Goal: Task Accomplishment & Management: Manage account settings

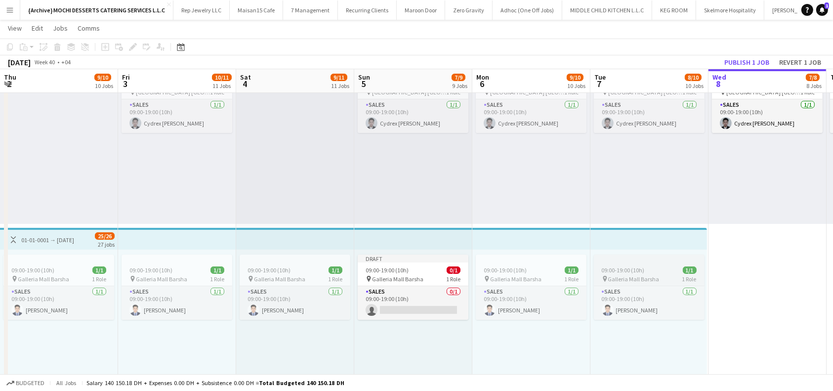
scroll to position [0, 237]
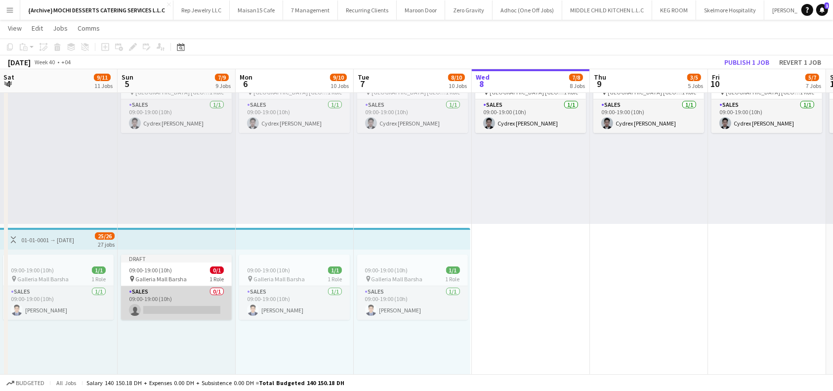
click at [205, 310] on app-card-role "Sales 0/1 09:00-19:00 (10h) single-neutral-actions" at bounding box center [176, 303] width 111 height 34
click at [203, 310] on app-card-role "Sales 0/1 09:00-19:00 (10h) single-neutral-actions" at bounding box center [176, 303] width 111 height 34
click at [198, 301] on app-card-role "Sales 0/1 09:00-19:00 (10h) single-neutral-actions" at bounding box center [176, 303] width 111 height 34
click at [194, 308] on app-card-role "Sales 0/1 09:00-19:00 (10h) single-neutral-actions" at bounding box center [176, 303] width 111 height 34
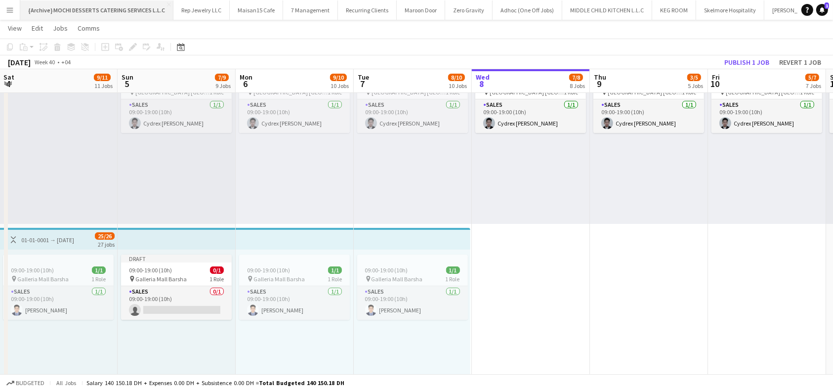
drag, startPoint x: 193, startPoint y: 308, endPoint x: 99, endPoint y: 2, distance: 319.9
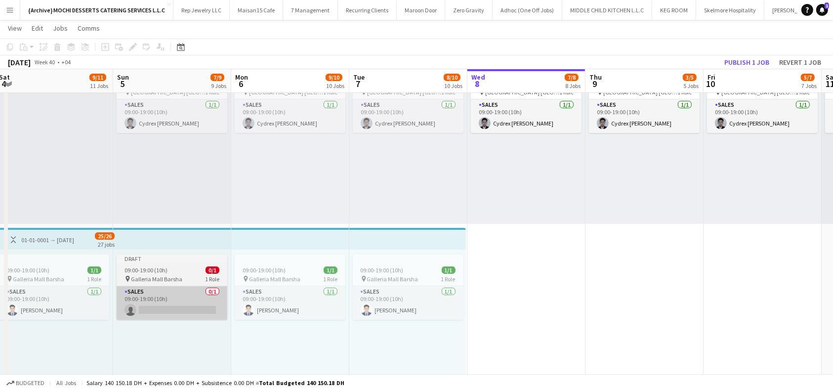
click at [155, 318] on app-card-role "Sales 0/1 09:00-19:00 (10h) single-neutral-actions" at bounding box center [172, 303] width 111 height 34
click at [167, 294] on app-card-role "Sales 0/1 09:00-19:00 (10h) single-neutral-actions" at bounding box center [172, 303] width 111 height 34
click at [174, 266] on div "09:00-19:00 (10h) 0/1" at bounding box center [172, 269] width 111 height 7
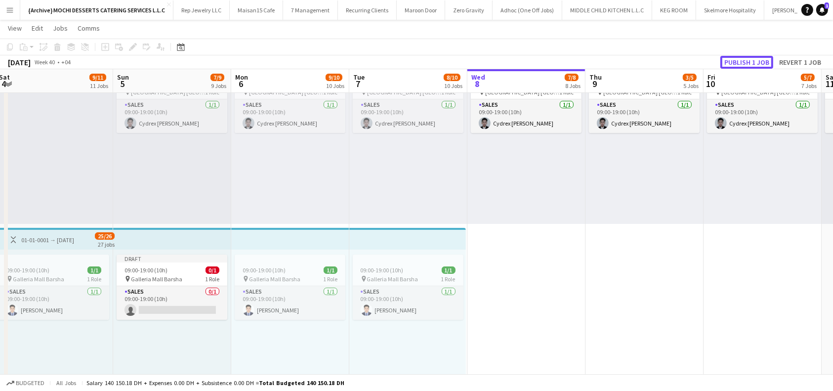
click at [739, 61] on button "Publish 1 job" at bounding box center [746, 62] width 53 height 13
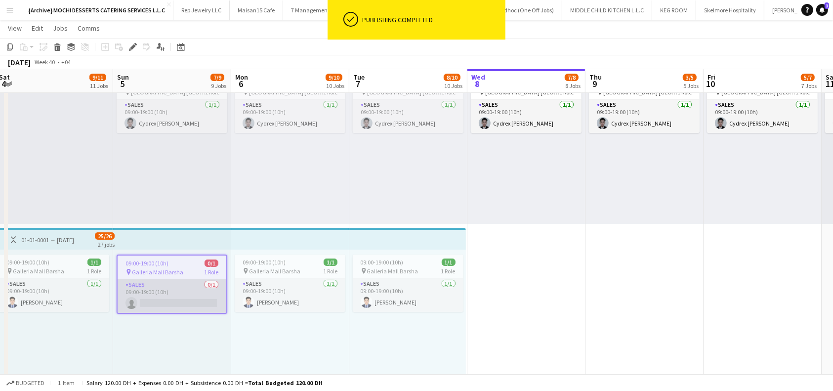
click at [174, 301] on app-card-role "Sales 0/1 09:00-19:00 (10h) single-neutral-actions" at bounding box center [172, 296] width 109 height 34
click at [184, 297] on app-card-role "Sales 0/1 09:00-19:00 (10h) single-neutral-actions" at bounding box center [172, 296] width 109 height 34
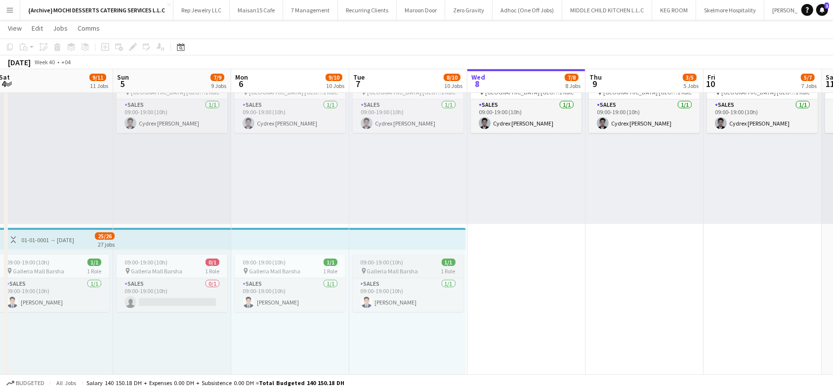
click at [177, 235] on app-top-bar at bounding box center [172, 239] width 118 height 22
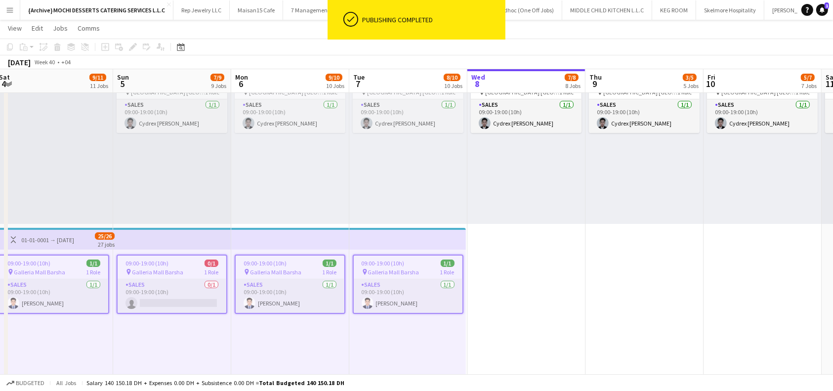
scroll to position [0, 243]
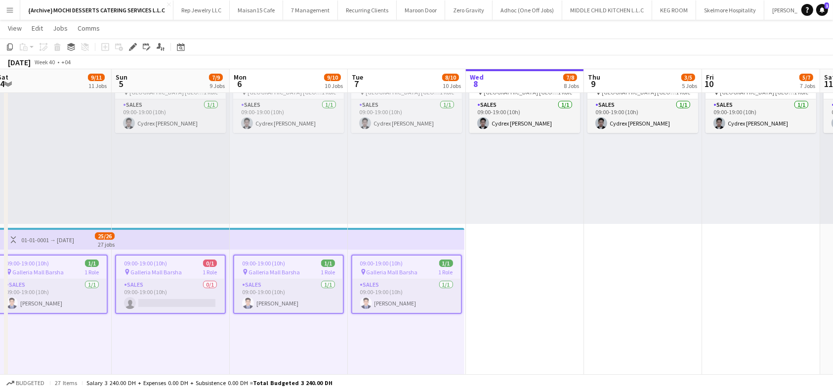
click at [191, 238] on app-top-bar at bounding box center [171, 239] width 118 height 22
click at [189, 294] on app-card-role "Sales 0/1 09:00-19:00 (10h) single-neutral-actions" at bounding box center [170, 296] width 109 height 34
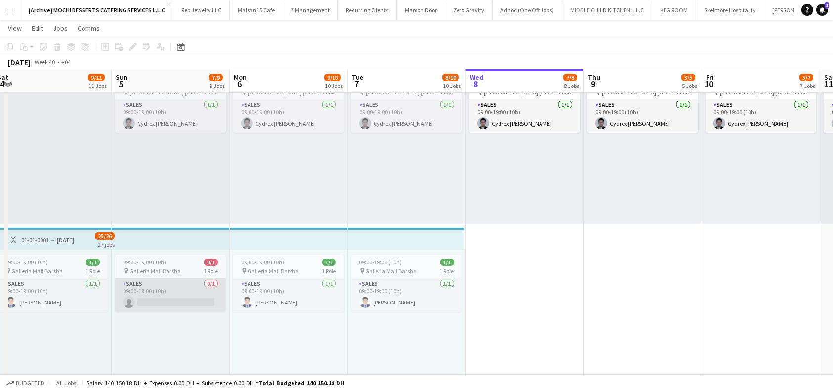
click at [189, 298] on app-card-role "Sales 0/1 09:00-19:00 (10h) single-neutral-actions" at bounding box center [170, 295] width 111 height 34
click at [189, 291] on app-card-role "Sales 0/1 09:00-19:00 (10h) single-neutral-actions" at bounding box center [170, 295] width 111 height 34
click at [164, 84] on app-board-header-date "Sun 5 7/9 9 Jobs" at bounding box center [171, 81] width 118 height 24
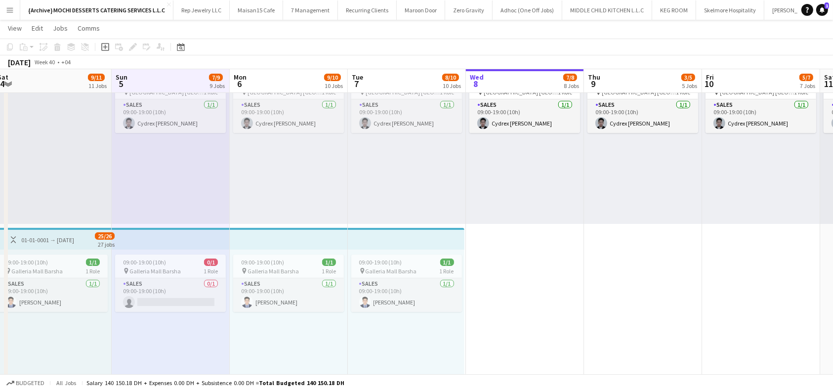
click at [172, 80] on app-board-header-date "Sun 5 7/9 9 Jobs" at bounding box center [171, 81] width 118 height 24
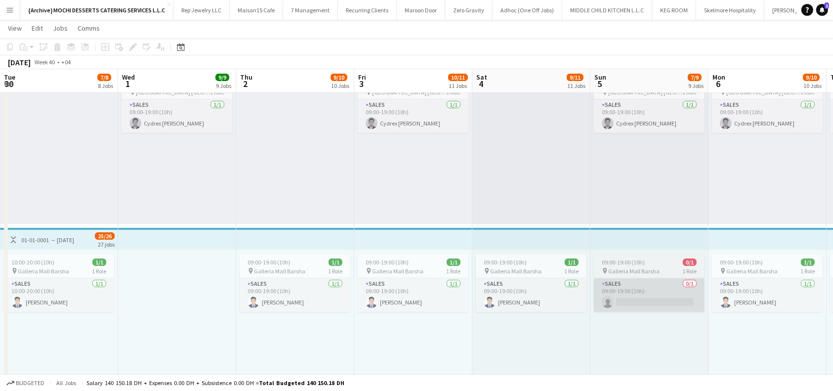
click at [594, 304] on app-card-role "Sales 0/1 09:00-19:00 (10h) single-neutral-actions" at bounding box center [649, 295] width 111 height 34
click at [594, 301] on app-card-role "Sales 0/1 09:00-19:00 (10h) single-neutral-actions" at bounding box center [649, 295] width 111 height 34
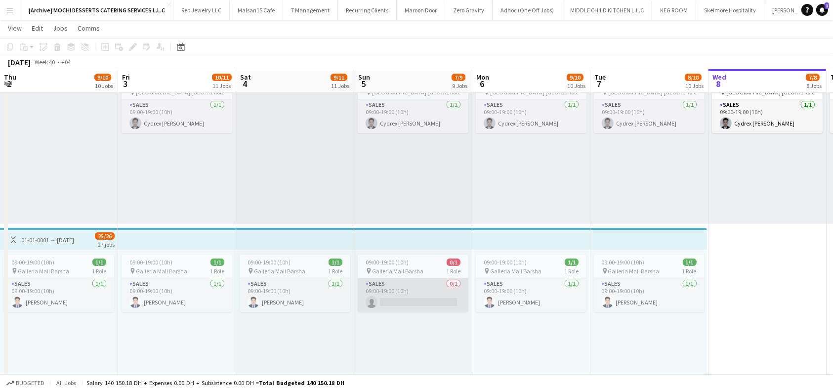
click at [423, 294] on app-card-role "Sales 0/1 09:00-19:00 (10h) single-neutral-actions" at bounding box center [413, 295] width 111 height 34
drag, startPoint x: 412, startPoint y: 302, endPoint x: 85, endPoint y: 29, distance: 426.8
click at [412, 302] on app-card-role "Sales 0/1 09:00-19:00 (10h) single-neutral-actions" at bounding box center [413, 295] width 111 height 34
click at [413, 256] on app-job-card "09:00-19:00 (10h) 0/1 pin Galleria Mall Barsha 1 Role Sales 0/1 09:00-19:00 (10…" at bounding box center [413, 282] width 111 height 57
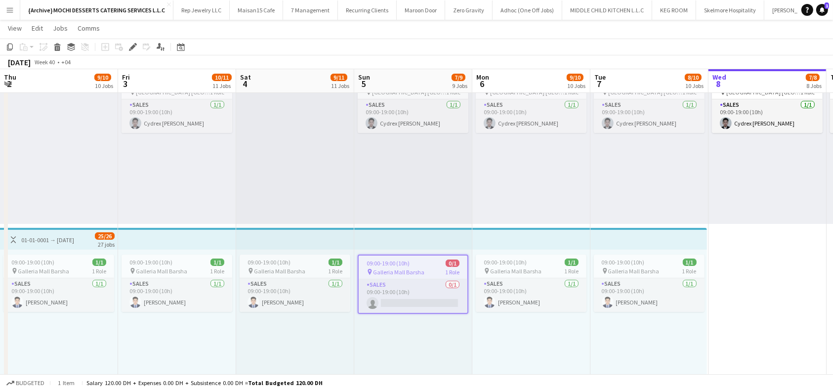
scroll to position [0, 237]
click at [133, 45] on icon at bounding box center [132, 46] width 5 height 5
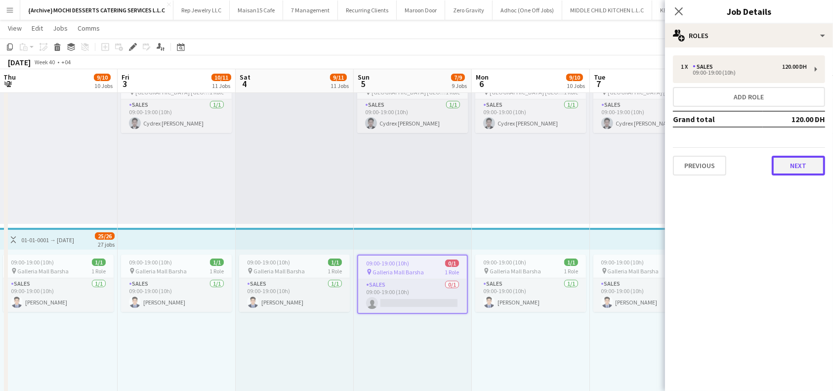
click at [798, 162] on button "Next" at bounding box center [798, 166] width 53 height 20
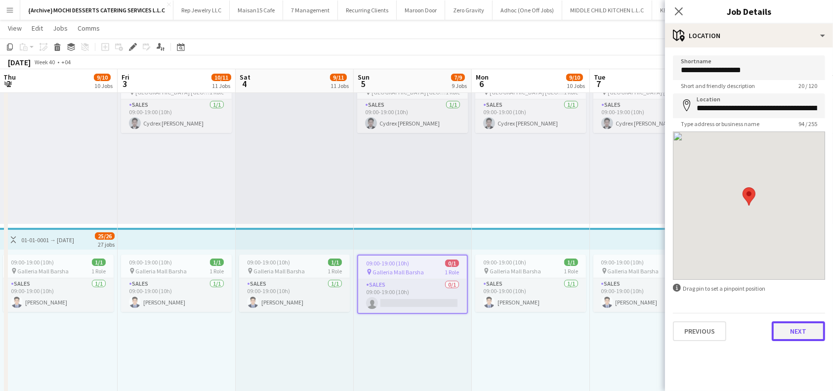
click at [814, 324] on button "Next" at bounding box center [798, 331] width 53 height 20
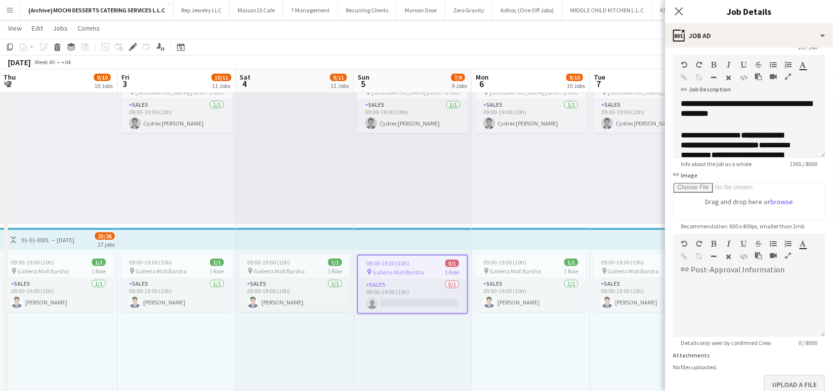
scroll to position [98, 0]
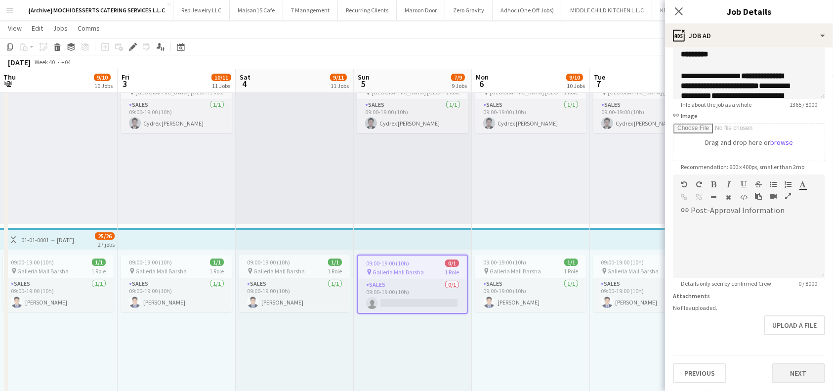
click at [783, 361] on div "Previous Next" at bounding box center [749, 369] width 152 height 28
click at [786, 374] on button "Next" at bounding box center [798, 373] width 53 height 20
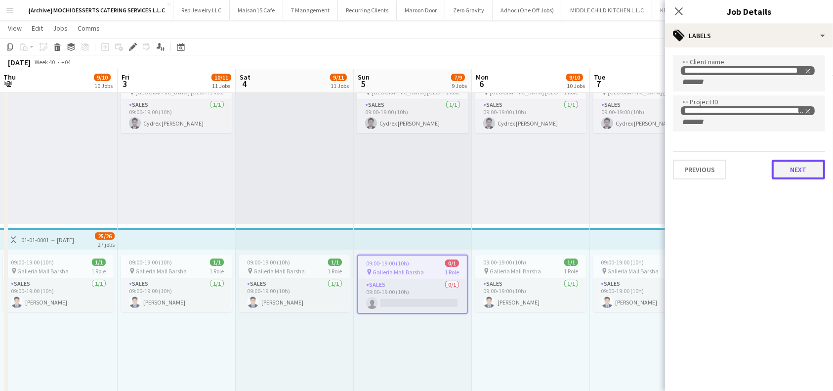
click at [795, 167] on button "Next" at bounding box center [798, 170] width 53 height 20
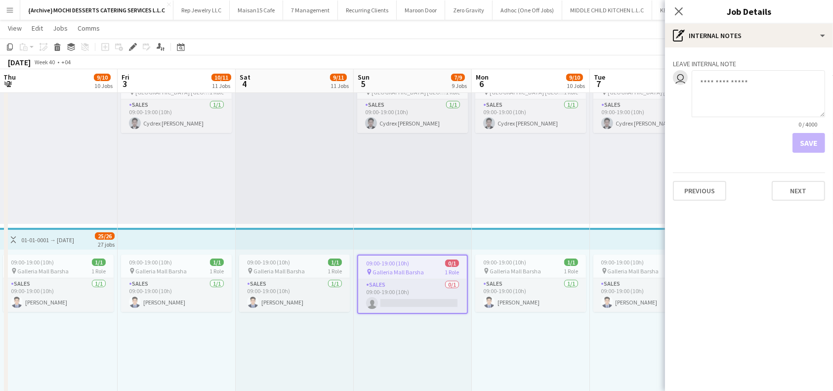
click at [673, 3] on div "Close pop-in" at bounding box center [679, 11] width 28 height 23
click at [679, 12] on icon "Close pop-in" at bounding box center [678, 10] width 9 height 9
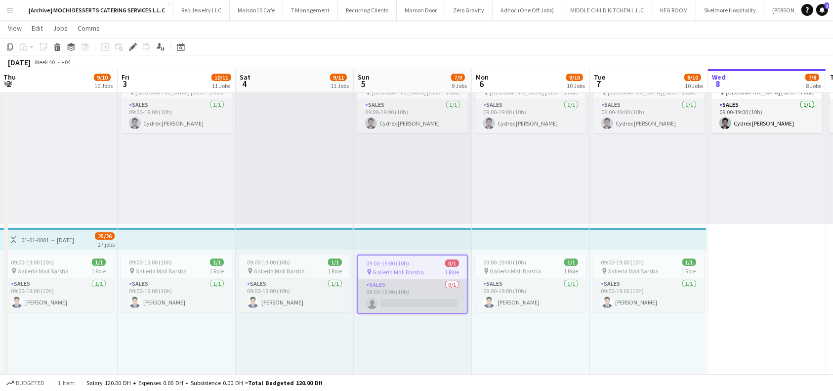
click at [412, 300] on app-card-role "Sales 0/1 09:00-19:00 (10h) single-neutral-actions" at bounding box center [412, 296] width 109 height 34
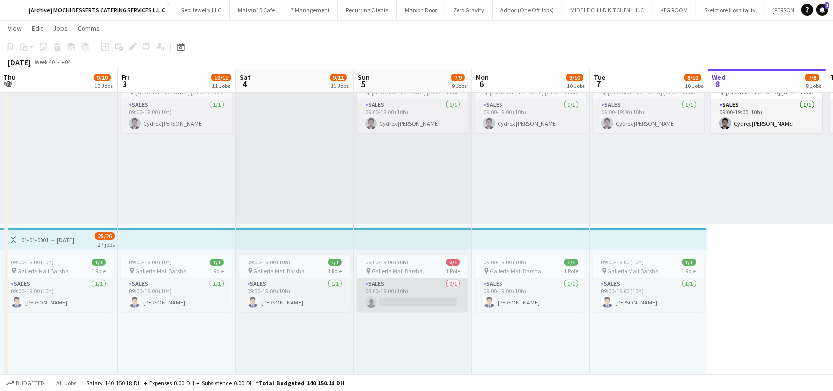
click at [413, 287] on app-card-role "Sales 0/1 09:00-19:00 (10h) single-neutral-actions" at bounding box center [412, 295] width 111 height 34
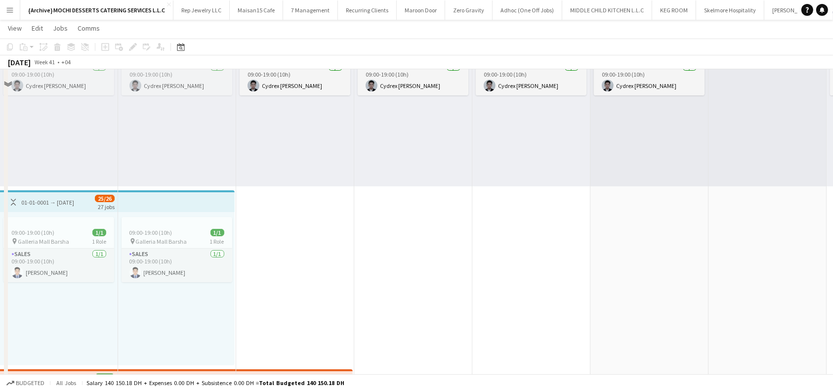
scroll to position [66, 0]
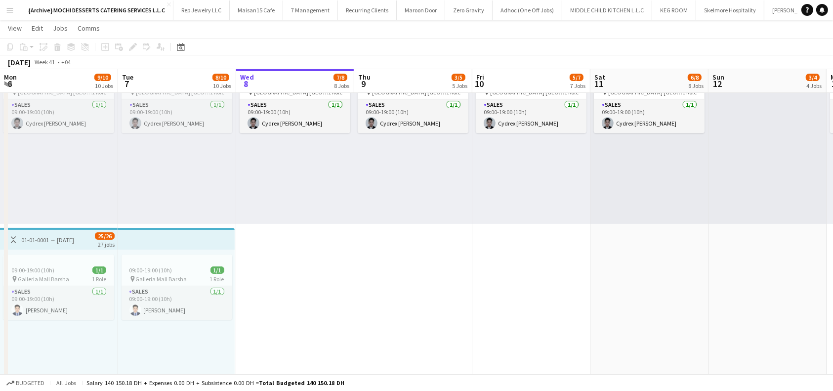
click at [173, 238] on app-top-bar at bounding box center [176, 239] width 117 height 22
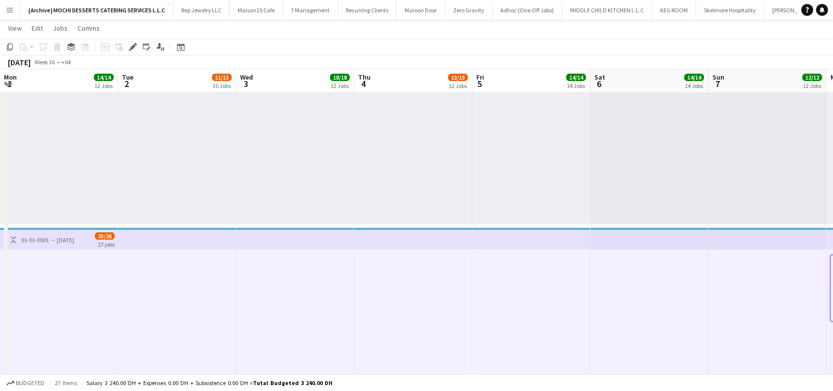
scroll to position [0, 498]
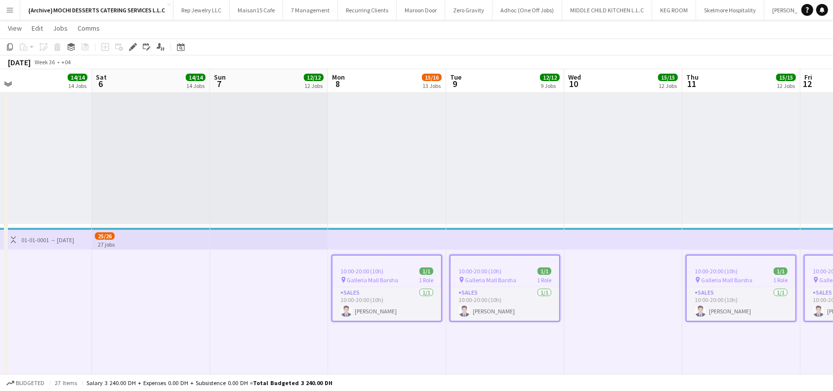
click at [185, 272] on div at bounding box center [151, 325] width 118 height 153
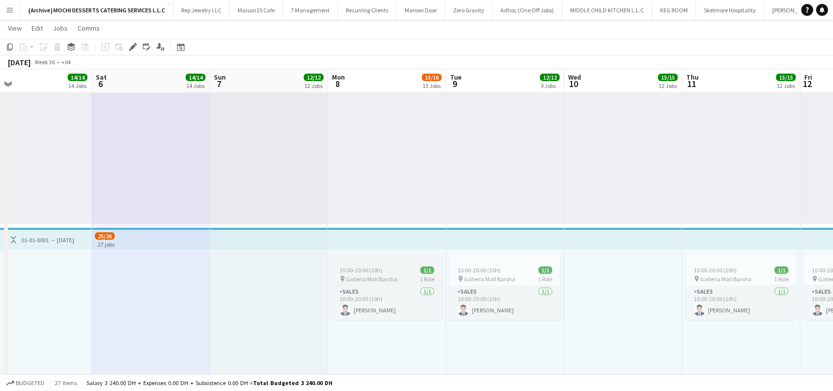
click at [331, 265] on app-job-card "10:00-20:00 (10h) 1/1 pin Galleria Mall Barsha 1 Role Sales 1/1 10:00-20:00 (10…" at bounding box center [386, 286] width 111 height 65
click at [339, 272] on span "10:00-20:00 (10h)" at bounding box center [360, 269] width 43 height 7
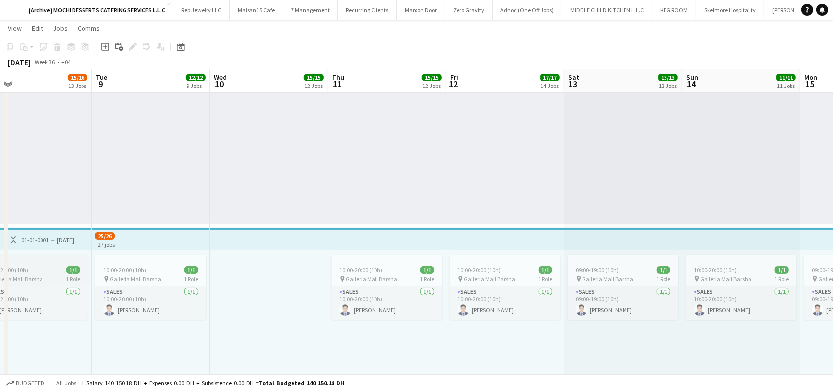
click at [92, 240] on app-top-bar at bounding box center [33, 239] width 118 height 22
click at [88, 278] on div "pin Galleria Mall Barsha 1 Role" at bounding box center [32, 279] width 111 height 8
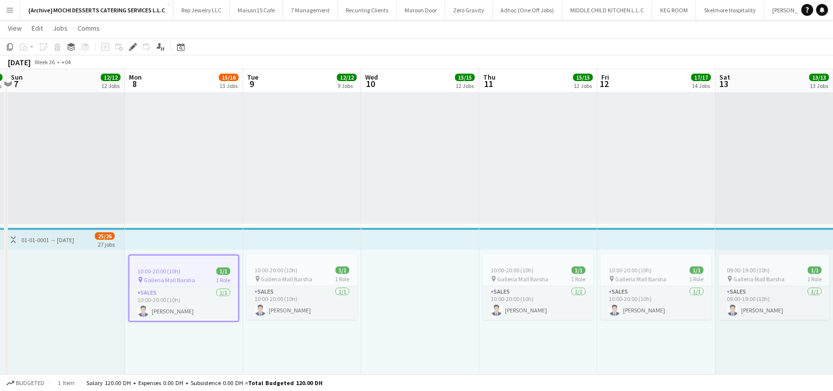
click at [441, 235] on app-top-bar at bounding box center [420, 239] width 118 height 22
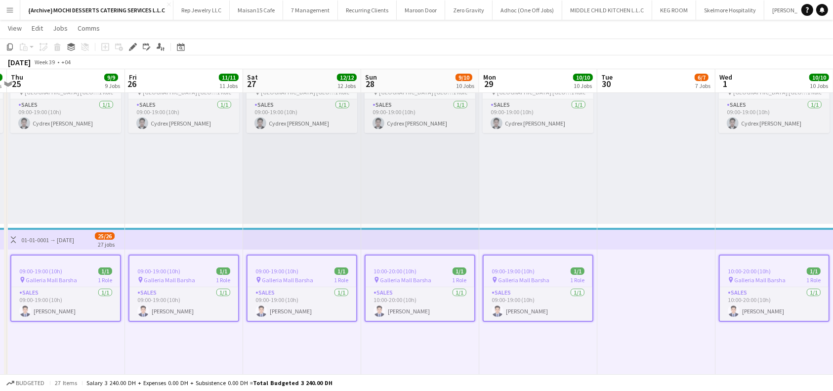
click at [757, 271] on span "10:00-20:00 (10h)" at bounding box center [749, 270] width 43 height 7
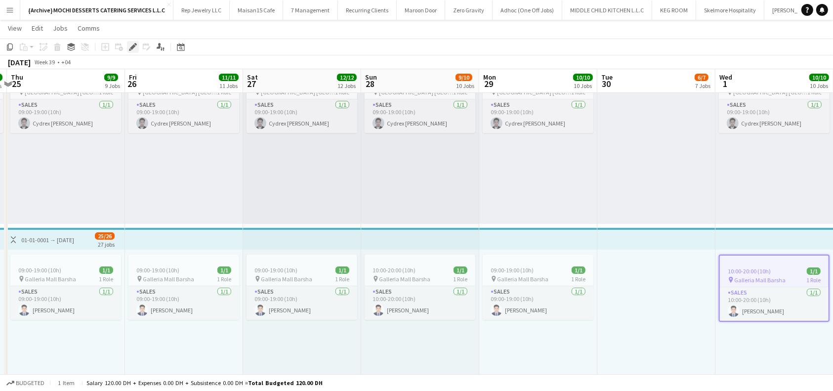
click at [130, 49] on icon "Edit" at bounding box center [133, 47] width 8 height 8
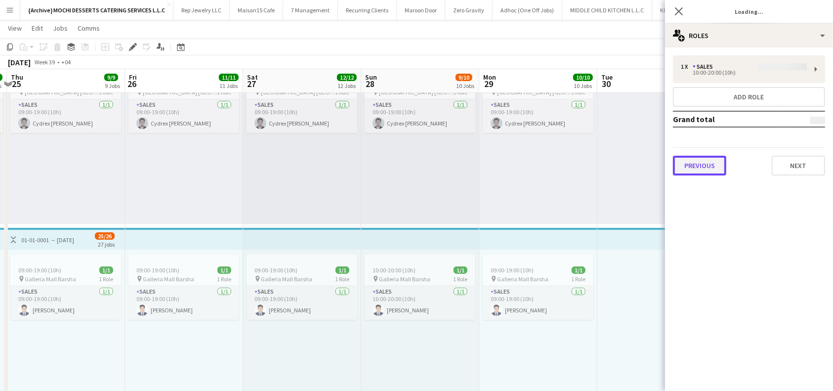
click at [711, 169] on button "Previous" at bounding box center [699, 166] width 53 height 20
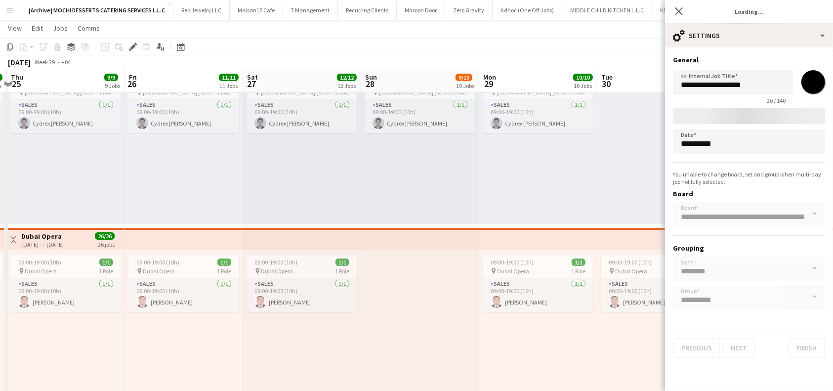
type input "*******"
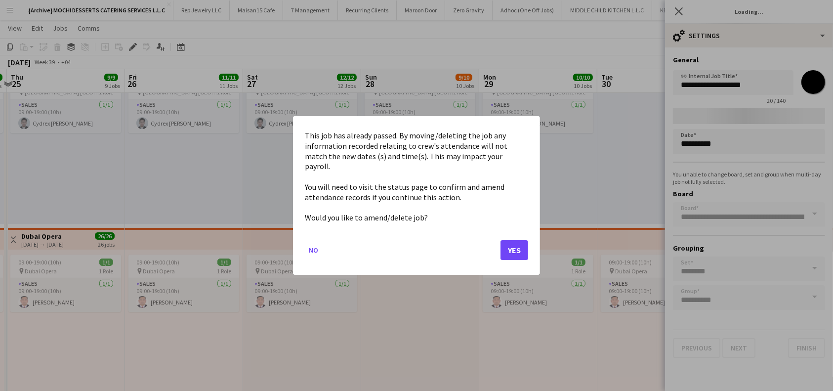
scroll to position [0, 0]
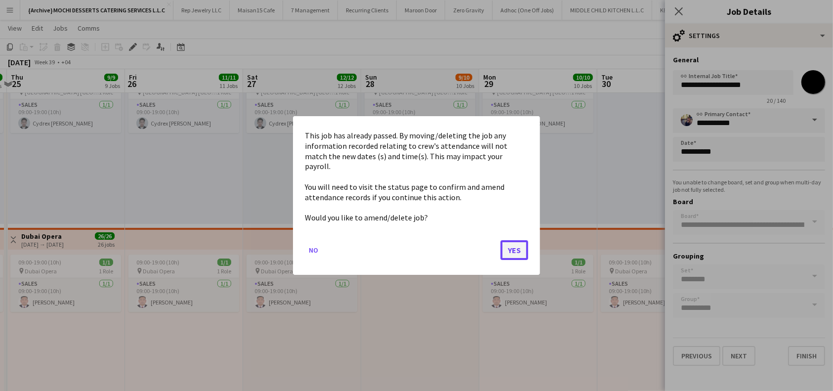
click at [523, 246] on button "Yes" at bounding box center [514, 250] width 28 height 20
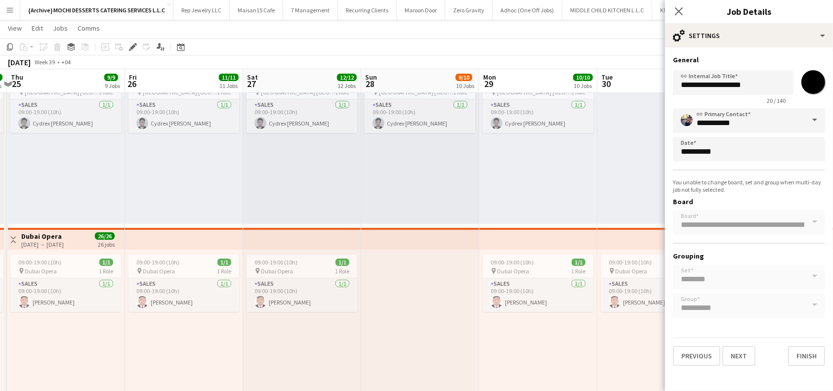
scroll to position [66, 0]
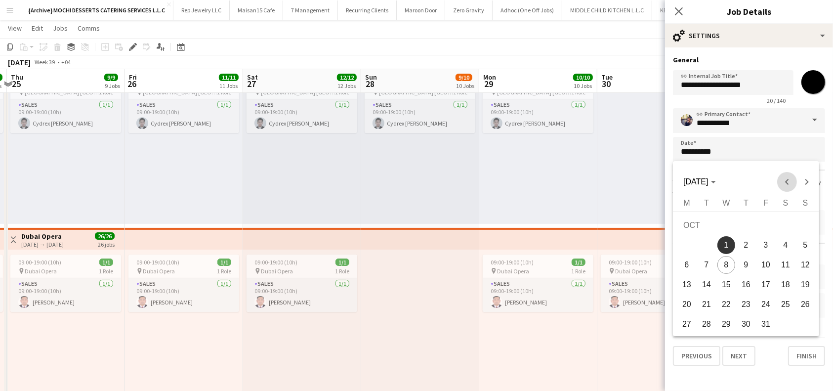
click at [782, 182] on span "Previous month" at bounding box center [787, 182] width 20 height 20
click at [708, 322] on span "30" at bounding box center [706, 324] width 18 height 18
type input "**********"
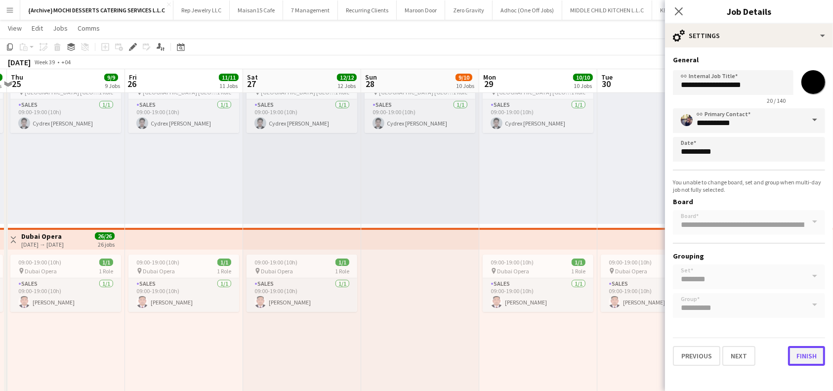
click at [814, 357] on button "Finish" at bounding box center [806, 356] width 37 height 20
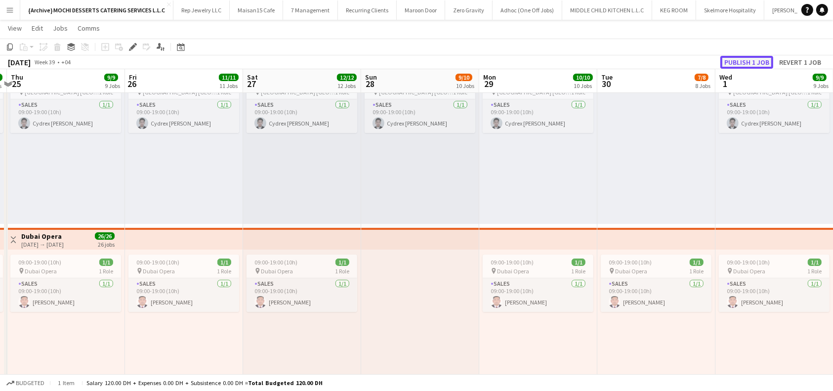
click at [763, 61] on button "Publish 1 job" at bounding box center [746, 62] width 53 height 13
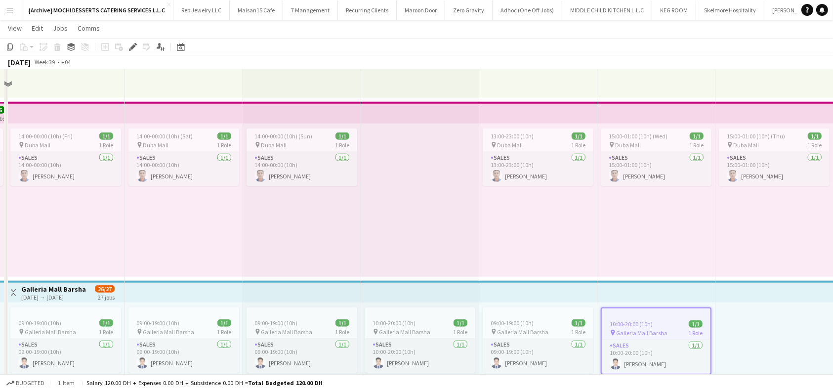
scroll to position [1054, 0]
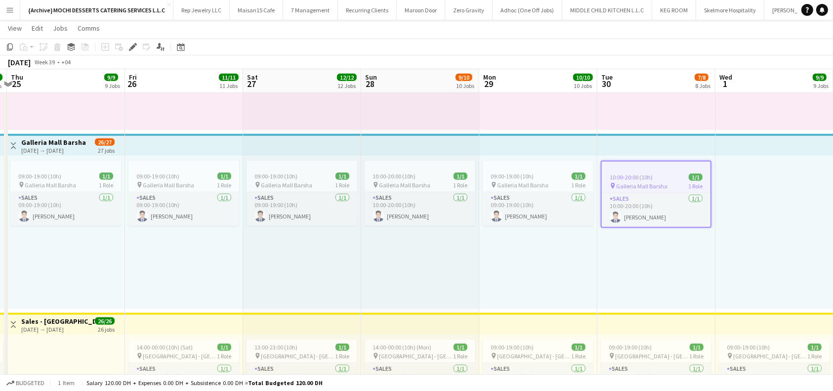
click at [679, 144] on app-top-bar at bounding box center [656, 145] width 118 height 22
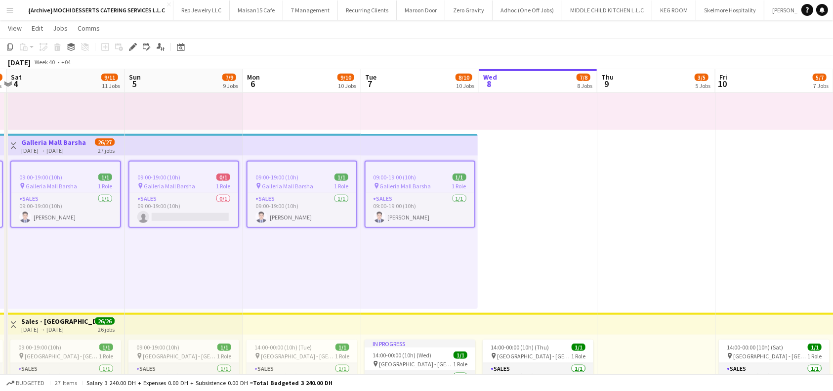
scroll to position [0, 701]
click at [179, 216] on app-card-role "Sales 0/1 09:00-19:00 (10h) single-neutral-actions" at bounding box center [183, 210] width 109 height 34
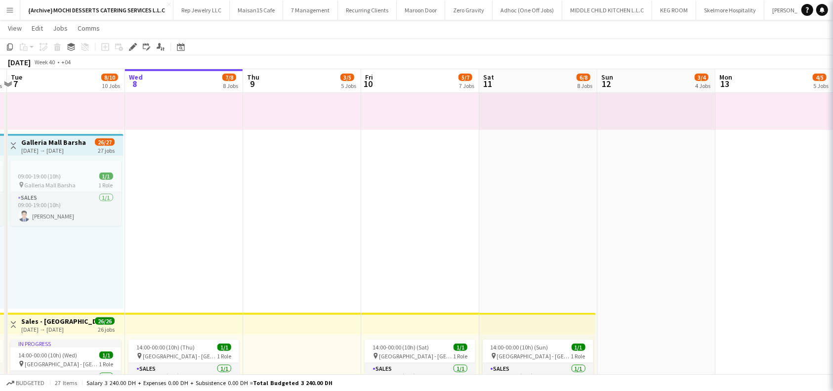
click at [479, 105] on div "14:00-00:00 (10h) (Sat) 1/1 pin Duba Mall 1 Role Sales 1/1 14:00-00:00 (10h) Ro…" at bounding box center [420, 53] width 118 height 153
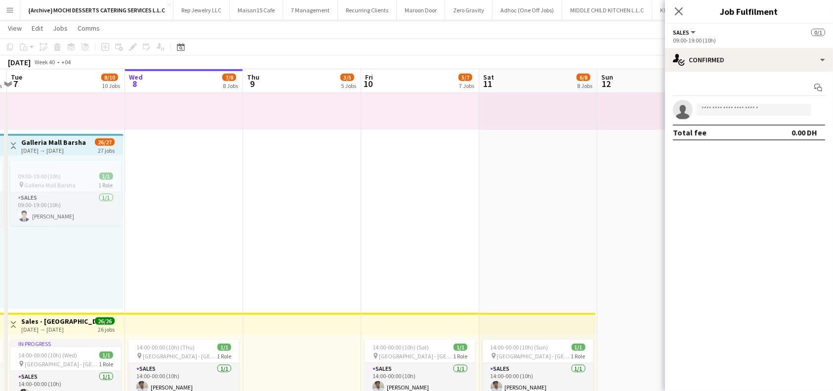
scroll to position [0, 348]
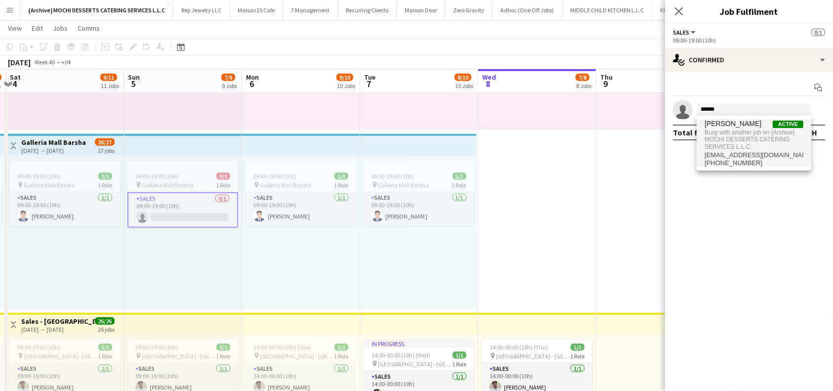
type input "******"
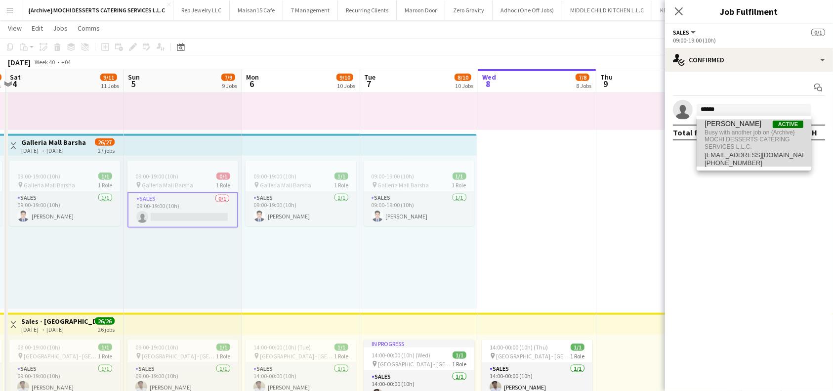
click at [740, 125] on span "[PERSON_NAME]" at bounding box center [732, 124] width 57 height 8
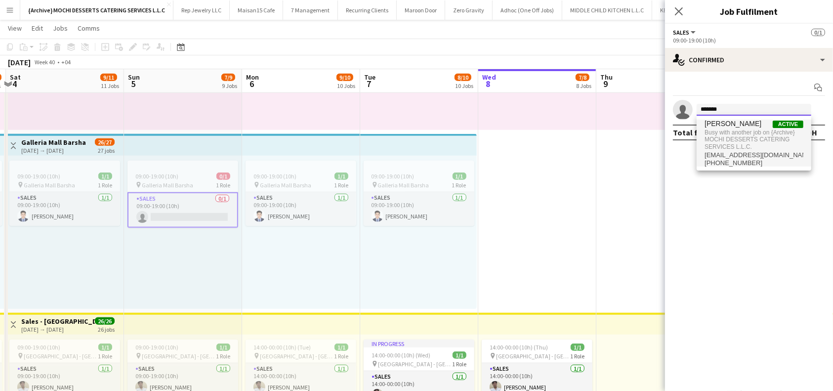
type input "*******"
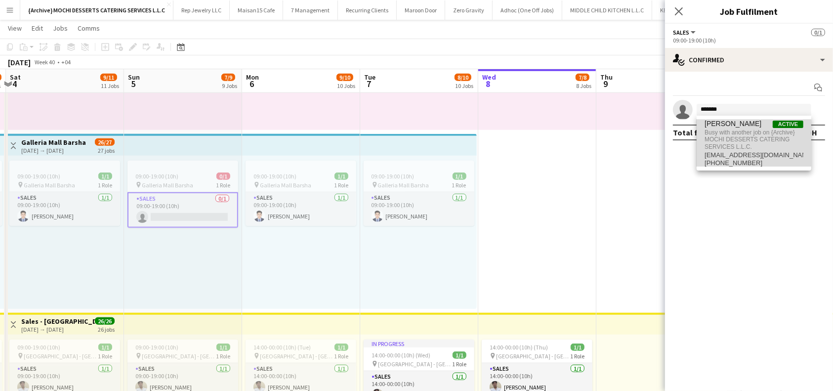
click at [746, 128] on span "Busy with another job on {Archive} MOCHI DESSERTS CATERING SERVICES L.L.C." at bounding box center [753, 139] width 99 height 23
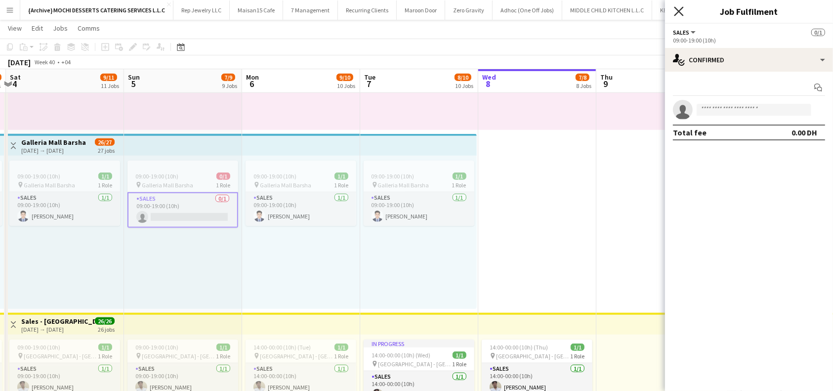
click at [680, 12] on icon at bounding box center [678, 10] width 9 height 9
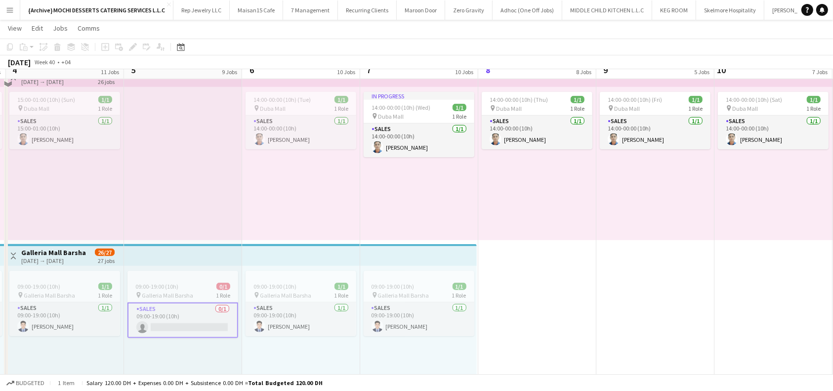
scroll to position [1054, 0]
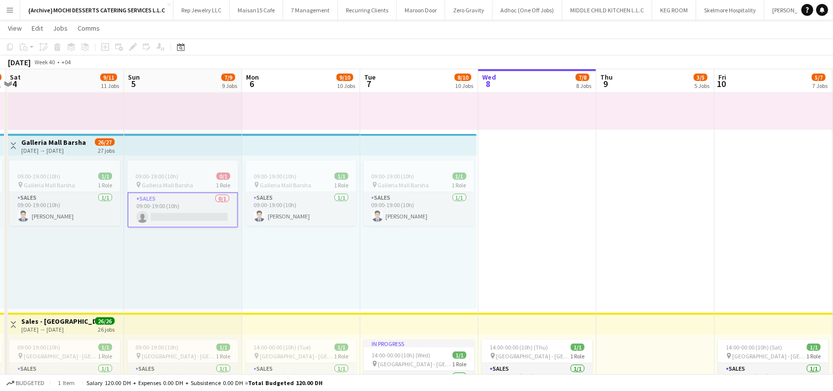
click at [200, 216] on app-card-role "Sales 0/1 09:00-19:00 (10h) single-neutral-actions" at bounding box center [182, 210] width 111 height 36
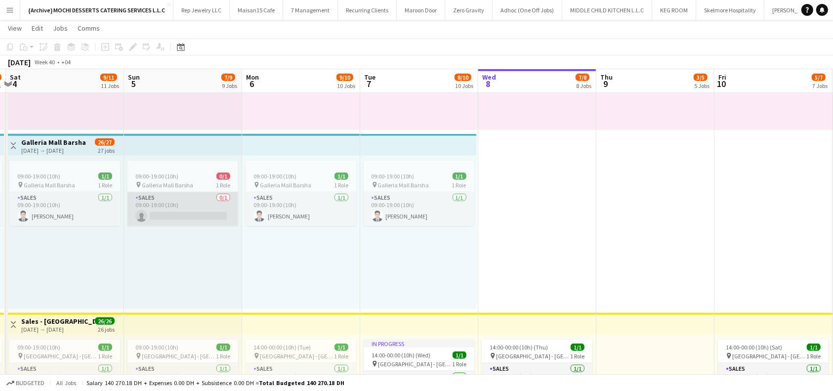
click at [198, 211] on app-card-role "Sales 0/1 09:00-19:00 (10h) single-neutral-actions" at bounding box center [182, 209] width 111 height 34
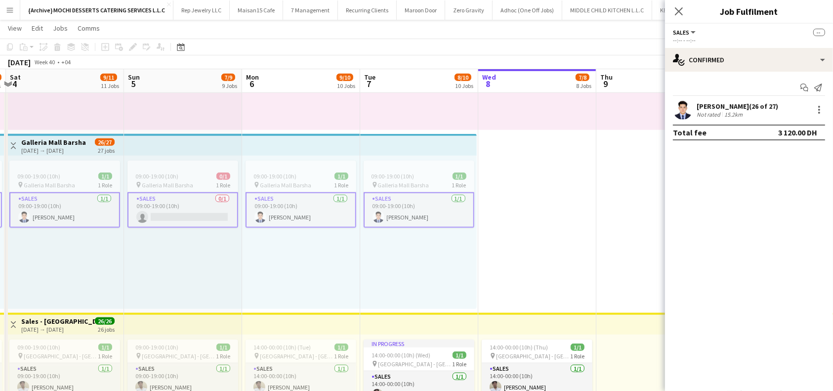
click at [198, 211] on app-card-role "Sales 0/1 09:00-19:00 (10h) single-neutral-actions" at bounding box center [182, 210] width 111 height 36
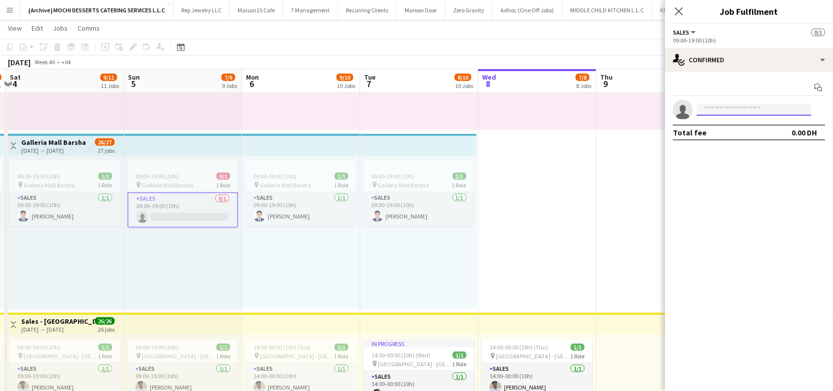
click at [726, 109] on input at bounding box center [754, 110] width 115 height 12
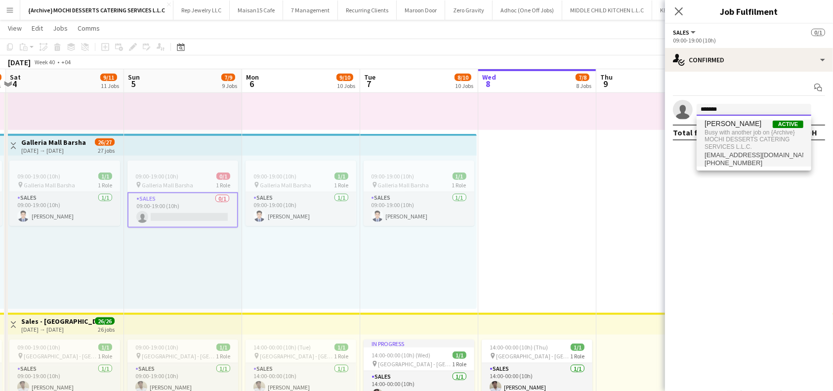
type input "*******"
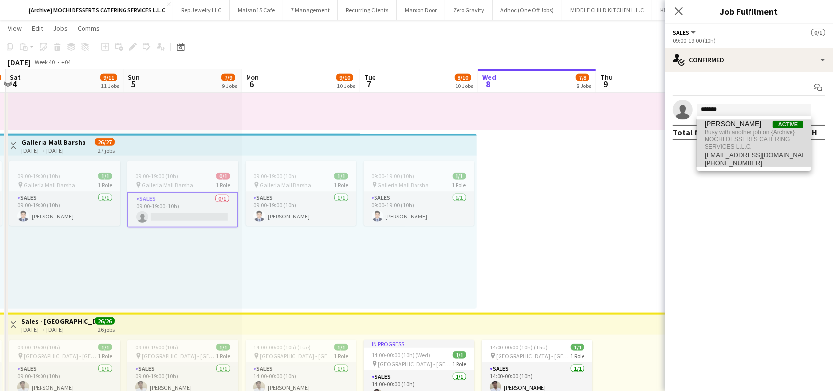
click at [730, 144] on span "Busy with another job on {Archive} MOCHI DESSERTS CATERING SERVICES L.L.C." at bounding box center [753, 139] width 99 height 23
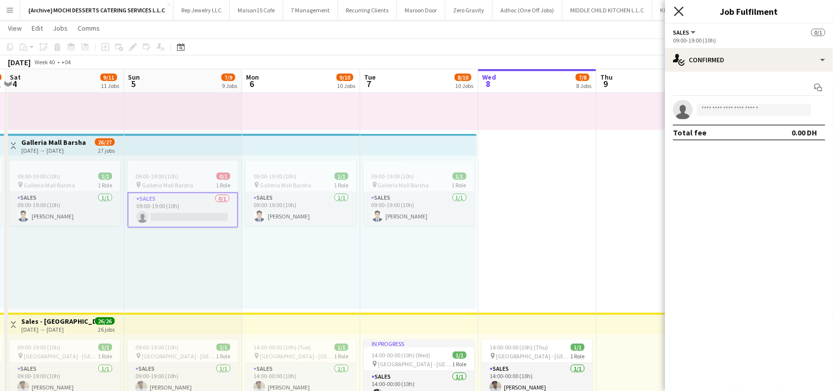
click at [681, 10] on icon at bounding box center [678, 10] width 9 height 9
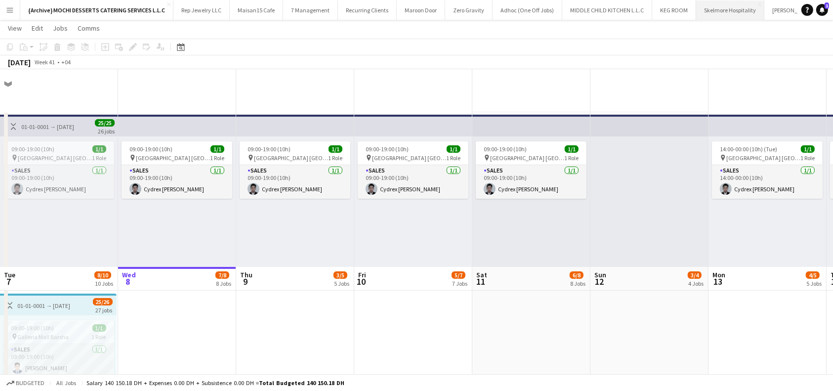
scroll to position [198, 0]
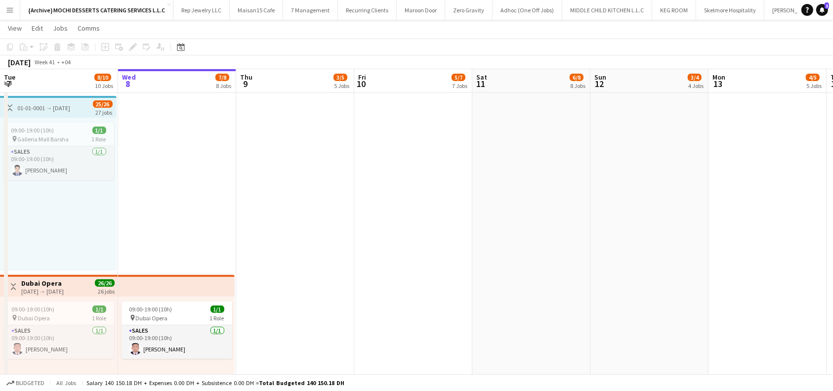
click at [137, 86] on app-board-header-date "Wed 8 7/8 8 Jobs" at bounding box center [177, 81] width 118 height 24
click at [72, 87] on app-board-header-date "Tue 7 8/10 10 Jobs" at bounding box center [59, 81] width 118 height 24
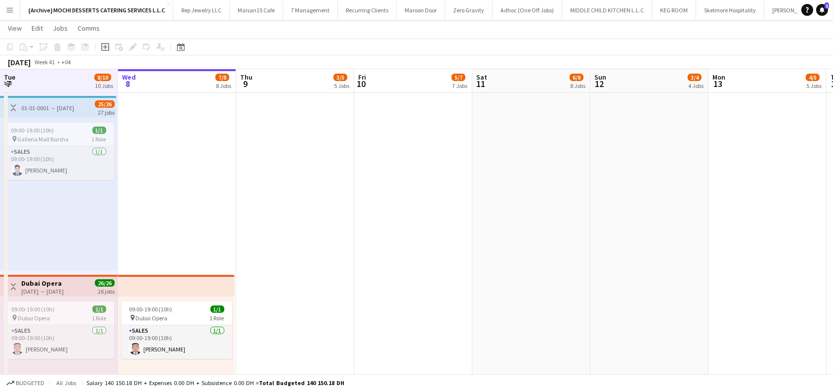
scroll to position [0, 209]
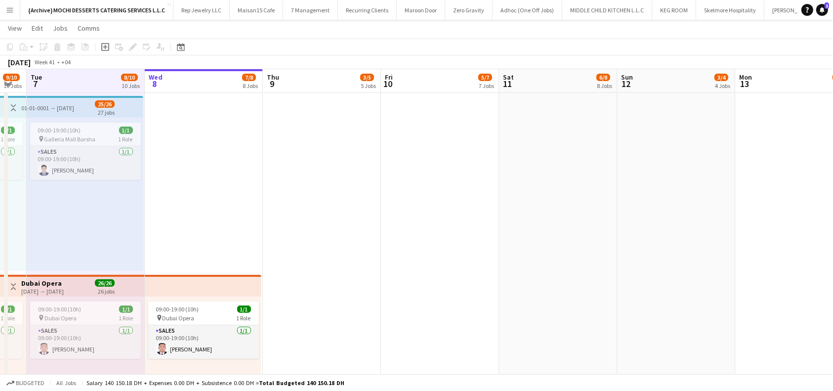
click at [74, 110] on div "01-01-0001 → [DATE]" at bounding box center [47, 107] width 53 height 7
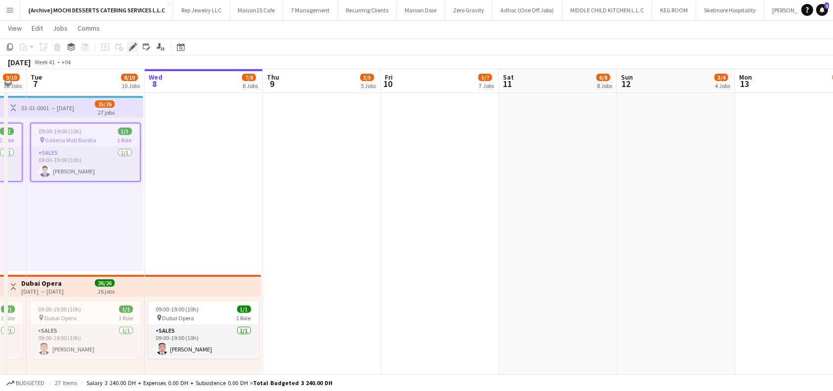
click at [132, 47] on icon at bounding box center [132, 46] width 5 height 5
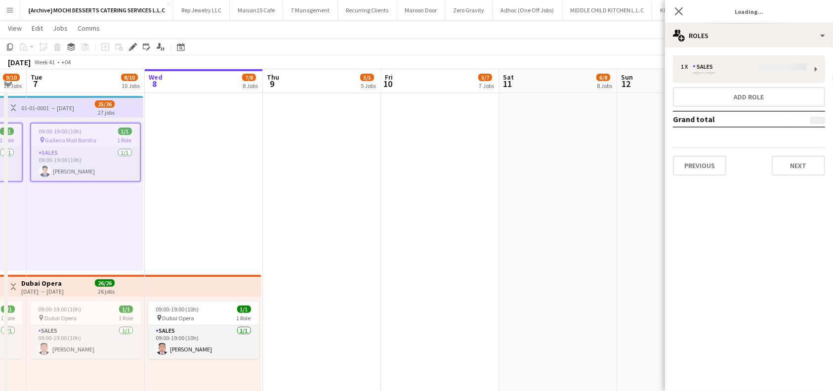
click at [680, 14] on icon "Close pop-in" at bounding box center [679, 11] width 8 height 8
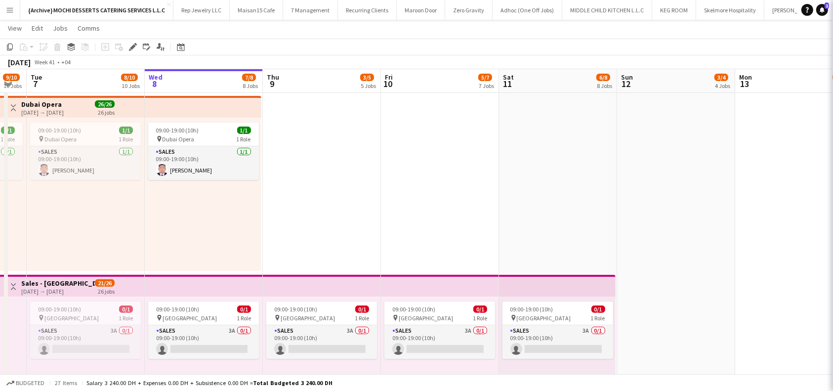
click at [840, 9] on app-icon "Close pop-in" at bounding box center [847, 11] width 14 height 14
click at [248, 281] on app-top-bar at bounding box center [204, 286] width 118 height 22
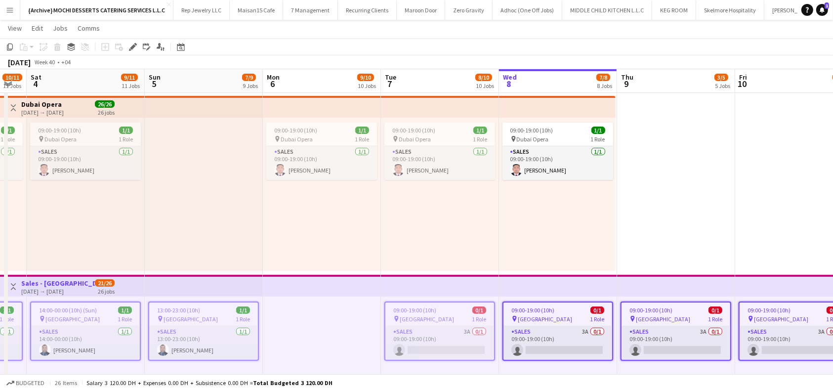
scroll to position [0, 183]
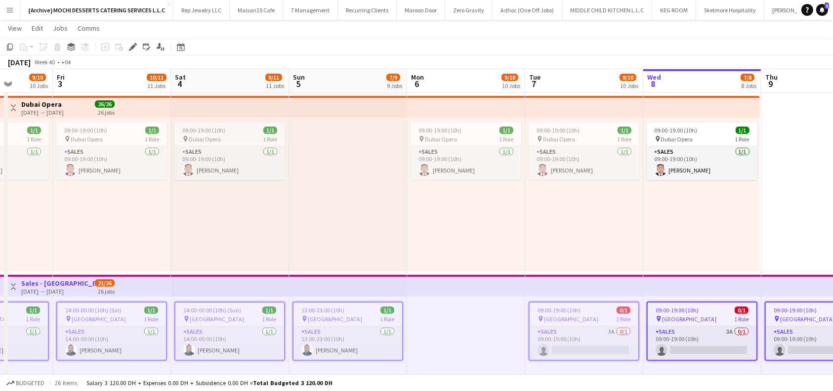
click at [301, 310] on span "13:00-23:00 (10h)" at bounding box center [322, 309] width 43 height 7
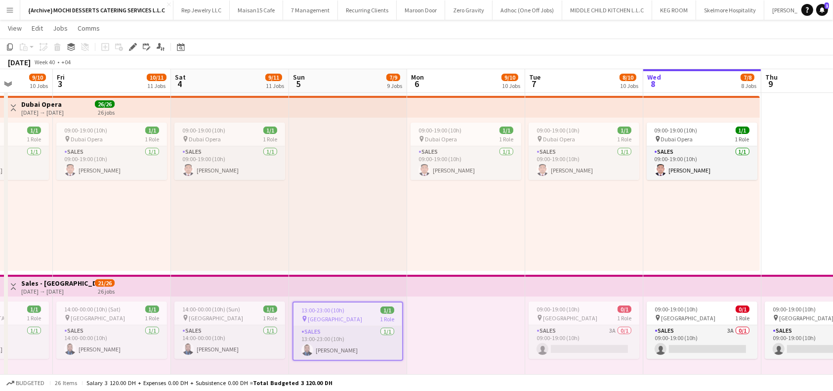
click at [289, 286] on app-top-bar at bounding box center [348, 286] width 118 height 22
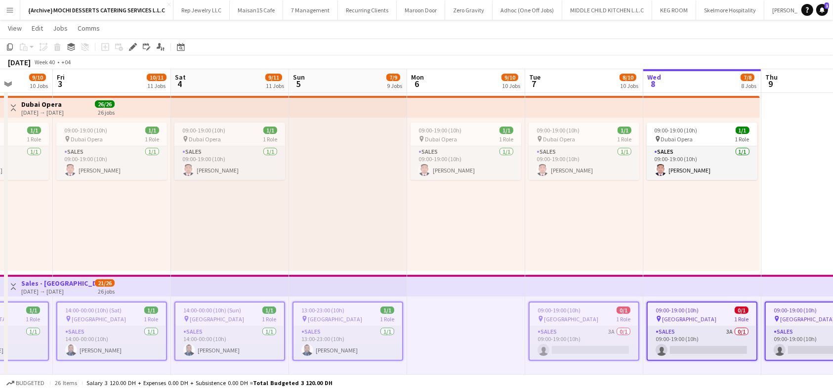
scroll to position [0, 301]
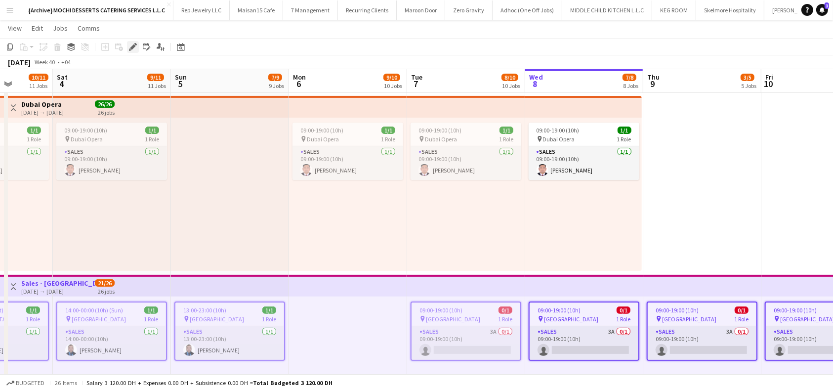
click at [135, 45] on icon at bounding box center [135, 44] width 2 height 2
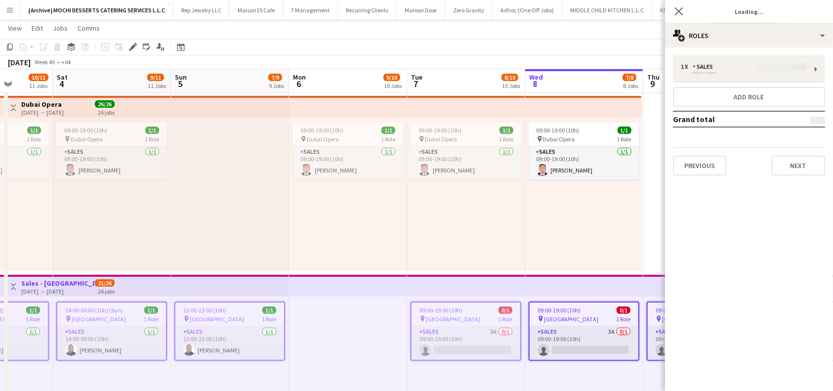
click at [711, 176] on div "1 x Sales --:-- - --:-- Add role Grand total Previous Next" at bounding box center [749, 115] width 168 height 136
click at [704, 164] on button "Previous" at bounding box center [699, 166] width 53 height 20
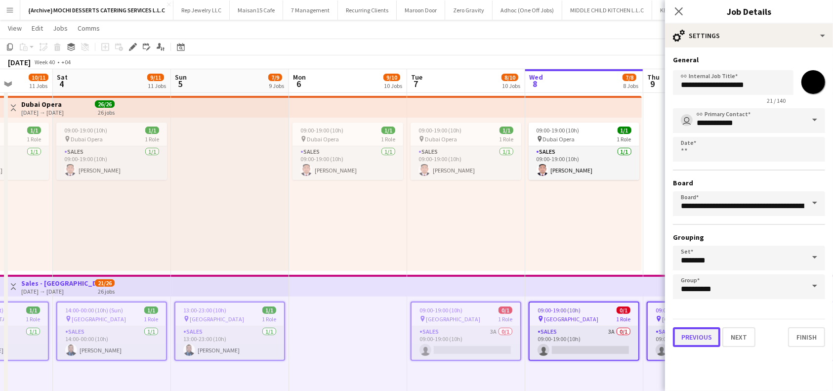
click at [694, 337] on button "Previous" at bounding box center [696, 337] width 47 height 20
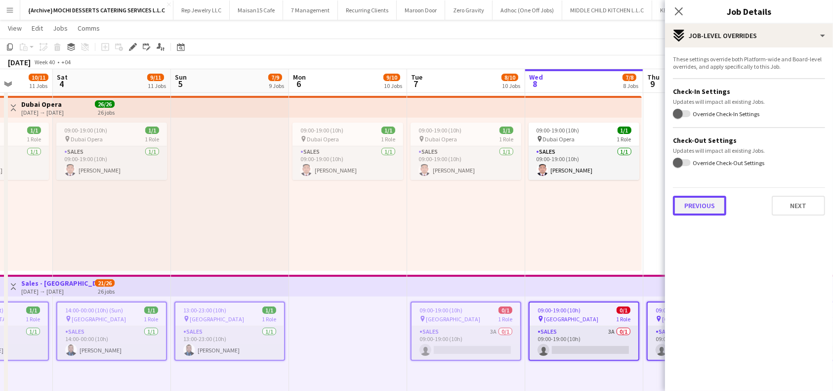
click at [707, 206] on button "Previous" at bounding box center [699, 206] width 53 height 20
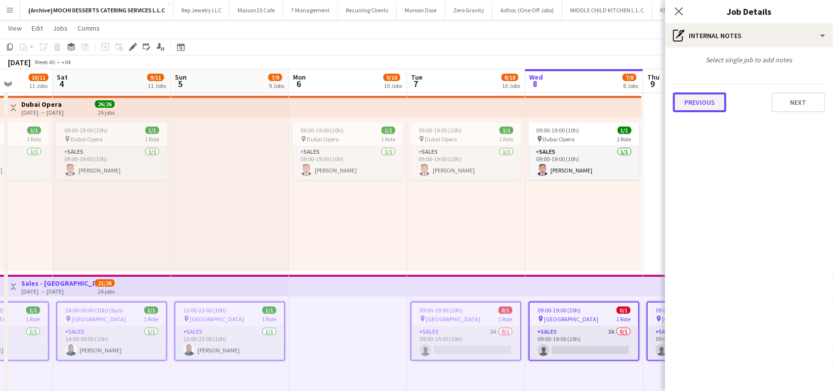
click at [708, 104] on button "Previous" at bounding box center [699, 102] width 53 height 20
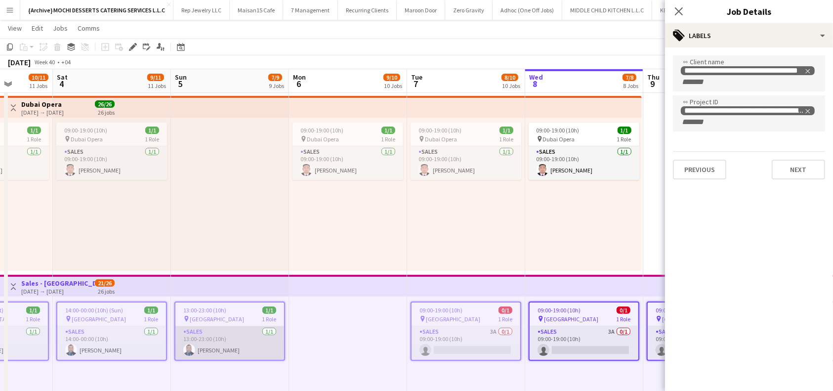
click at [213, 337] on app-card-role "Sales 1/1 13:00-23:00 (10h) Junnels Castillon" at bounding box center [229, 343] width 109 height 34
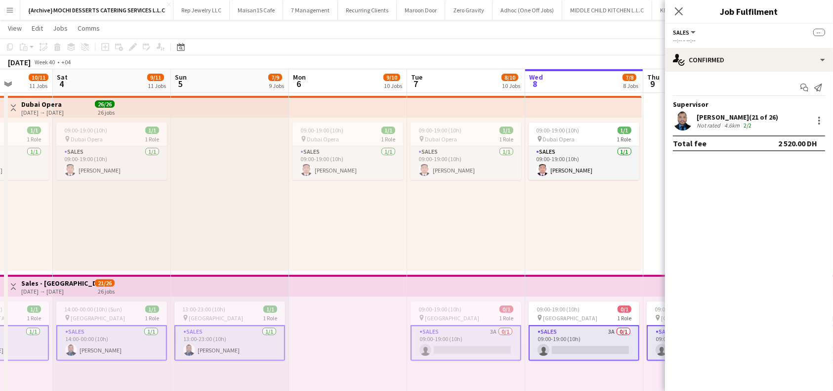
drag, startPoint x: 752, startPoint y: 116, endPoint x: 695, endPoint y: 117, distance: 57.3
click at [695, 117] on div "Junnels Castillon (21 of 26) Not rated 4.6km 2/2" at bounding box center [749, 121] width 168 height 20
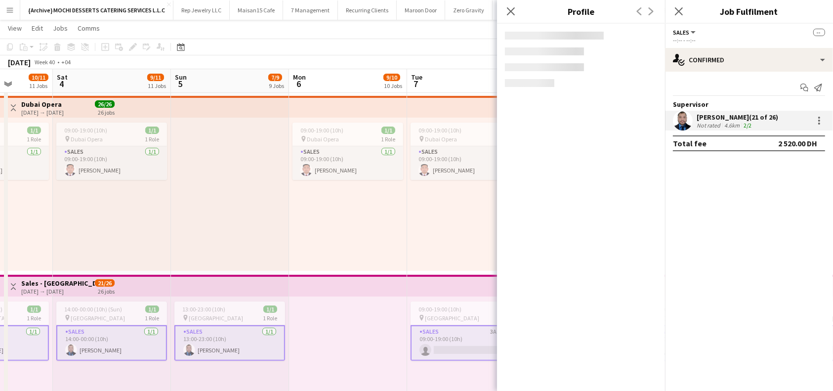
copy div "Junnels Castillon ("
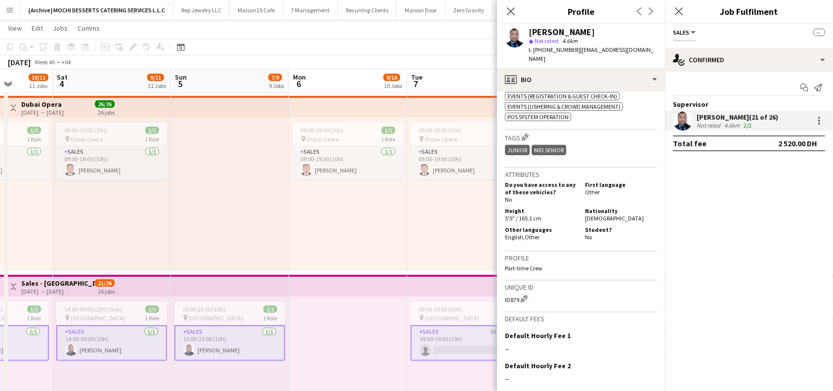
scroll to position [395, 0]
drag, startPoint x: 518, startPoint y: 298, endPoint x: 503, endPoint y: 301, distance: 14.5
click at [503, 301] on app-crew-profile-bio "chevron-left chevron-right Open photos pop-in Gender Male Birthday 04-09-1982 (…" at bounding box center [581, 240] width 168 height 299
copy div "ID879"
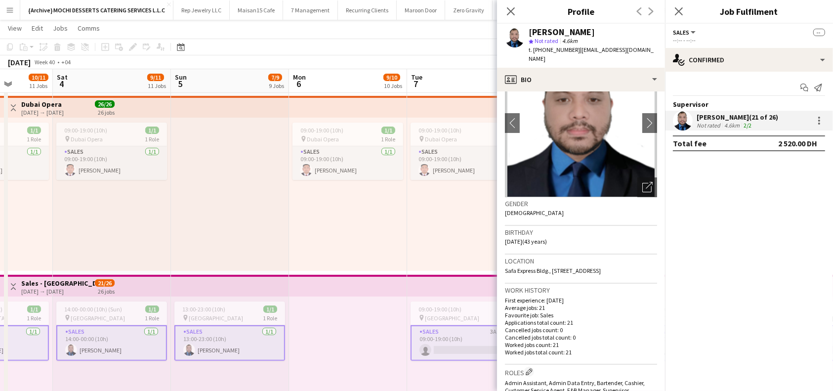
scroll to position [29, 0]
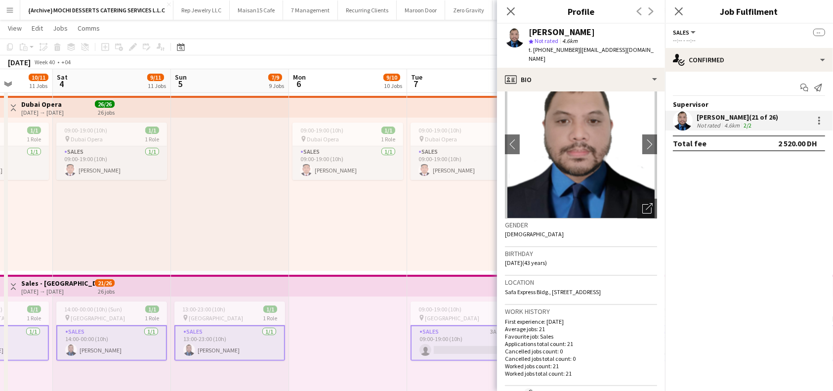
drag, startPoint x: 642, startPoint y: 51, endPoint x: 577, endPoint y: 57, distance: 65.0
click at [577, 57] on div "Junnels Castillon star Not rated 4.6km t. +971544316155 | juncastillon82@gmail.…" at bounding box center [581, 46] width 168 height 44
copy span "juncastillon82@gmail.com"
drag, startPoint x: 573, startPoint y: 51, endPoint x: 533, endPoint y: 51, distance: 39.0
click at [533, 51] on span "t. +971544316155" at bounding box center [554, 49] width 51 height 7
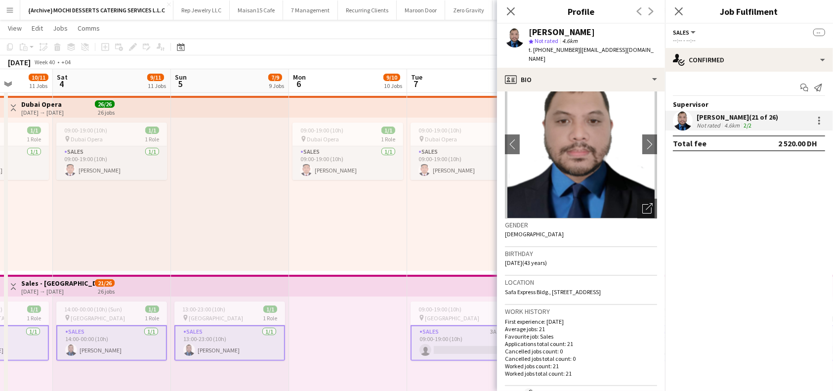
copy span "+971544316155"
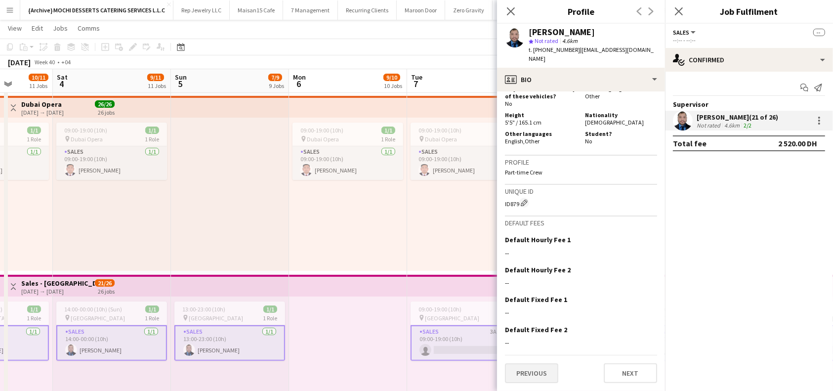
scroll to position [490, 0]
click at [533, 368] on button "Previous" at bounding box center [531, 373] width 53 height 20
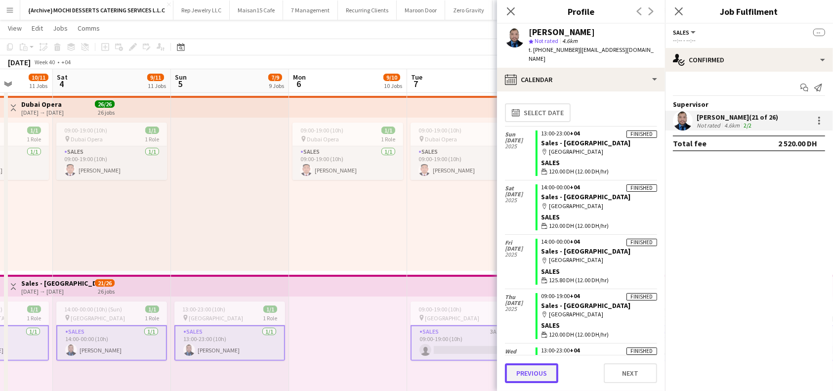
click at [525, 379] on button "Previous" at bounding box center [531, 373] width 53 height 20
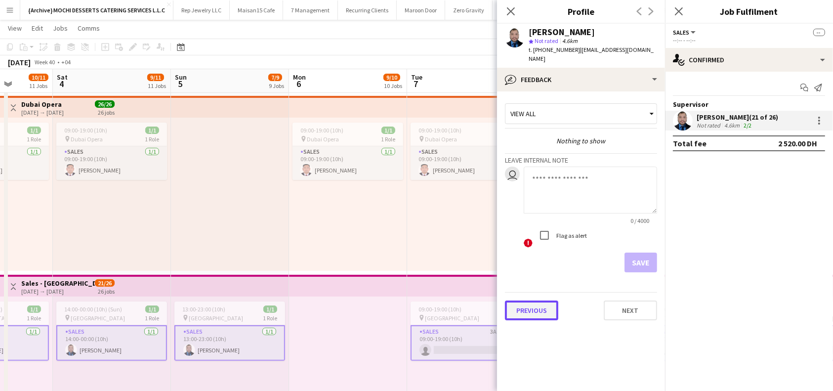
click at [533, 309] on button "Previous" at bounding box center [531, 310] width 53 height 20
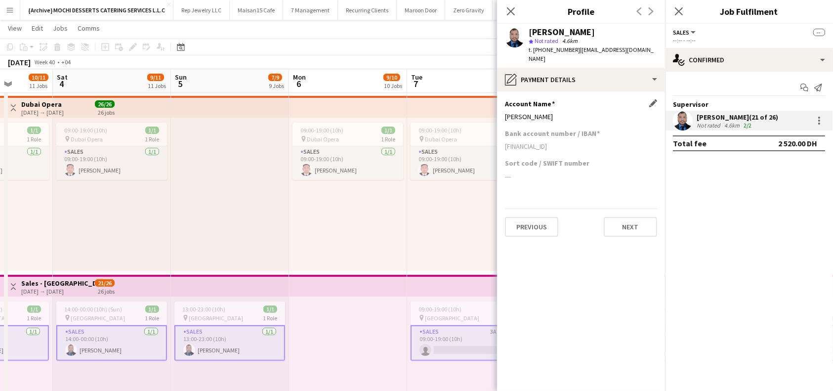
drag, startPoint x: 564, startPoint y: 106, endPoint x: 506, endPoint y: 110, distance: 58.4
click at [506, 112] on div "Junnels Castillon" at bounding box center [581, 116] width 152 height 9
copy div "Junnels Castillon"
drag, startPoint x: 603, startPoint y: 158, endPoint x: 508, endPoint y: 154, distance: 94.4
click at [508, 159] on div "Sort code / SWIFT number" at bounding box center [581, 163] width 152 height 9
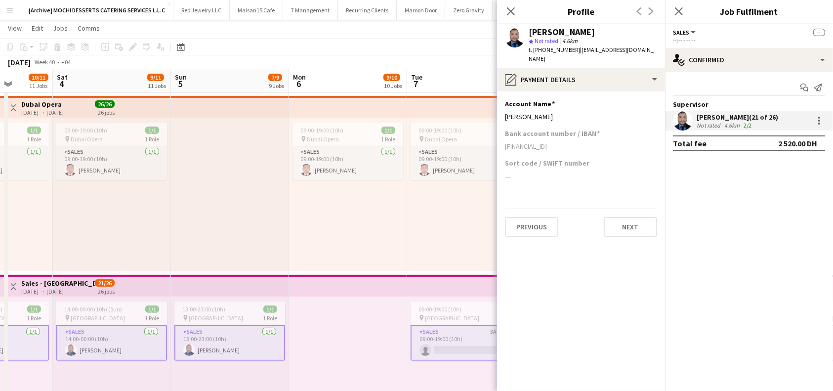
drag, startPoint x: 597, startPoint y: 136, endPoint x: 501, endPoint y: 142, distance: 96.0
click at [501, 142] on app-section-data-types "Account Name Edit this field Junnels Castillon Bank account number / IBAN AE380…" at bounding box center [581, 240] width 168 height 299
copy div "AE380030011774425910001"
drag, startPoint x: 86, startPoint y: 287, endPoint x: 513, endPoint y: 354, distance: 431.9
click at [86, 288] on div "Toggle View Sales - Galleria Mall 12-09-2025 → 11-10-2025 21/26 26 jobs" at bounding box center [60, 286] width 107 height 17
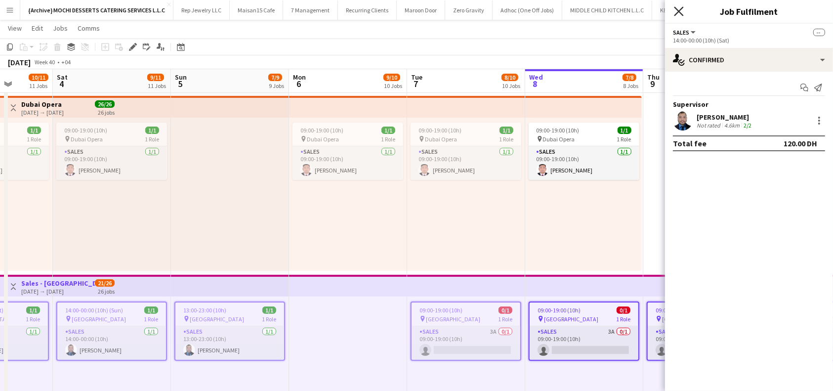
click at [681, 10] on icon "Close pop-in" at bounding box center [678, 10] width 9 height 9
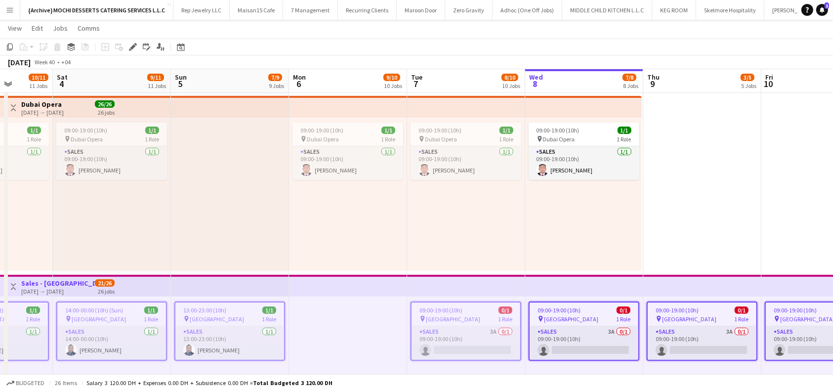
click at [194, 305] on app-job-card "13:00-23:00 (10h) 1/1 pin Galleria Mall Abu Dhabi 1 Role Sales 1/1 13:00-23:00 …" at bounding box center [229, 330] width 111 height 59
click at [131, 44] on icon "Edit" at bounding box center [133, 47] width 8 height 8
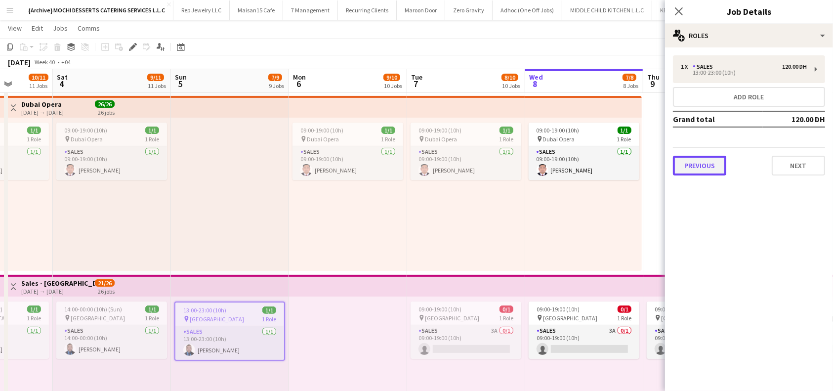
click at [702, 158] on button "Previous" at bounding box center [699, 166] width 53 height 20
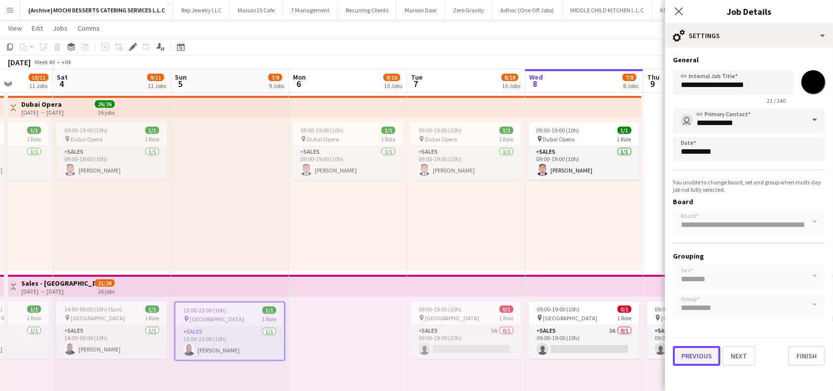
click at [694, 359] on button "Previous" at bounding box center [696, 356] width 47 height 20
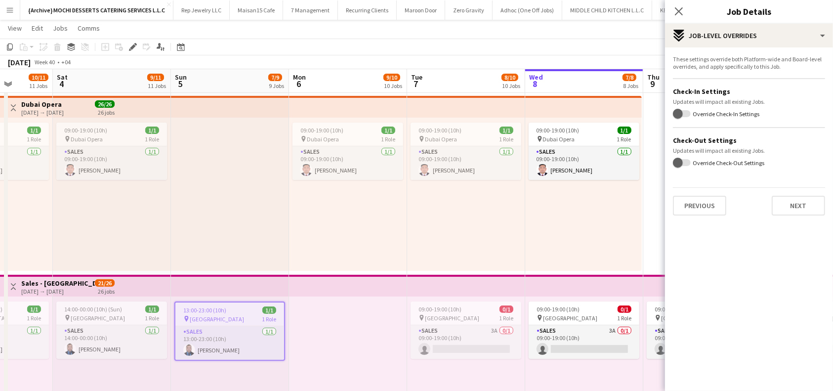
click at [696, 352] on mat-expansion-panel "pencil3 Settings These settings override both Platform-wide and Board-level ove…" at bounding box center [749, 218] width 168 height 343
click at [696, 208] on button "Previous" at bounding box center [699, 206] width 53 height 20
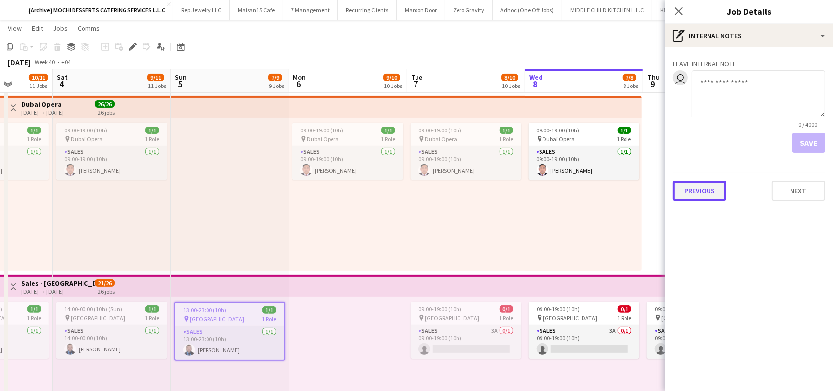
click at [704, 186] on button "Previous" at bounding box center [699, 191] width 53 height 20
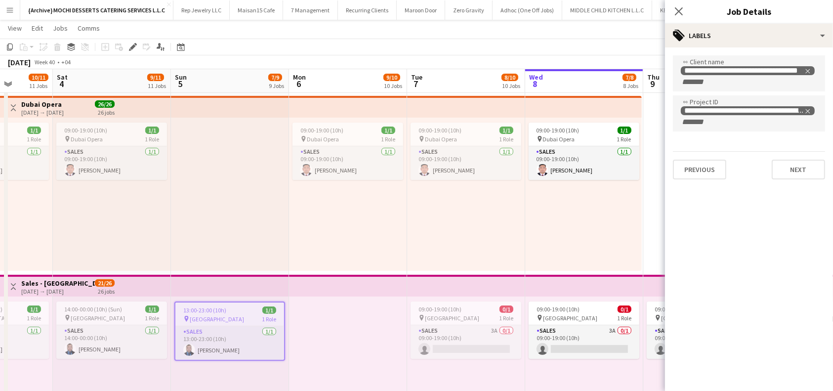
click at [228, 344] on app-card-role "Sales 1/1 13:00-23:00 (10h) Junnels Castillon" at bounding box center [229, 343] width 109 height 34
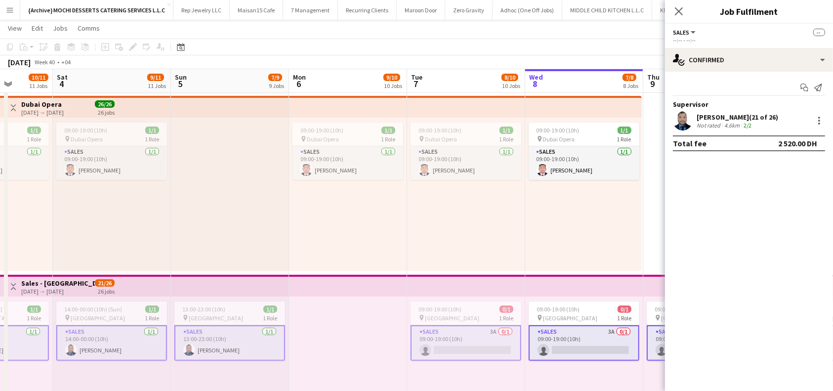
scroll to position [0, 302]
click at [681, 10] on icon "Close pop-in" at bounding box center [678, 10] width 9 height 9
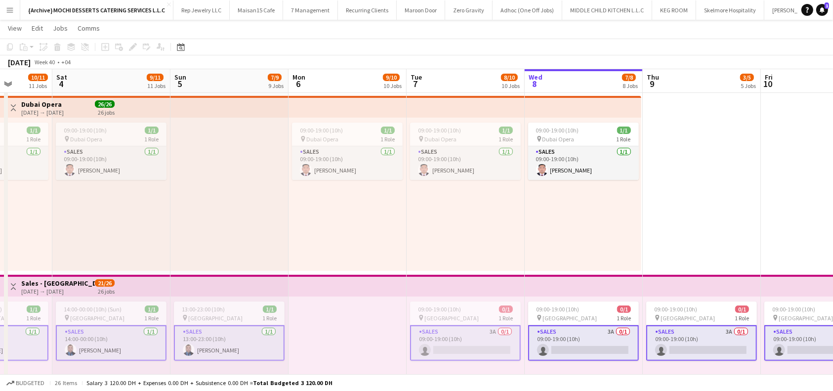
click at [240, 282] on app-top-bar at bounding box center [229, 286] width 118 height 22
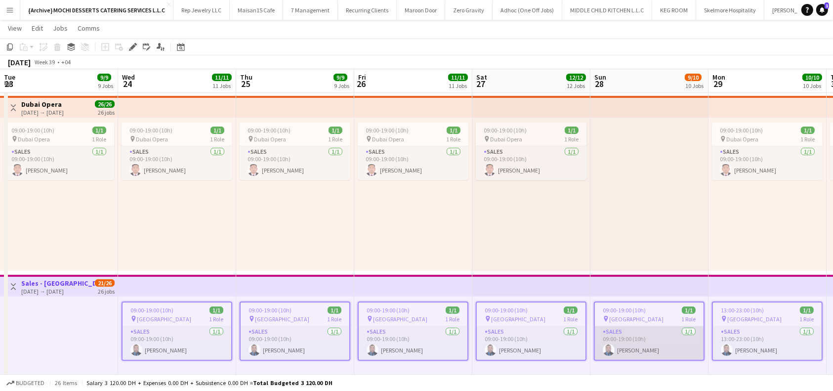
scroll to position [0, 236]
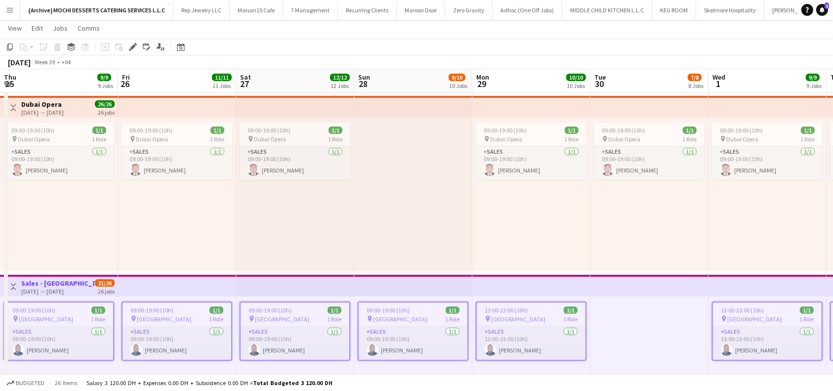
click at [203, 286] on app-top-bar at bounding box center [177, 286] width 118 height 22
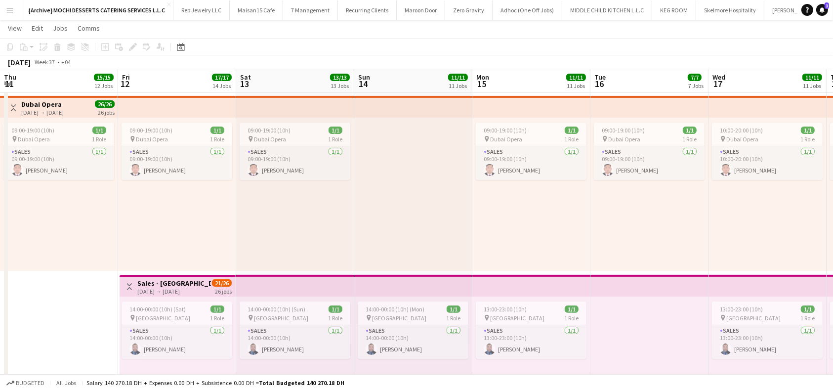
click at [703, 288] on app-top-bar at bounding box center [649, 286] width 118 height 22
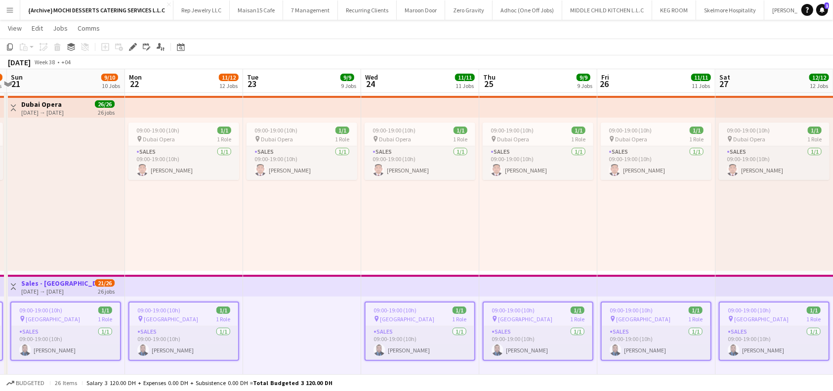
scroll to position [0, 347]
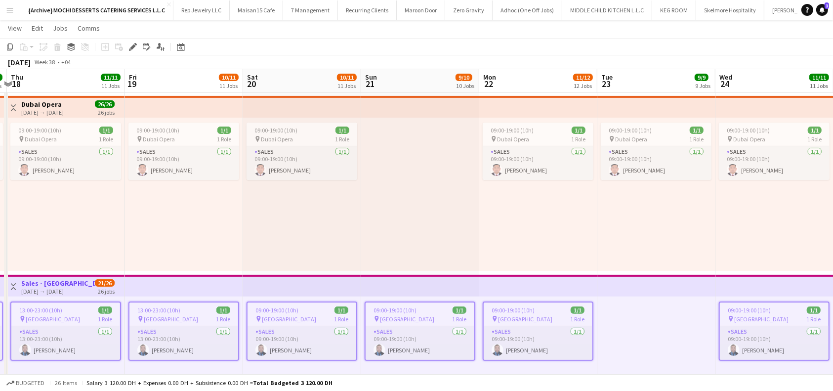
click at [667, 283] on app-top-bar at bounding box center [656, 286] width 118 height 22
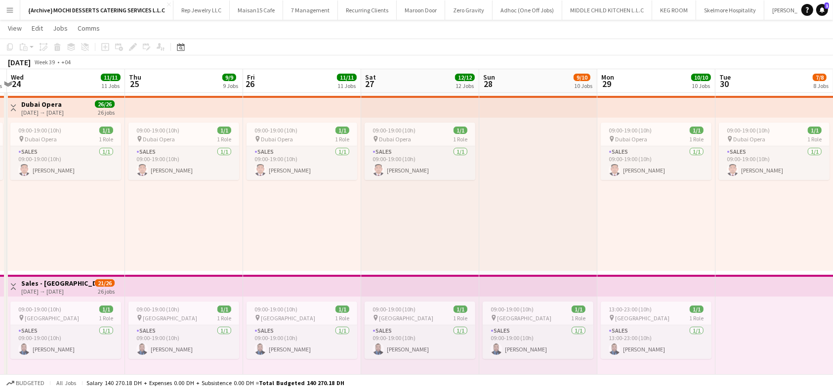
click at [660, 287] on app-top-bar at bounding box center [656, 286] width 118 height 22
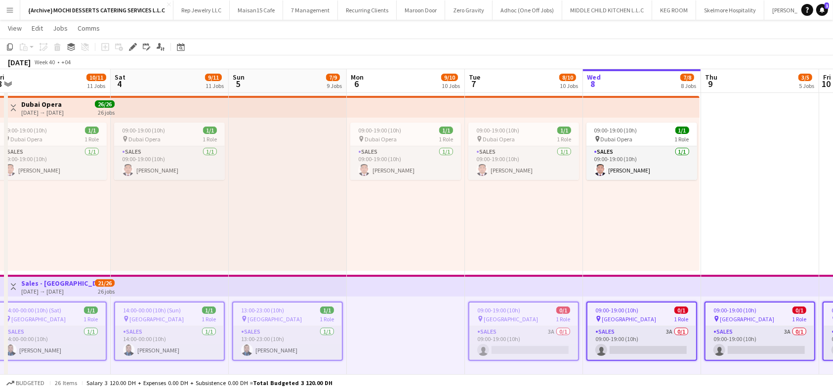
scroll to position [0, 271]
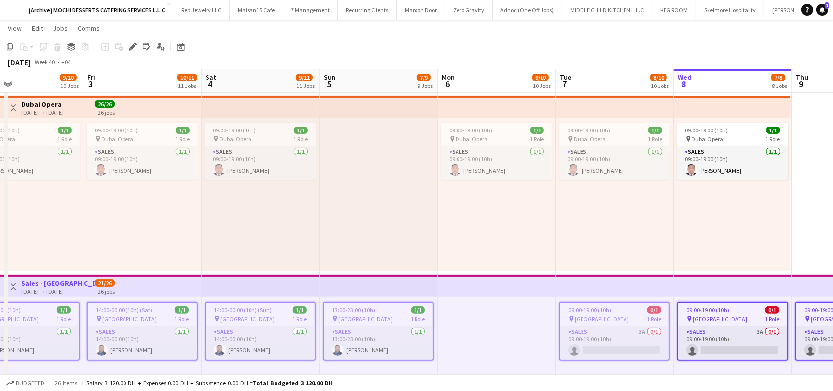
click at [359, 308] on span "13:00-23:00 (10h)" at bounding box center [353, 309] width 43 height 7
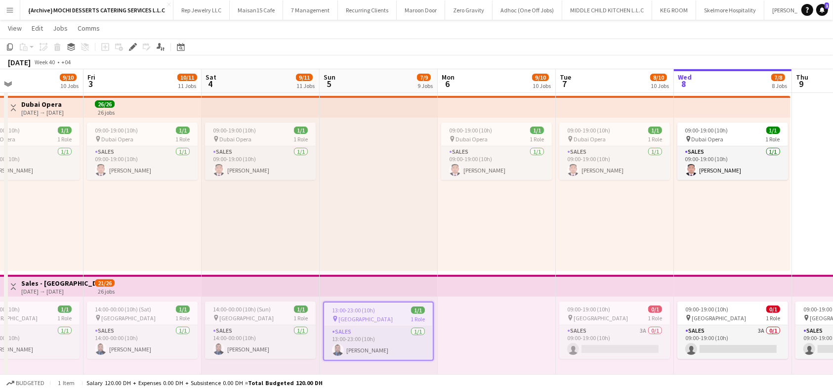
drag, startPoint x: 41, startPoint y: 282, endPoint x: 127, endPoint y: 270, distance: 86.2
click at [42, 281] on h3 "Sales - Galleria Mall" at bounding box center [58, 283] width 74 height 9
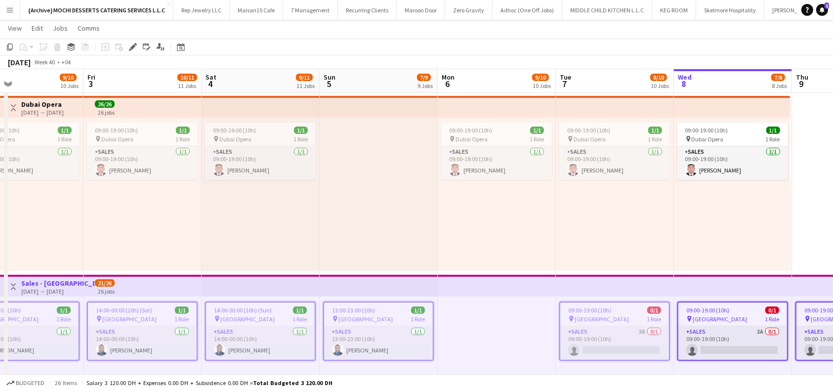
scroll to position [0, 270]
click at [382, 315] on span "Galleria Mall Abu Dhabi" at bounding box center [366, 318] width 54 height 7
click at [261, 308] on span "14:00-00:00 (10h) (Sun)" at bounding box center [243, 309] width 58 height 7
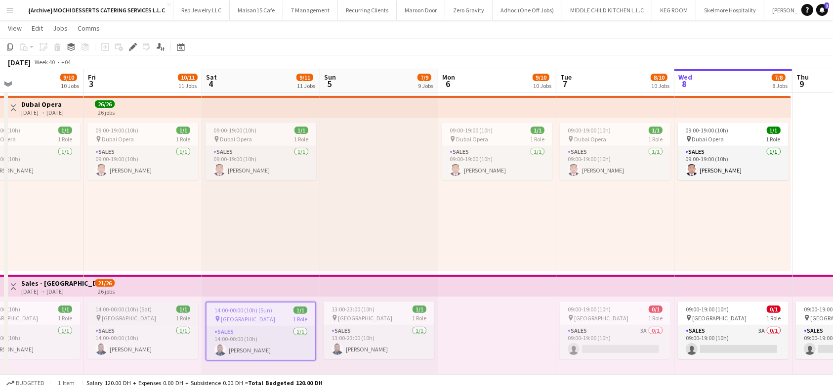
click at [174, 306] on div "14:00-00:00 (10h) (Sat) 1/1" at bounding box center [142, 308] width 111 height 7
click at [37, 310] on div "09:00-19:00 (10h) 1/1" at bounding box center [24, 308] width 111 height 7
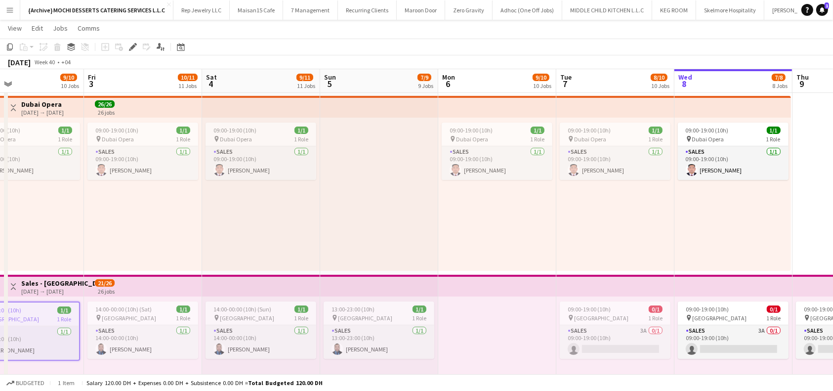
scroll to position [0, 217]
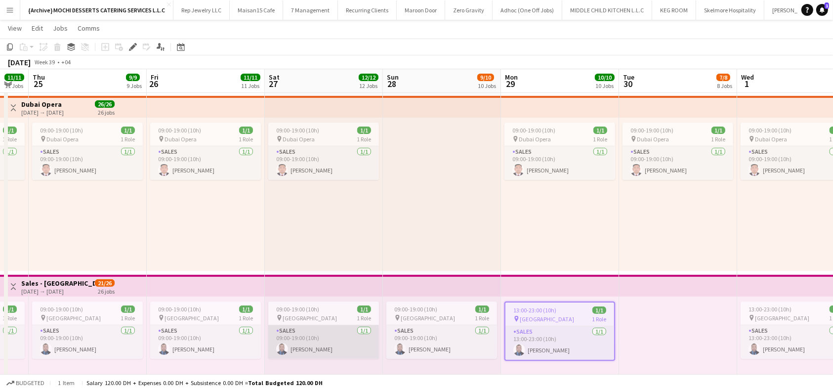
scroll to position [0, 236]
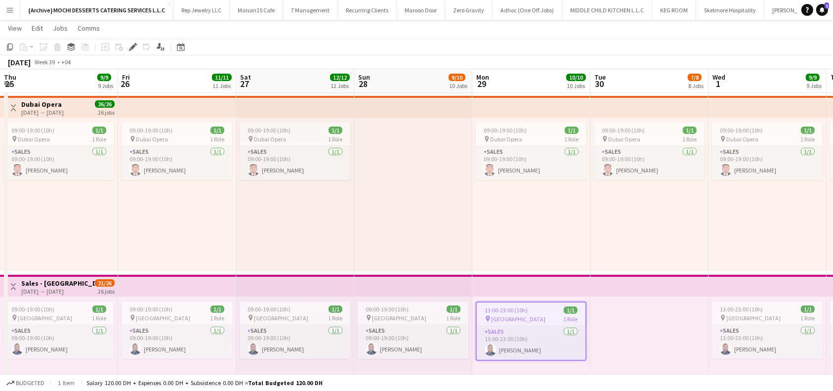
click at [71, 287] on div "12-09-2025 → 11-10-2025" at bounding box center [58, 290] width 74 height 7
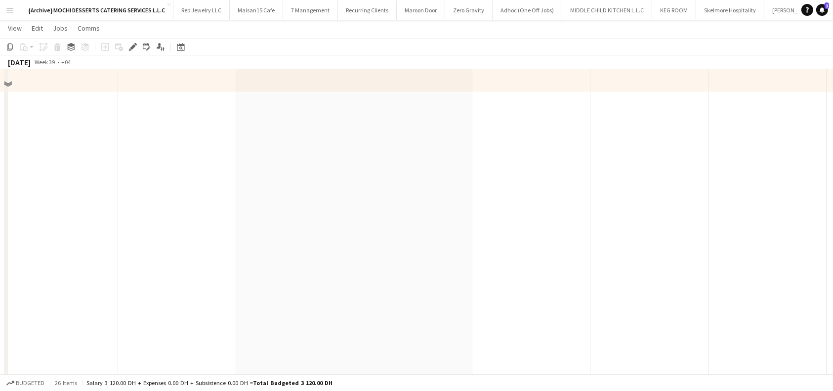
scroll to position [1778, 0]
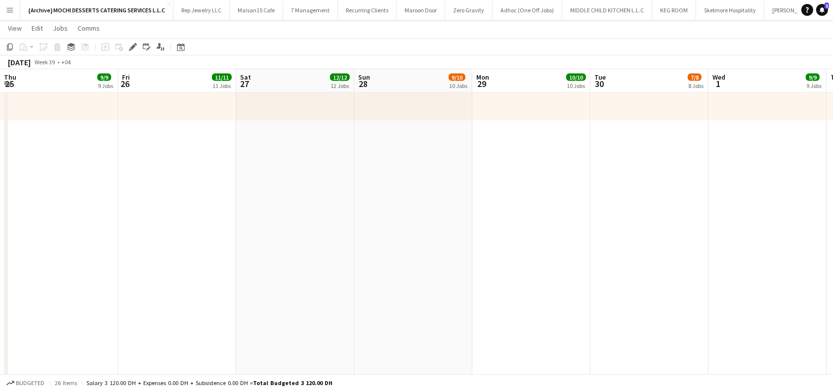
click at [42, 80] on app-board-header-date "Thu 25 9/9 9 Jobs" at bounding box center [59, 81] width 118 height 24
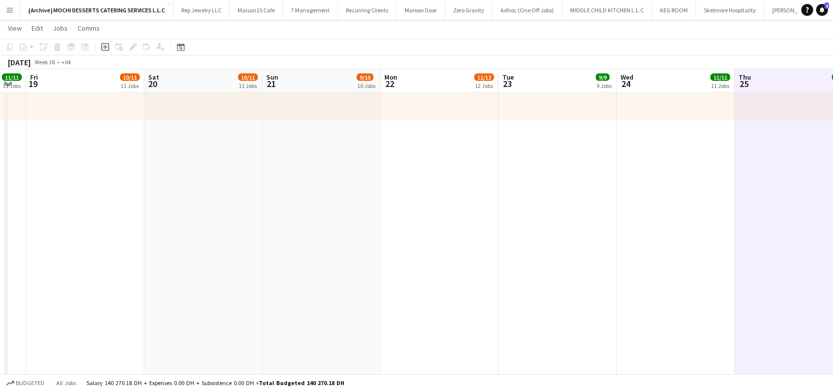
scroll to position [0, 196]
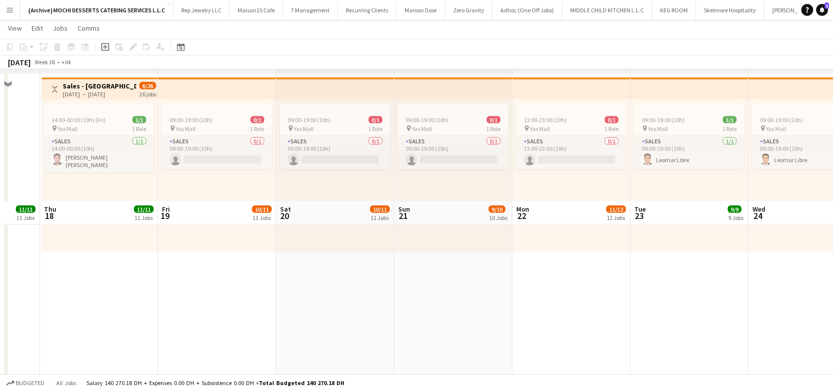
click at [81, 201] on app-board-header-date "Thu 18 11/11 11 Jobs" at bounding box center [99, 213] width 118 height 24
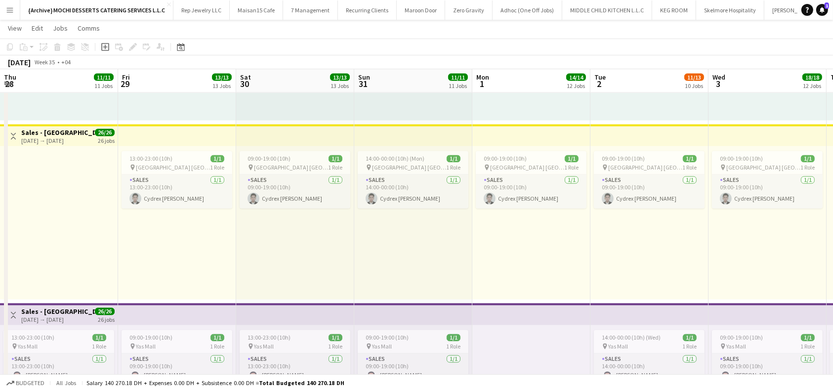
scroll to position [0, 236]
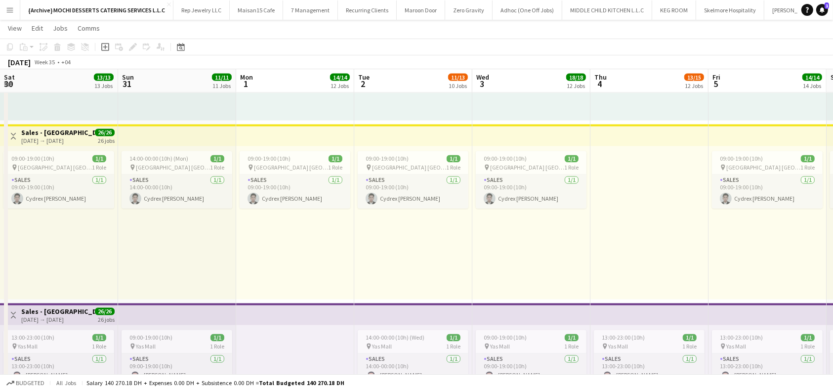
click at [544, 81] on app-board-header-date "Wed 3 18/18 12 Jobs" at bounding box center [531, 81] width 118 height 24
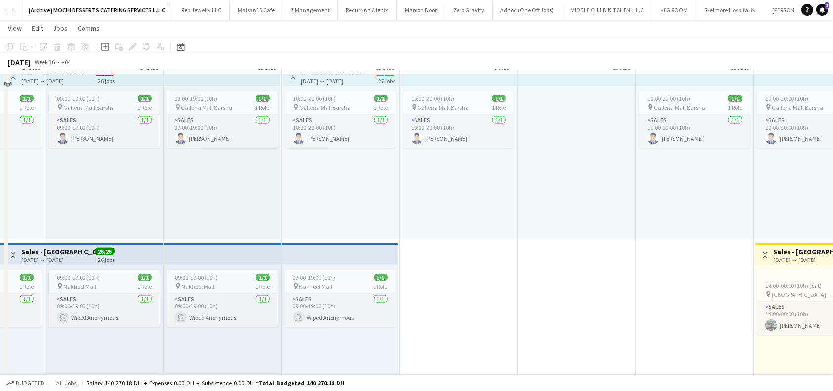
scroll to position [1087, 0]
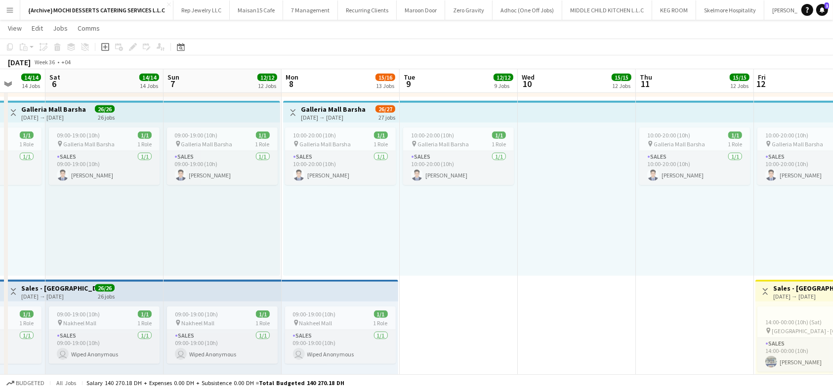
click at [814, 290] on h3 "Sales - Galleria Mall" at bounding box center [810, 288] width 74 height 9
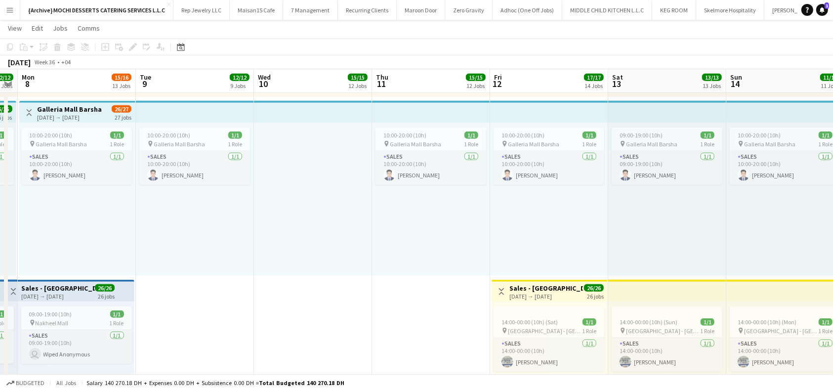
scroll to position [0, 481]
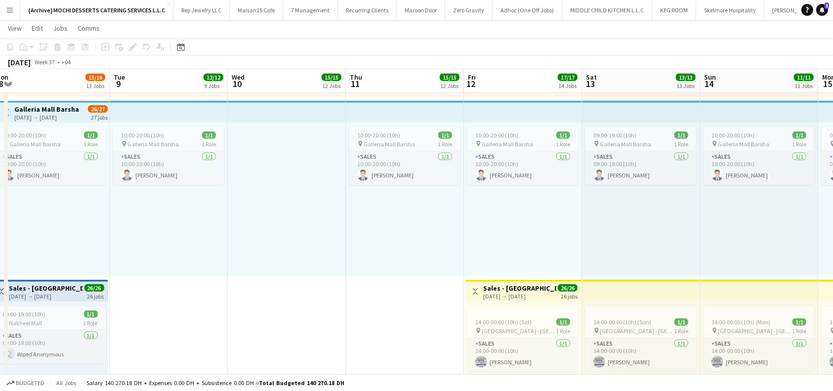
click at [522, 292] on div "12-09-2025 → 11-10-2025" at bounding box center [520, 295] width 74 height 7
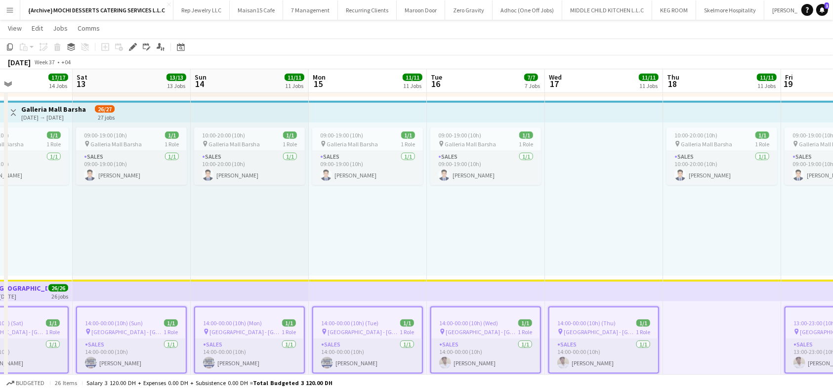
scroll to position [0, 282]
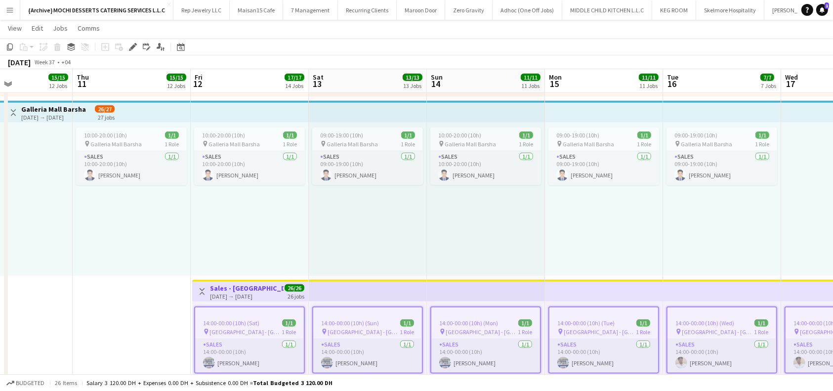
click at [660, 287] on app-top-bar at bounding box center [604, 291] width 118 height 22
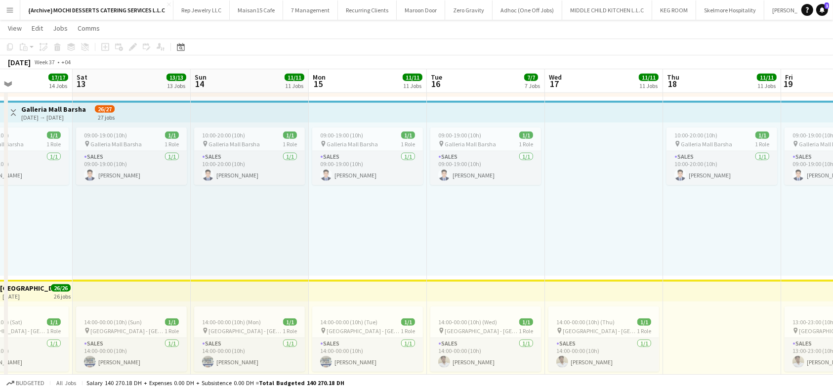
scroll to position [0, 309]
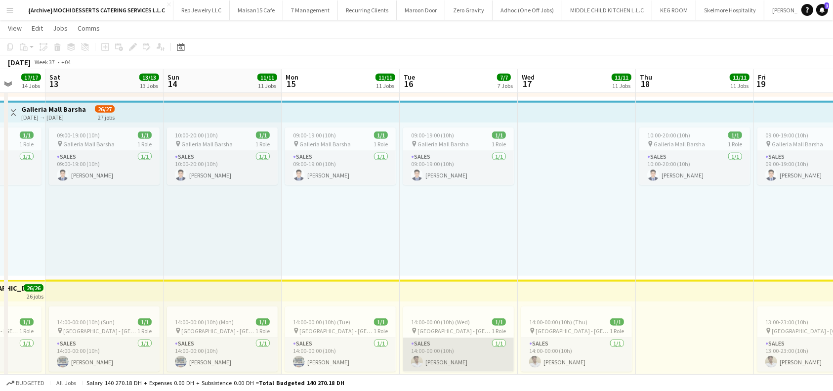
click at [452, 352] on app-card-role "Sales 1/1 14:00-00:00 (10h) Dexter Talan" at bounding box center [458, 355] width 111 height 34
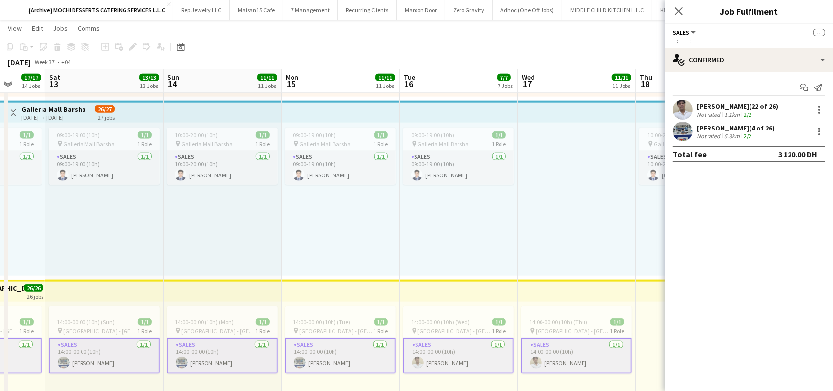
drag, startPoint x: 736, startPoint y: 105, endPoint x: 697, endPoint y: 107, distance: 39.1
click at [697, 107] on div "Dexter Talan (22 of 26)" at bounding box center [738, 106] width 82 height 9
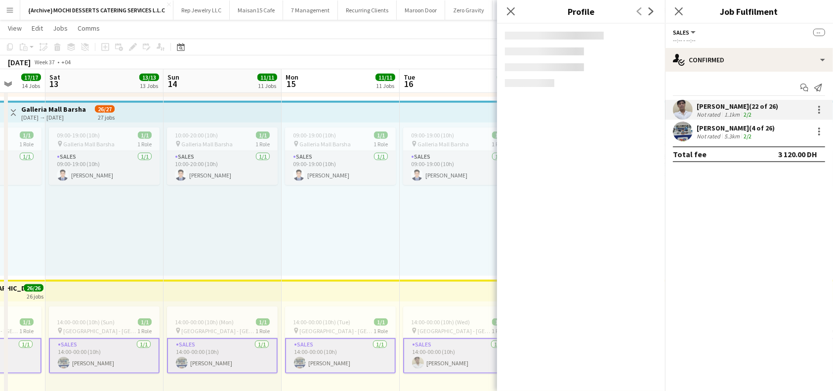
copy div "Dexter Talan"
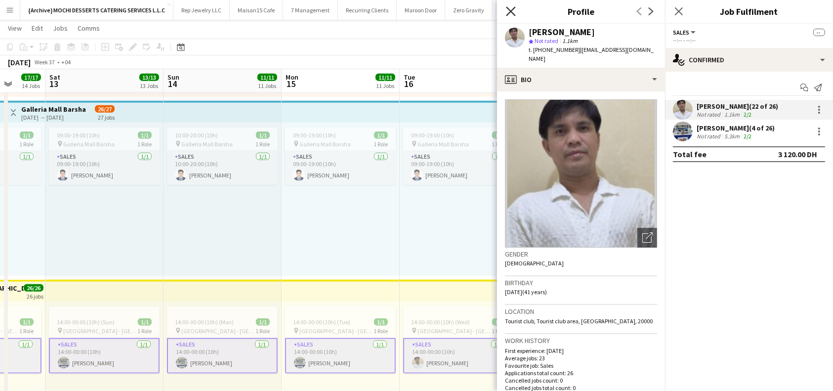
click at [514, 11] on icon "Close pop-in" at bounding box center [510, 10] width 9 height 9
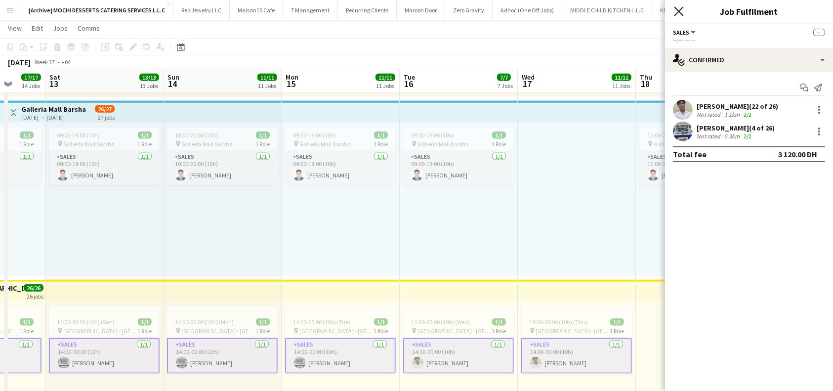
click at [674, 6] on icon "Close pop-in" at bounding box center [678, 10] width 9 height 9
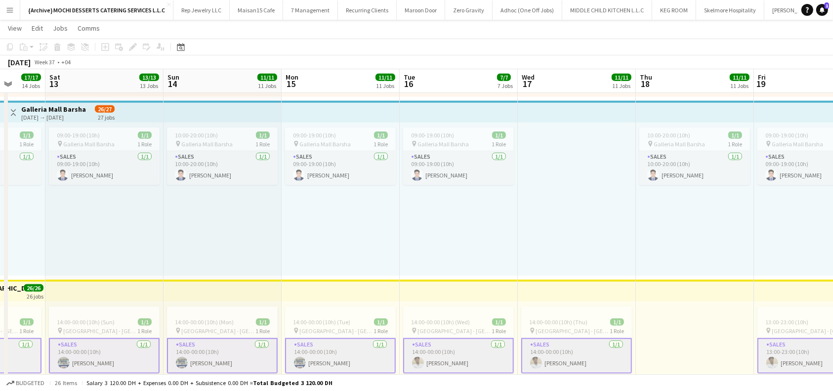
click at [680, 287] on app-top-bar at bounding box center [695, 291] width 118 height 22
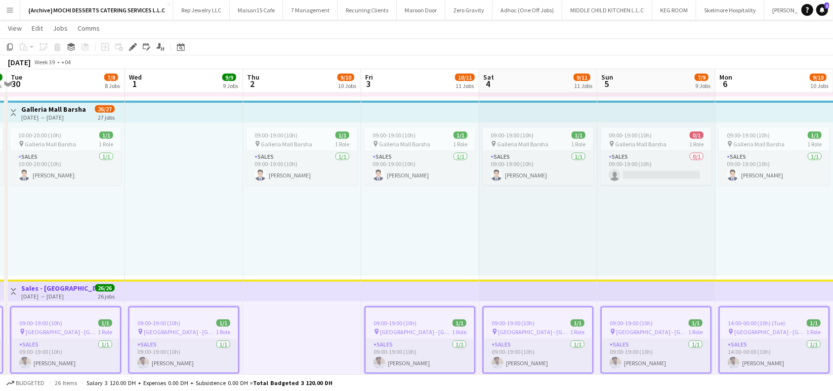
scroll to position [0, 348]
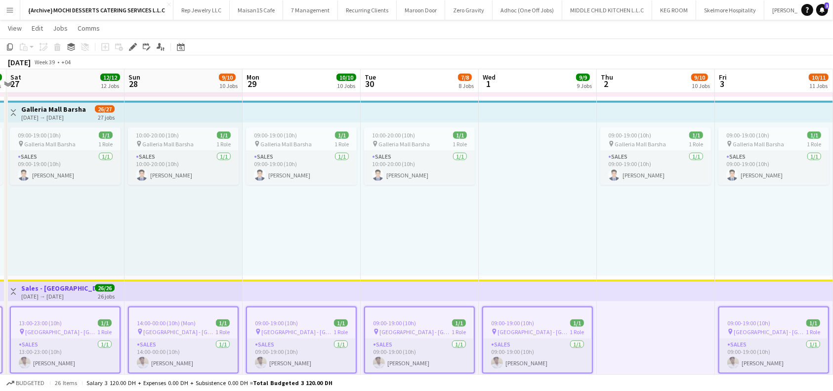
click at [664, 292] on app-top-bar at bounding box center [656, 291] width 118 height 22
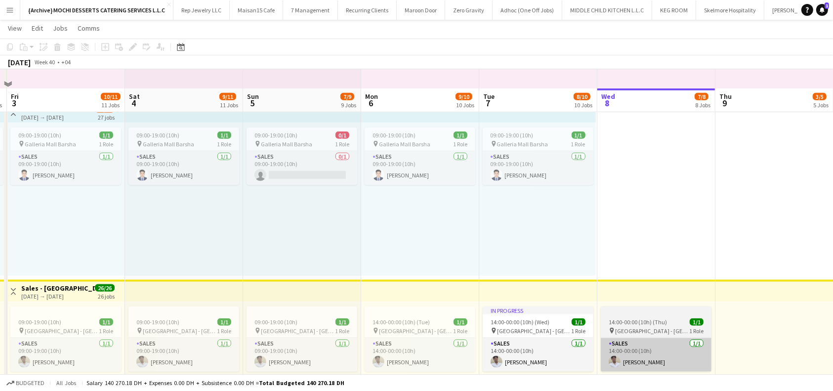
scroll to position [1152, 0]
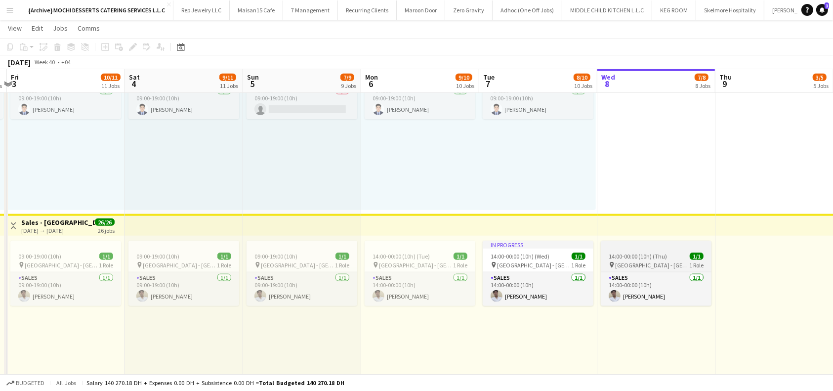
click at [648, 261] on span "Galleria Mall - Abu Dhabi" at bounding box center [652, 264] width 74 height 7
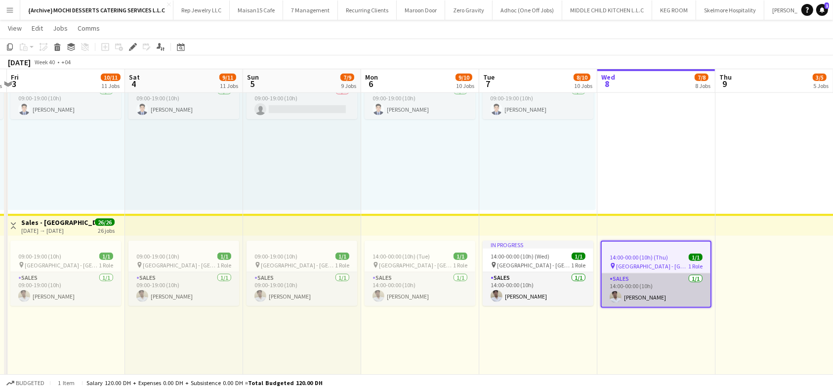
click at [649, 291] on app-card-role "Sales 1/1 14:00-00:00 (10h) Dexter Talan" at bounding box center [656, 290] width 109 height 34
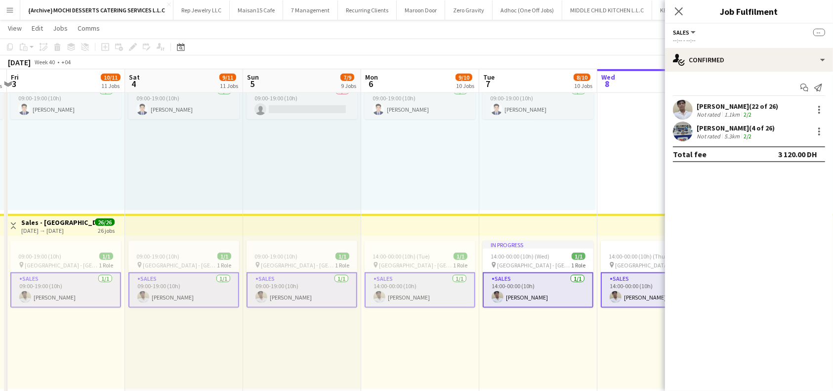
click at [650, 280] on app-card-role "Sales 1/1 14:00-00:00 (10h) Dexter Talan" at bounding box center [656, 290] width 111 height 36
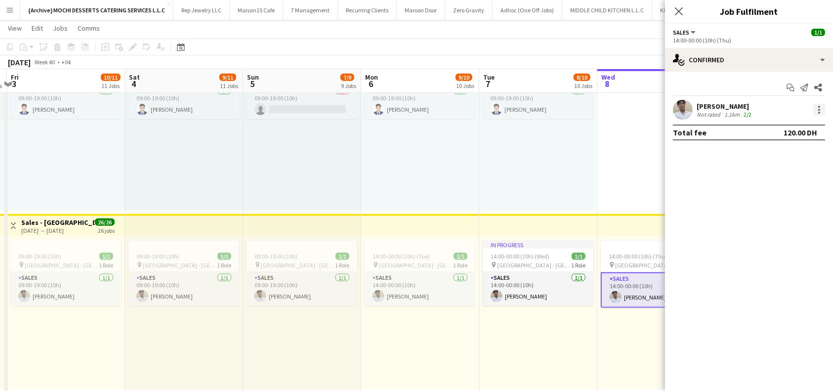
click at [819, 110] on div at bounding box center [819, 110] width 2 height 2
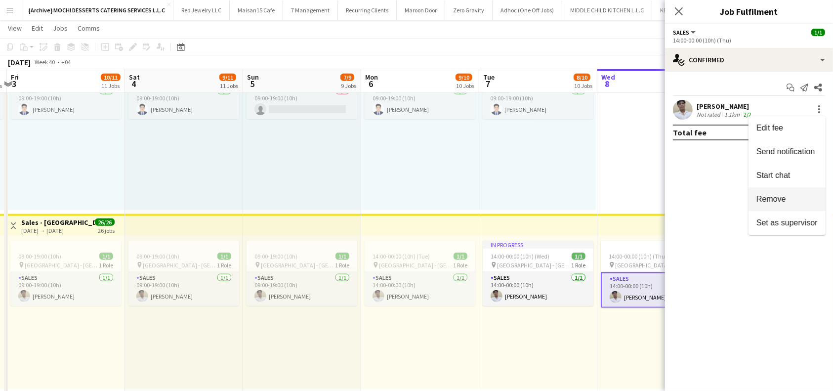
click at [776, 200] on span "Remove" at bounding box center [771, 199] width 30 height 8
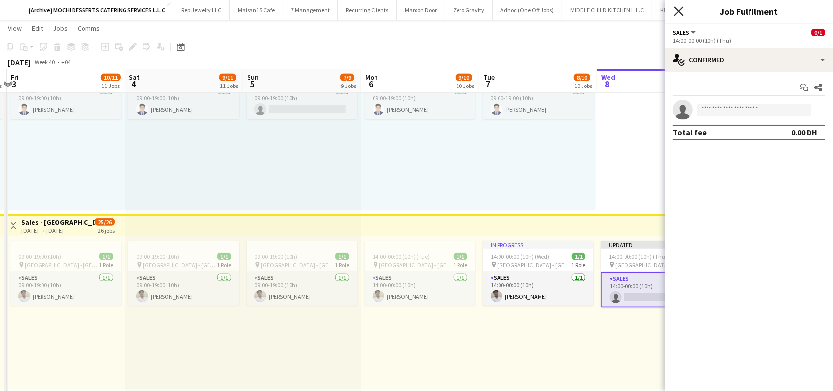
click at [678, 13] on icon "Close pop-in" at bounding box center [678, 10] width 9 height 9
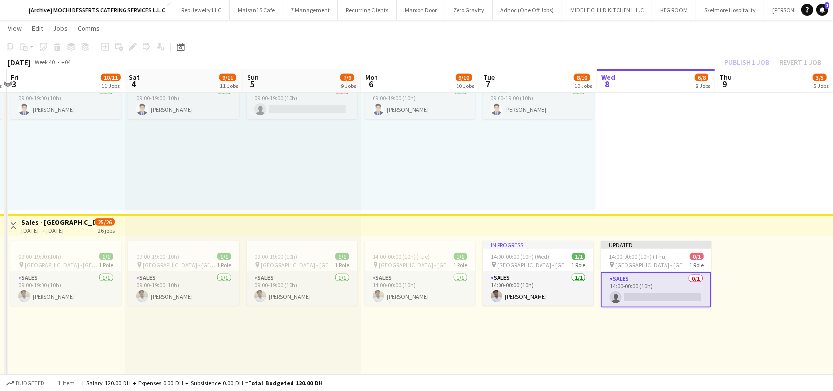
click at [758, 59] on div "Publish 1 job Revert 1 job" at bounding box center [772, 62] width 121 height 13
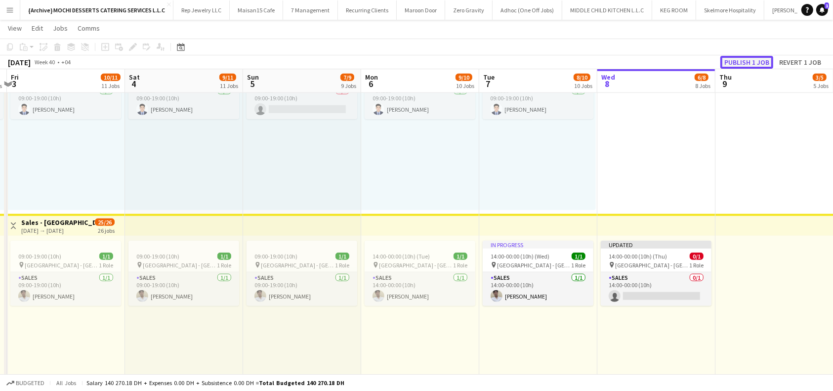
click at [755, 64] on button "Publish 1 job" at bounding box center [746, 62] width 53 height 13
click at [759, 65] on div "Publish 1 job Revert 1 job" at bounding box center [763, 62] width 139 height 13
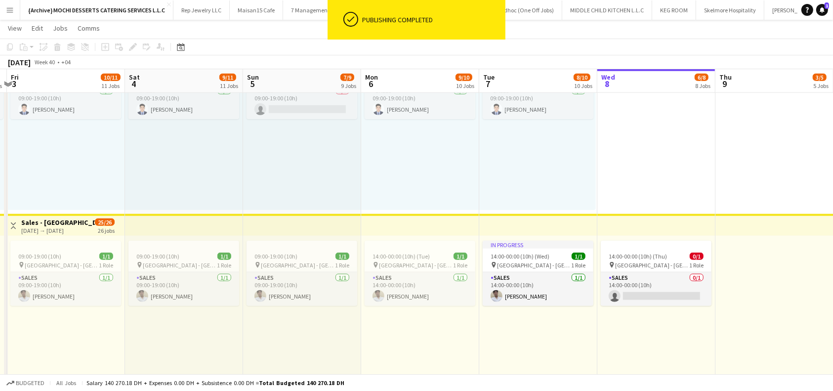
click at [680, 224] on app-top-bar at bounding box center [656, 225] width 118 height 22
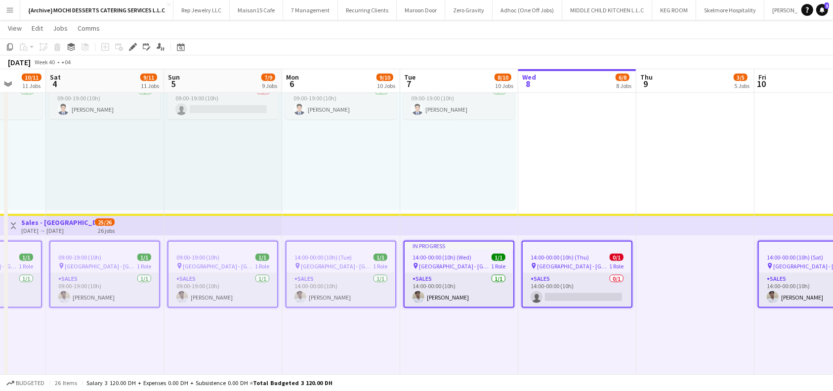
scroll to position [0, 452]
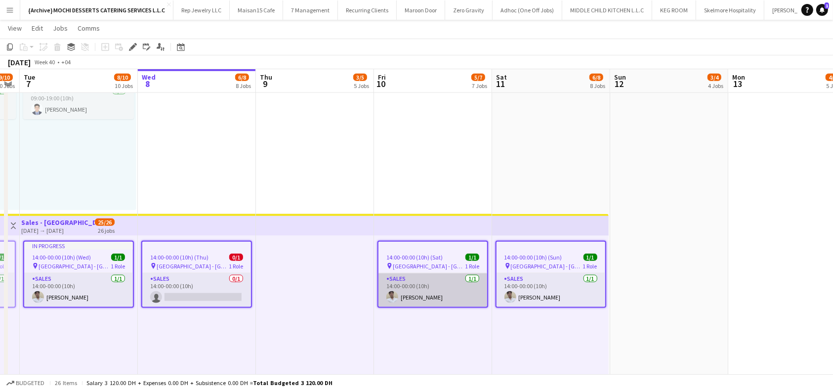
click at [487, 283] on app-card-role "Sales 1/1 14:00-00:00 (10h) Dexter Talan" at bounding box center [432, 290] width 109 height 34
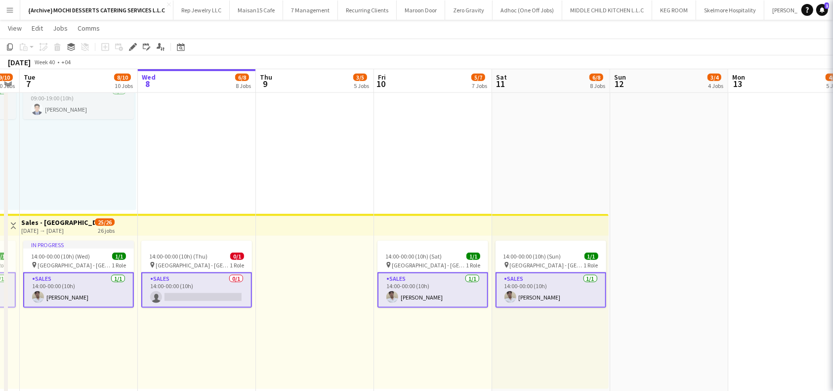
click at [488, 287] on app-card-role "Sales 1/1 14:00-00:00 (10h) Dexter Talan" at bounding box center [432, 290] width 111 height 36
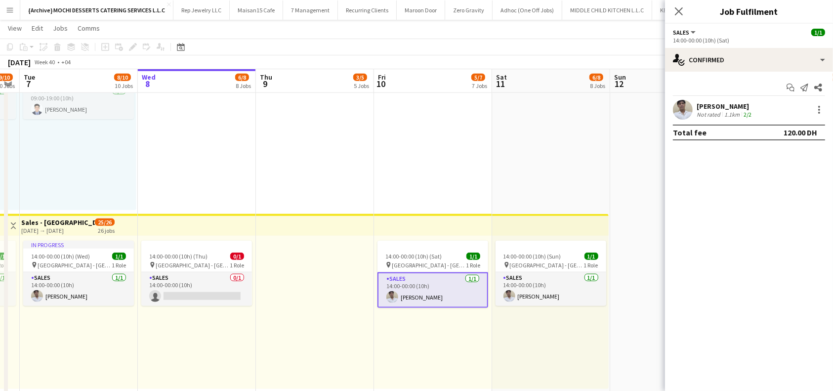
scroll to position [0, 347]
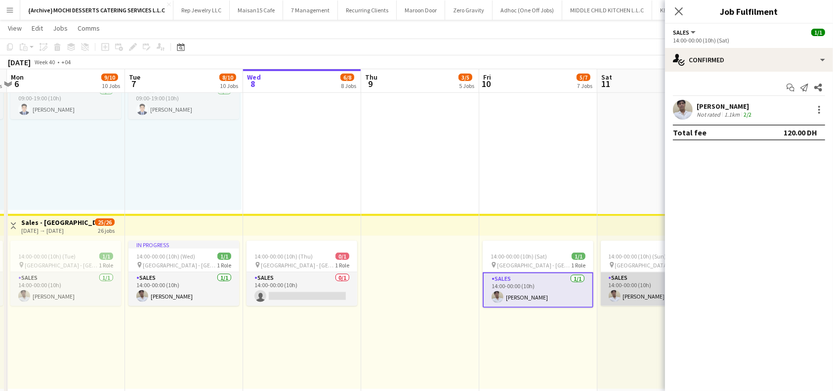
click at [636, 287] on app-card-role "Sales 1/1 14:00-00:00 (10h) Dexter Talan" at bounding box center [656, 289] width 111 height 34
click at [823, 112] on div at bounding box center [819, 110] width 12 height 12
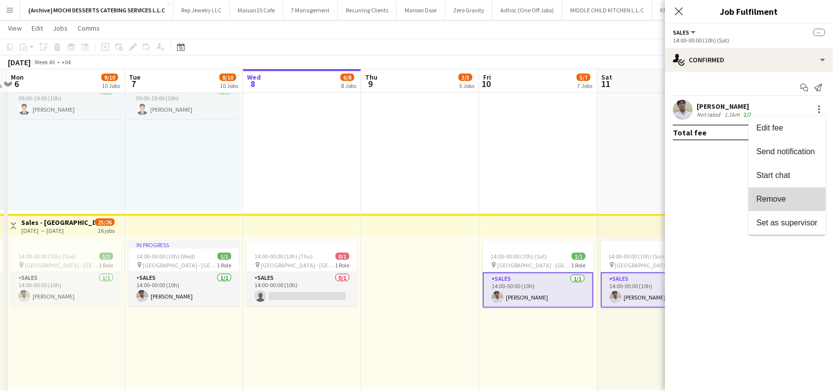
click at [784, 199] on span "Remove" at bounding box center [771, 199] width 30 height 8
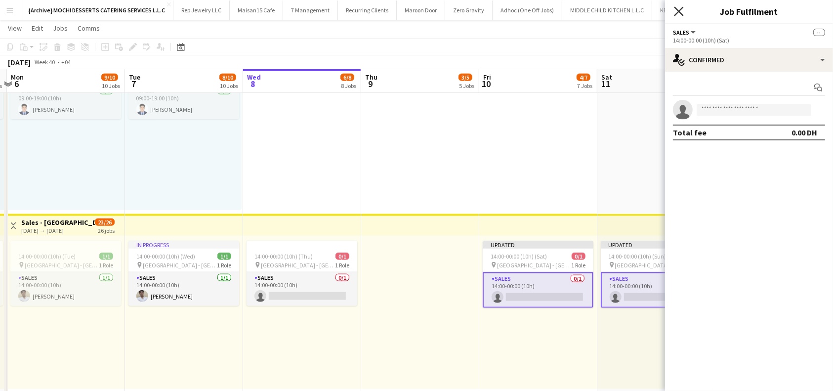
click at [680, 11] on icon at bounding box center [678, 10] width 9 height 9
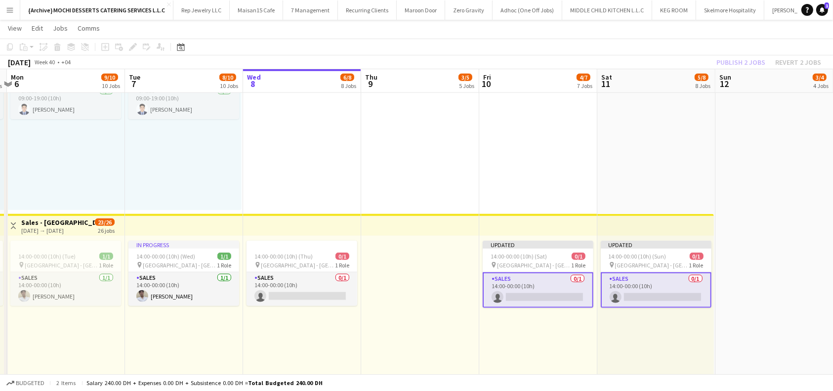
click at [756, 62] on div "Publish 2 jobs Revert 2 jobs" at bounding box center [768, 62] width 128 height 13
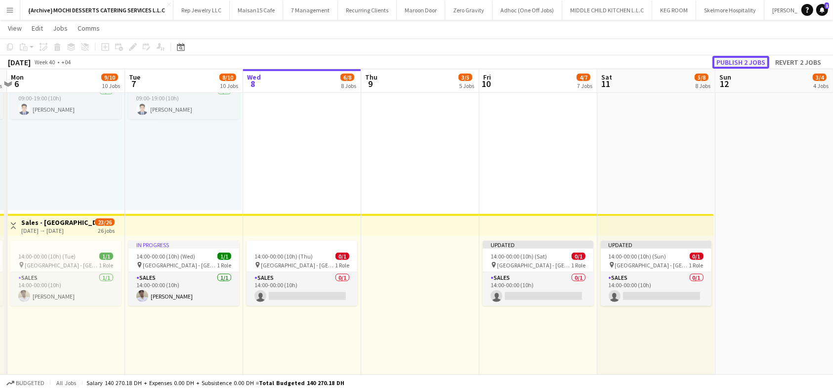
click at [748, 63] on button "Publish 2 jobs" at bounding box center [740, 62] width 57 height 13
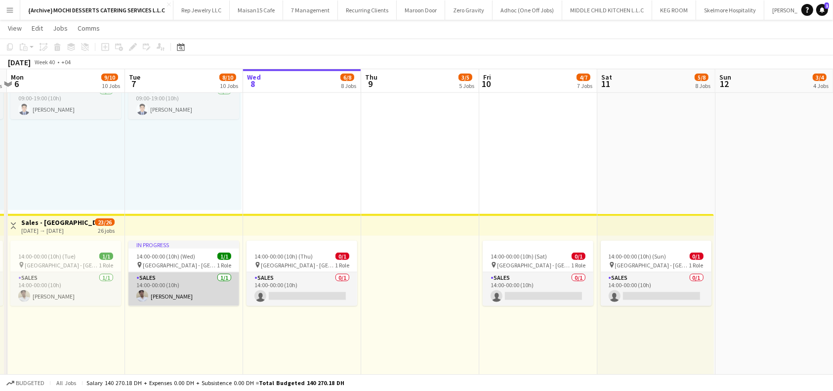
click at [183, 294] on app-card-role "Sales 1/1 14:00-00:00 (10h) Dexter Talan" at bounding box center [183, 289] width 111 height 34
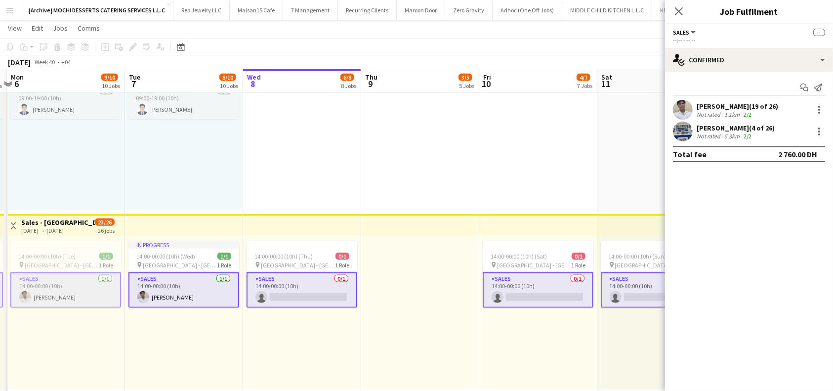
drag, startPoint x: 737, startPoint y: 104, endPoint x: 696, endPoint y: 106, distance: 40.6
click at [696, 106] on div "Dexter Talan (19 of 26) Not rated 1.1km 2/2" at bounding box center [749, 110] width 168 height 20
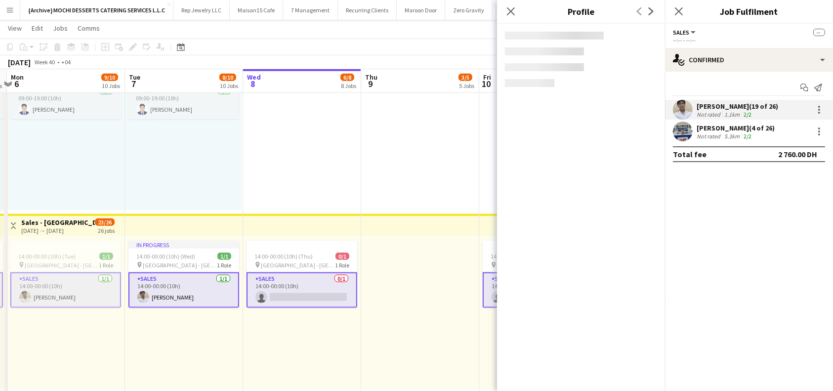
copy div "Dexter Talan"
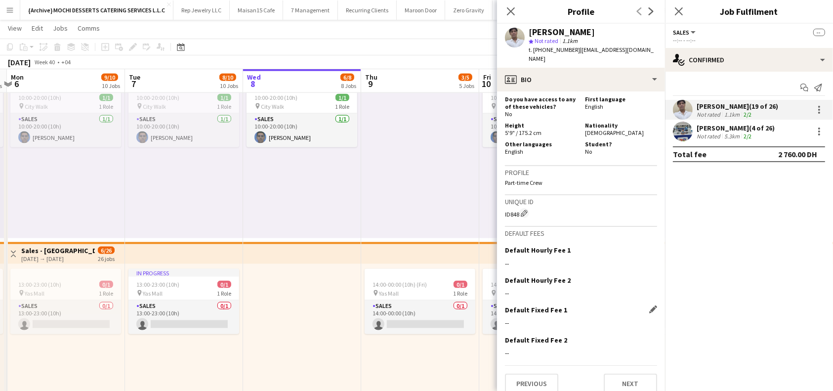
scroll to position [452, 0]
drag, startPoint x: 519, startPoint y: 206, endPoint x: 501, endPoint y: 205, distance: 18.3
click at [501, 205] on app-crew-profile-bio "Open photos pop-in Gender Male Birthday 30-10-1983 (41 years) Location Tourist …" at bounding box center [581, 240] width 168 height 299
copy div "ID848"
drag, startPoint x: 643, startPoint y: 49, endPoint x: 577, endPoint y: 51, distance: 65.7
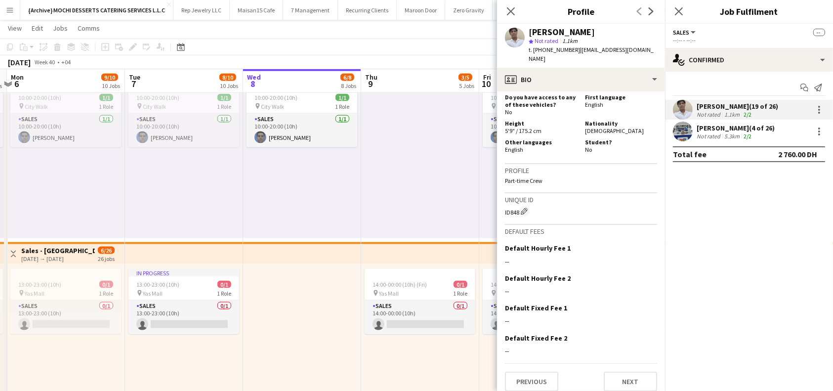
click at [577, 51] on div "Dexter Talan star Not rated 1.1km t. +971547789314 | maeangel690@gmail.com" at bounding box center [581, 46] width 168 height 44
copy span "maeangel690@gmail.com"
drag, startPoint x: 571, startPoint y: 49, endPoint x: 532, endPoint y: 51, distance: 39.1
click at [532, 51] on span "t. +971547789314" at bounding box center [554, 49] width 51 height 7
click at [619, 371] on button "Next" at bounding box center [630, 381] width 53 height 20
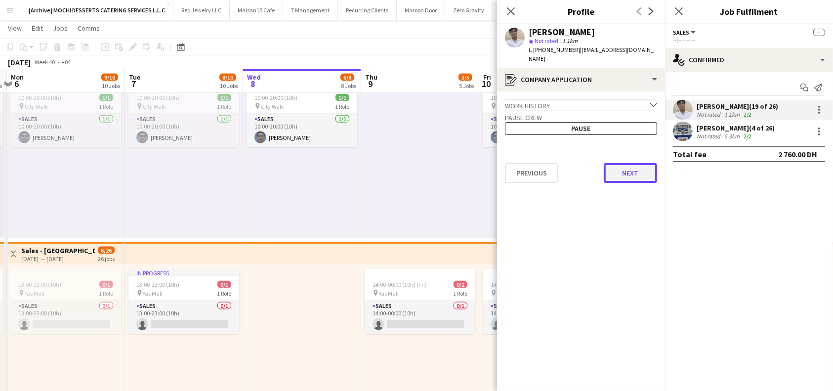
click at [631, 166] on button "Next" at bounding box center [630, 173] width 53 height 20
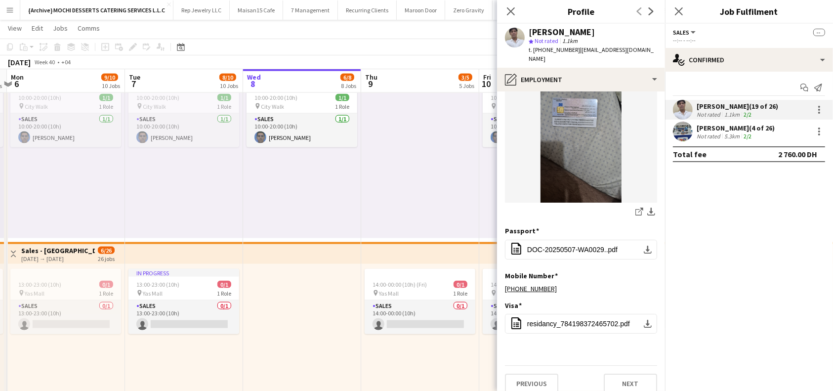
scroll to position [55, 0]
drag, startPoint x: 619, startPoint y: 372, endPoint x: 626, endPoint y: 370, distance: 7.8
click at [619, 373] on button "Next" at bounding box center [630, 382] width 53 height 20
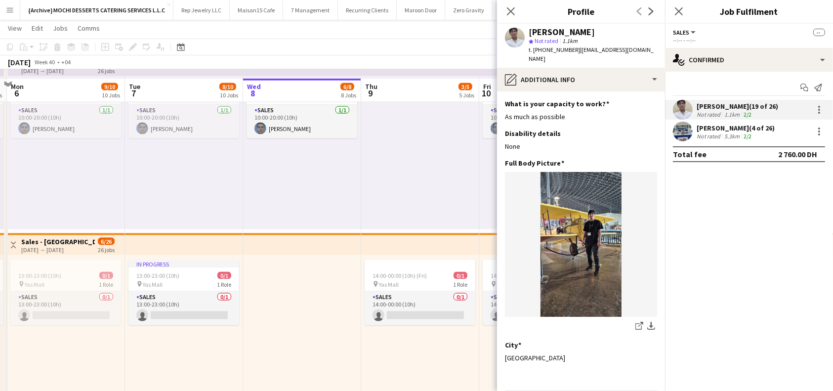
scroll to position [1482, 0]
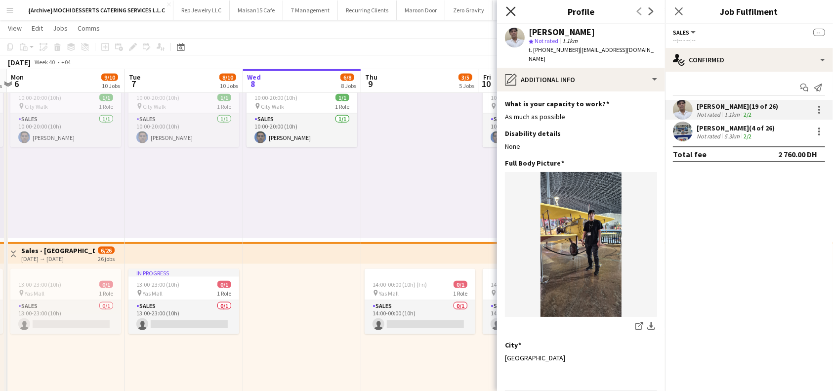
click at [511, 14] on icon "Close pop-in" at bounding box center [510, 10] width 9 height 9
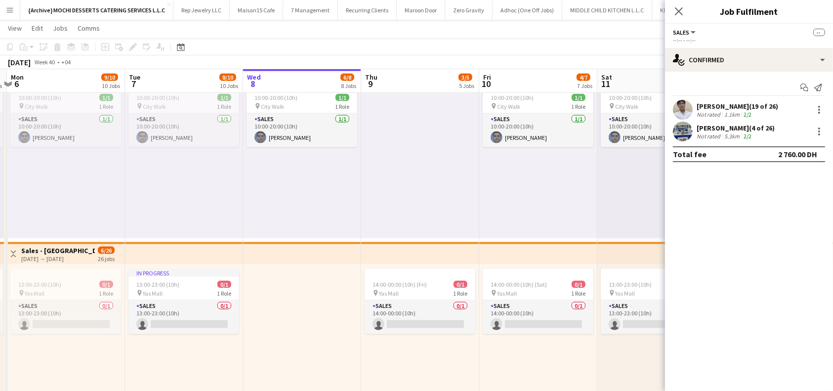
click at [732, 104] on div "Dexter Talan (19 of 26)" at bounding box center [738, 106] width 82 height 9
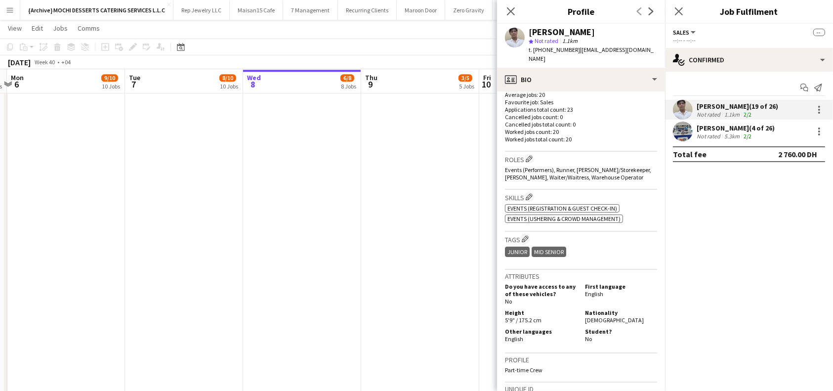
scroll to position [452, 0]
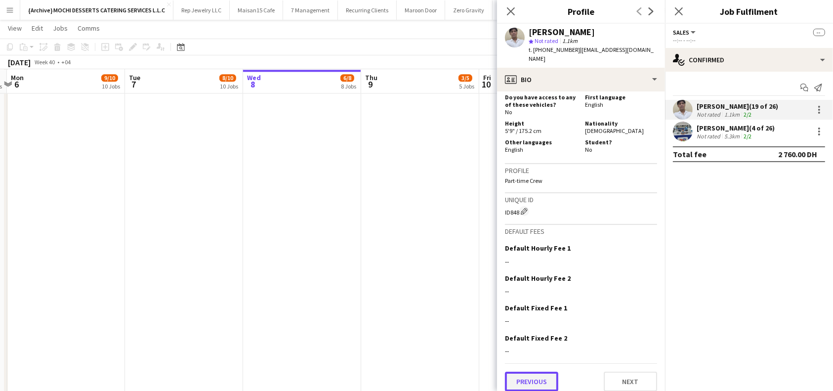
click at [539, 372] on button "Previous" at bounding box center [531, 381] width 53 height 20
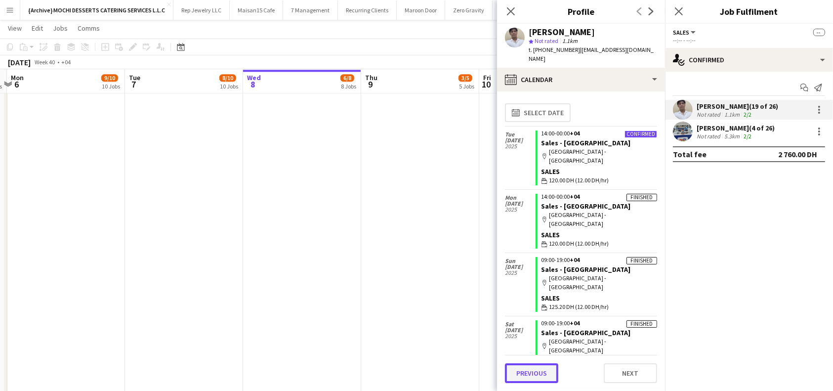
click at [522, 371] on button "Previous" at bounding box center [531, 373] width 53 height 20
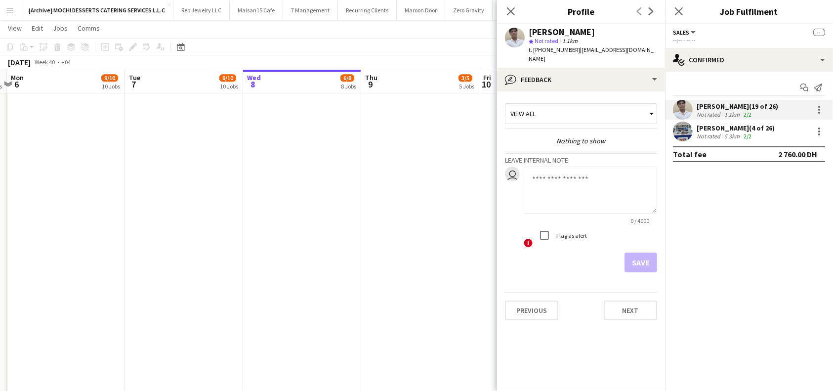
click at [534, 315] on app-crew-profile-feedback-tab "View all Nothing to show Leave internal note user 0 / 4000 ! Flag as alert Save…" at bounding box center [581, 240] width 168 height 299
click at [536, 302] on button "Previous" at bounding box center [531, 310] width 53 height 20
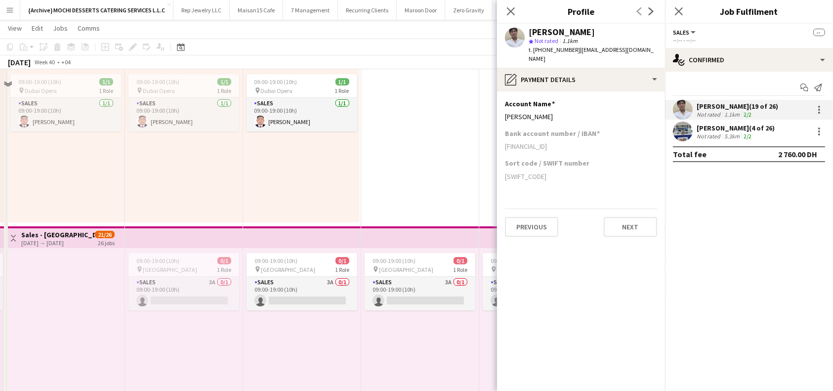
scroll to position [230, 0]
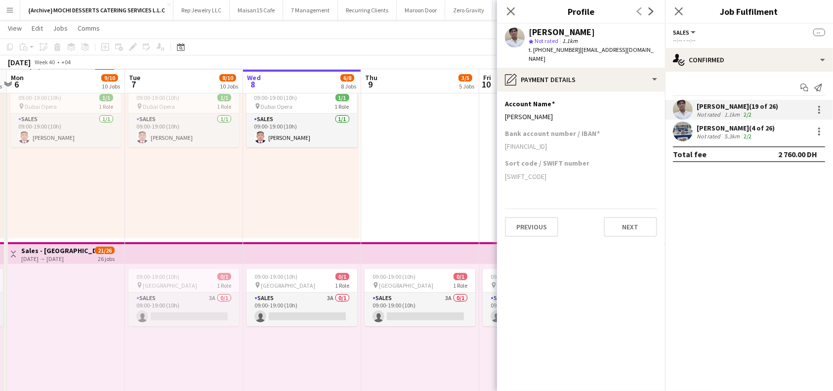
drag, startPoint x: 574, startPoint y: 109, endPoint x: 504, endPoint y: 110, distance: 69.7
click at [504, 110] on app-section-data-types "Account Name Edit this field Dexter Gonzaga Talan Bank account number / IBAN AE…" at bounding box center [581, 240] width 168 height 299
drag, startPoint x: 596, startPoint y: 140, endPoint x: 505, endPoint y: 140, distance: 90.4
click at [505, 142] on div "AE540355640012227763845" at bounding box center [581, 146] width 152 height 9
click at [511, 11] on icon at bounding box center [510, 10] width 9 height 9
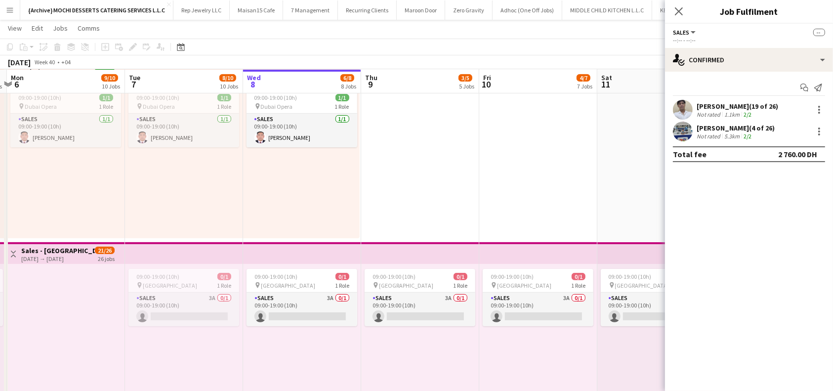
drag, startPoint x: 675, startPoint y: 12, endPoint x: 686, endPoint y: 14, distance: 11.0
click at [675, 11] on icon "Close pop-in" at bounding box center [679, 11] width 8 height 8
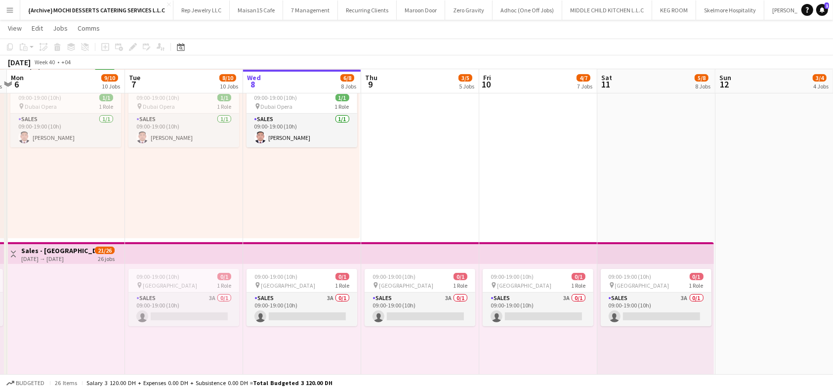
click at [193, 70] on app-board-header-date "Tue 7 8/10 10 Jobs" at bounding box center [184, 82] width 118 height 24
click at [175, 89] on app-board-header-date "Tue 7 8/10 10 Jobs" at bounding box center [184, 82] width 118 height 24
drag, startPoint x: 171, startPoint y: 82, endPoint x: 180, endPoint y: 85, distance: 9.8
click at [171, 82] on app-board-header-date "Tue 7 8/10 10 Jobs" at bounding box center [184, 82] width 118 height 24
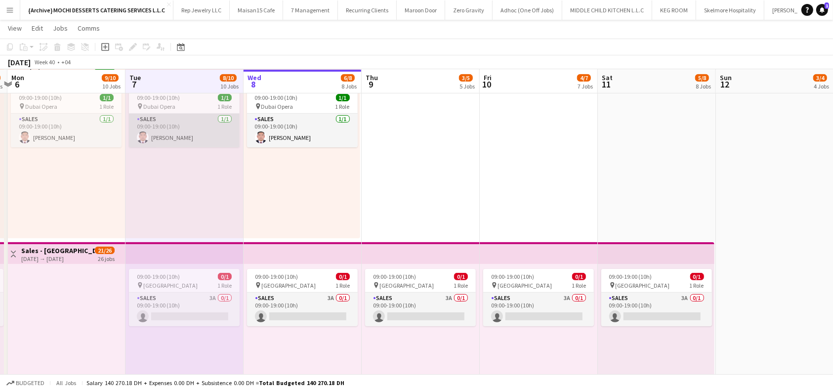
scroll to position [0, 320]
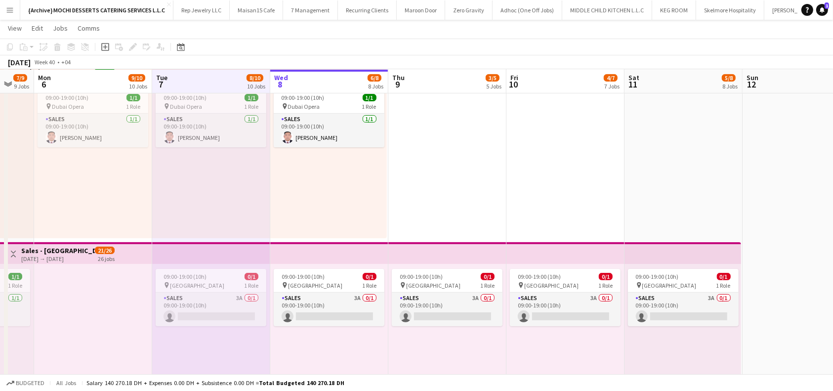
click at [213, 85] on app-board-header-date "Tue 7 8/10 10 Jobs" at bounding box center [211, 82] width 118 height 24
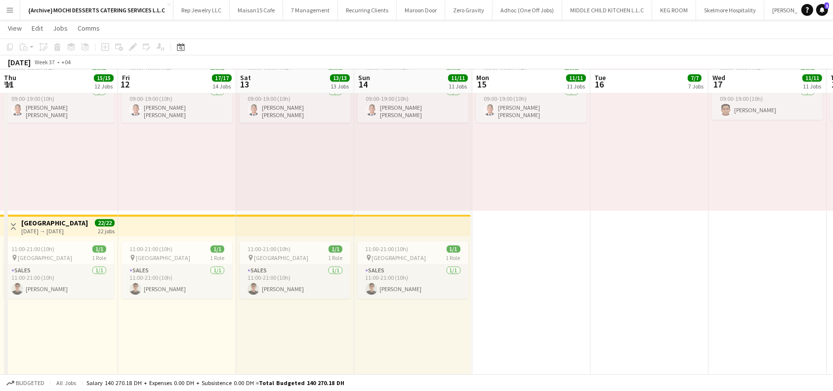
scroll to position [2601, 0]
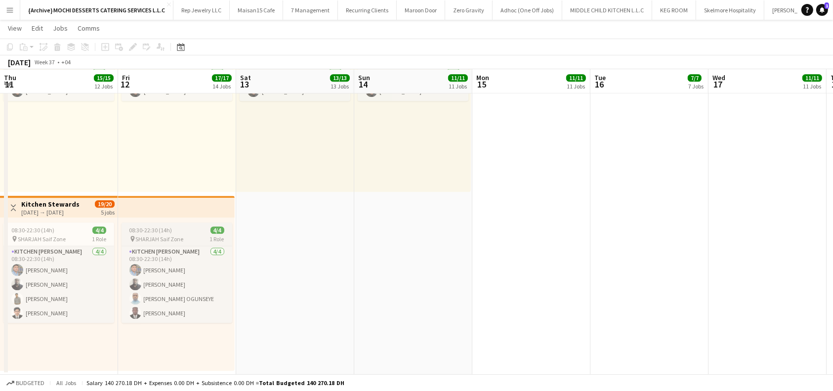
click at [160, 230] on span "08:30-22:30 (14h)" at bounding box center [150, 229] width 43 height 7
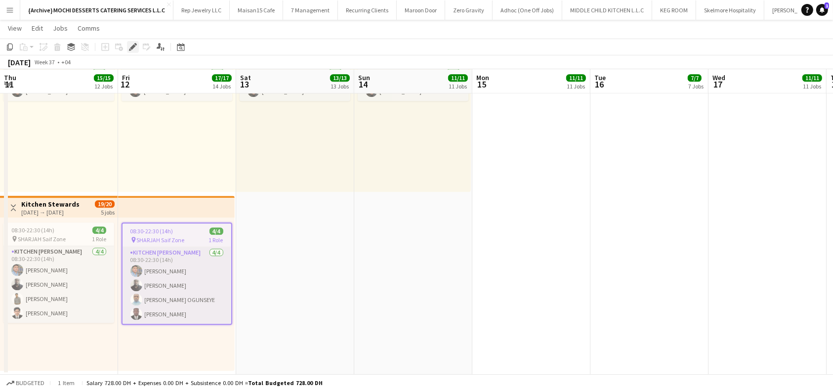
click at [135, 43] on icon "Edit" at bounding box center [133, 47] width 8 height 8
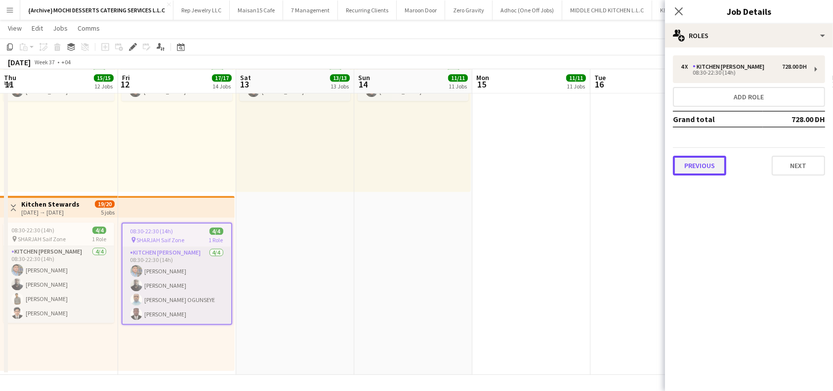
type input "*******"
click at [692, 164] on button "Previous" at bounding box center [699, 166] width 53 height 20
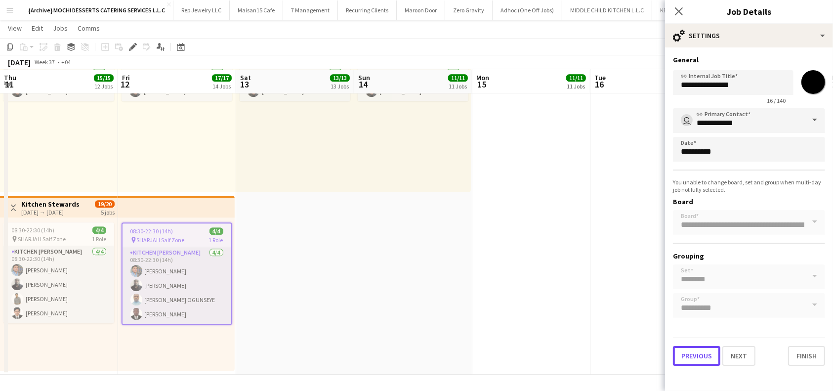
drag, startPoint x: 699, startPoint y: 354, endPoint x: 746, endPoint y: 325, distance: 55.2
click at [699, 354] on button "Previous" at bounding box center [696, 356] width 47 height 20
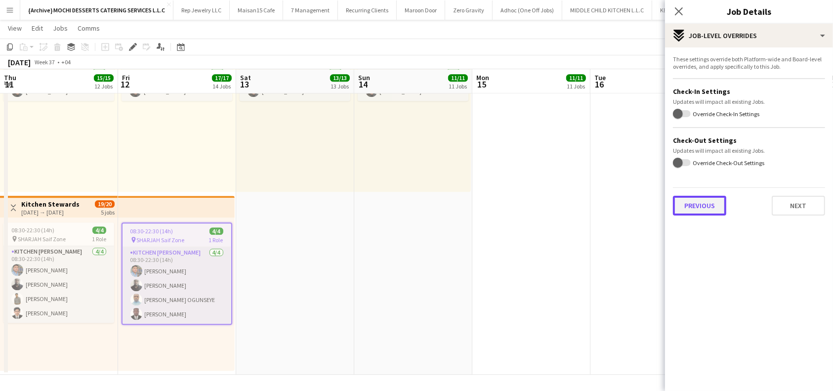
click at [708, 205] on button "Previous" at bounding box center [699, 206] width 53 height 20
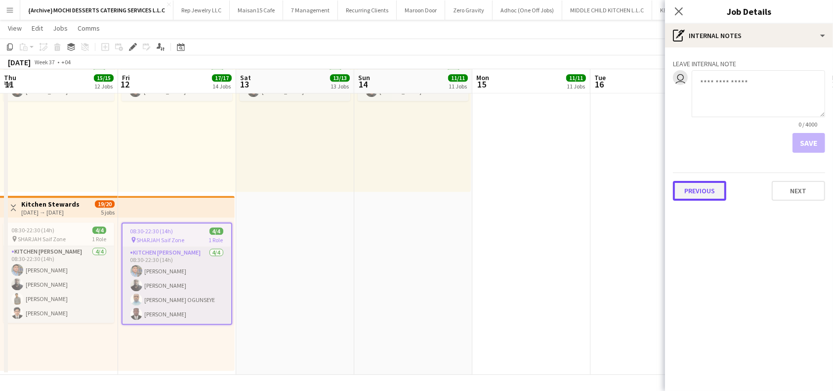
click at [699, 187] on button "Previous" at bounding box center [699, 191] width 53 height 20
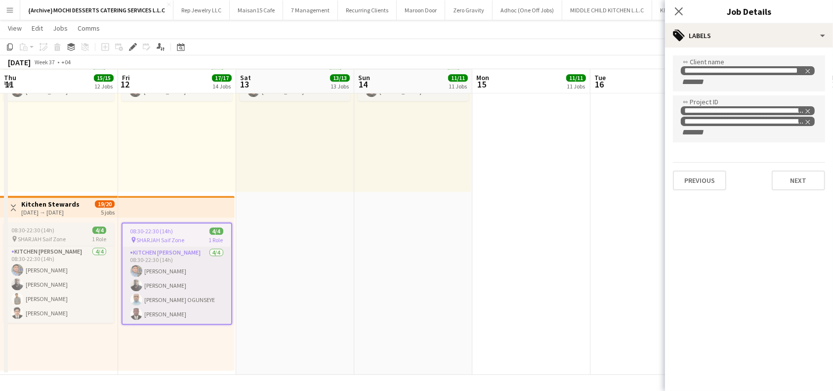
click at [53, 230] on span "08:30-22:30 (14h)" at bounding box center [32, 229] width 43 height 7
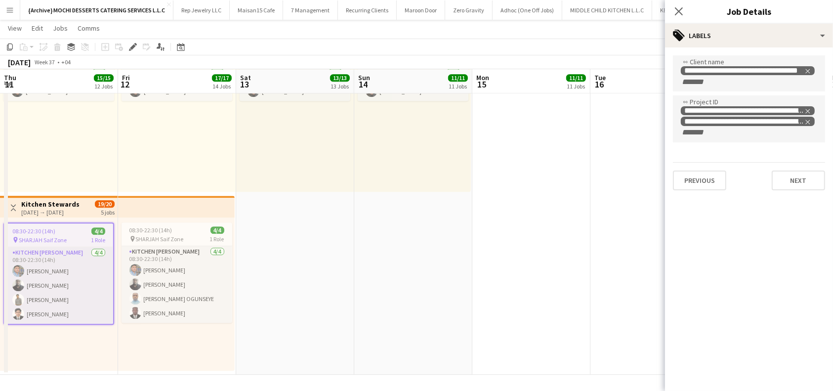
drag, startPoint x: 683, startPoint y: 13, endPoint x: 630, endPoint y: 323, distance: 313.6
click at [683, 13] on icon "Close pop-in" at bounding box center [679, 11] width 8 height 8
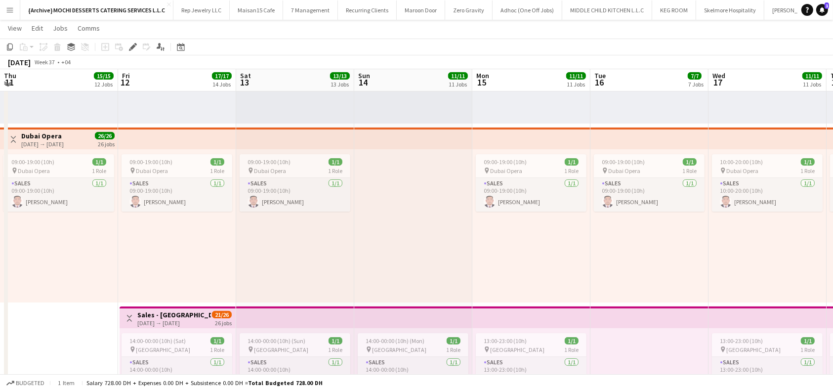
scroll to position [164, 0]
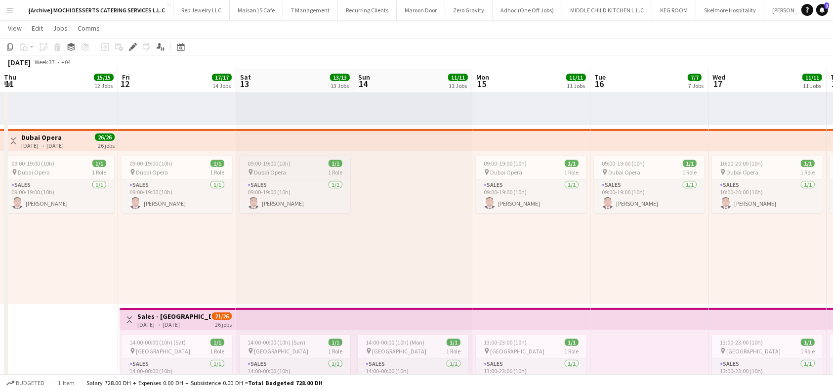
click at [202, 146] on app-top-bar at bounding box center [177, 140] width 118 height 22
click at [194, 139] on app-top-bar at bounding box center [177, 140] width 118 height 22
click at [306, 165] on div "09:00-19:00 (10h) 1/1" at bounding box center [295, 163] width 111 height 7
click at [316, 136] on app-top-bar at bounding box center [295, 140] width 118 height 22
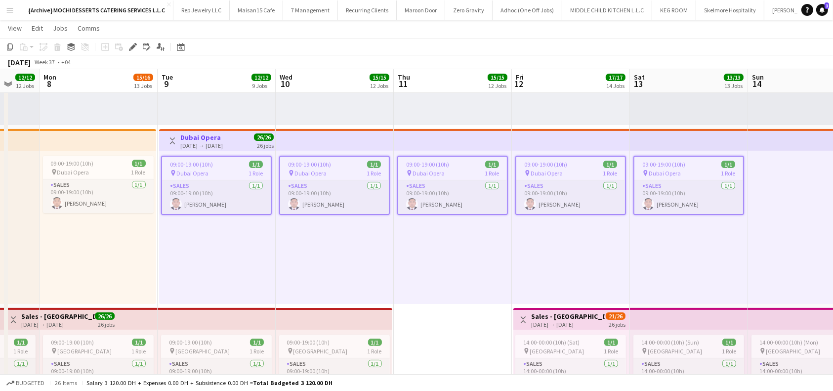
scroll to position [0, 315]
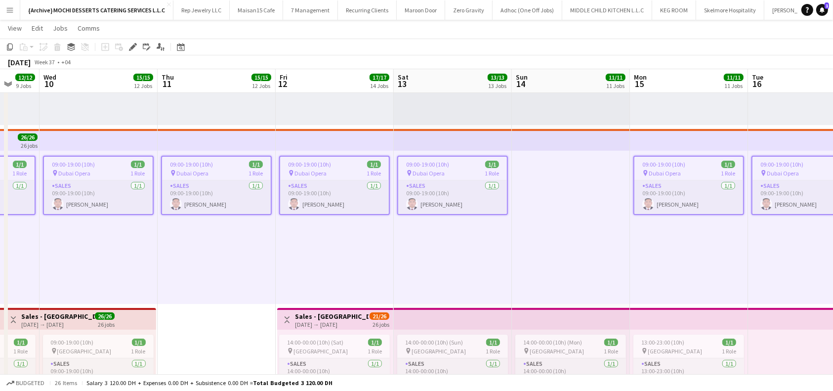
click at [342, 145] on app-top-bar at bounding box center [335, 140] width 118 height 22
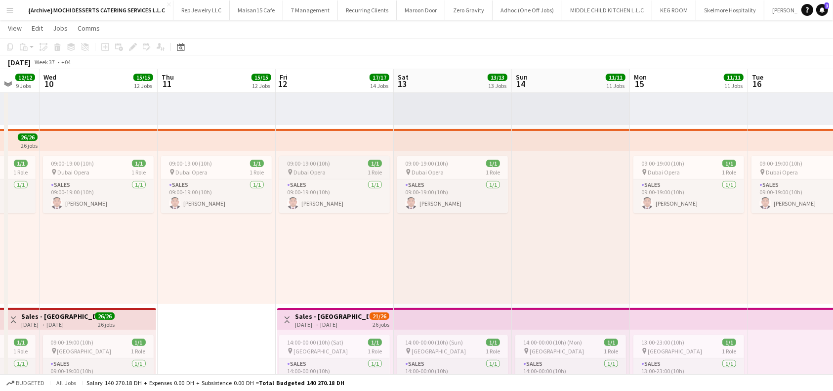
click at [329, 166] on div "09:00-19:00 (10h) 1/1" at bounding box center [334, 163] width 111 height 7
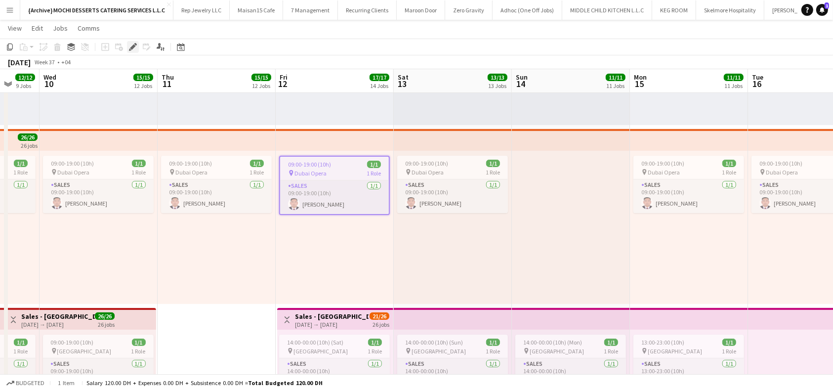
click at [132, 46] on icon at bounding box center [132, 46] width 5 height 5
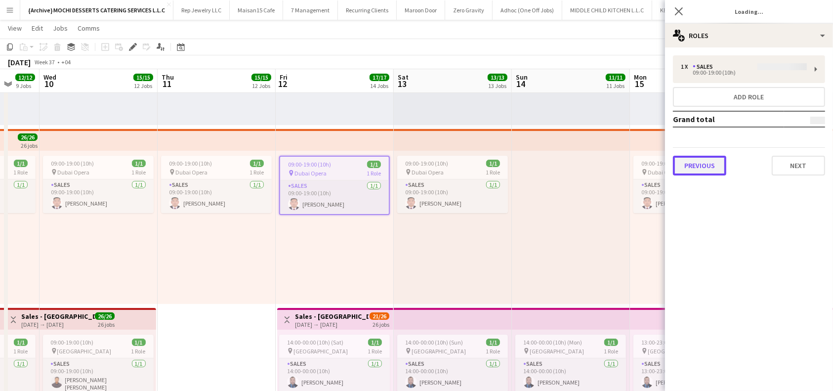
click at [702, 164] on button "Previous" at bounding box center [699, 166] width 53 height 20
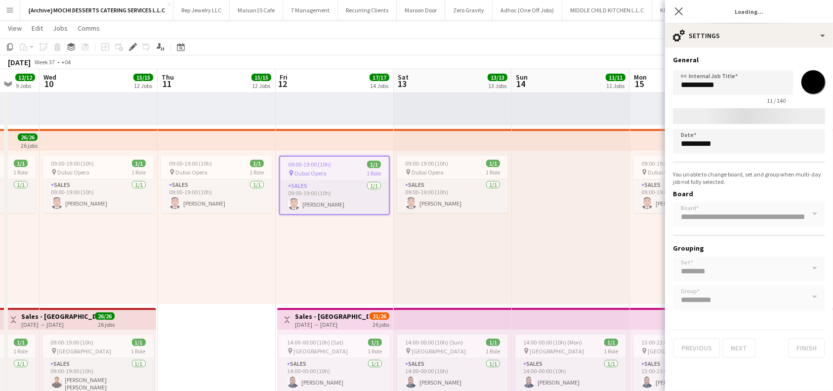
type input "*******"
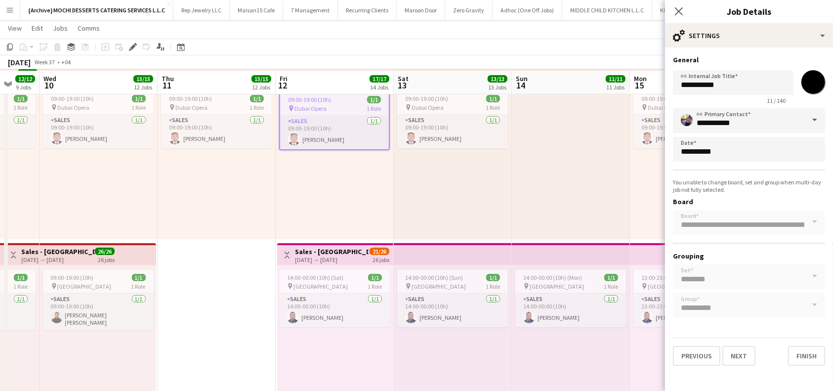
scroll to position [230, 0]
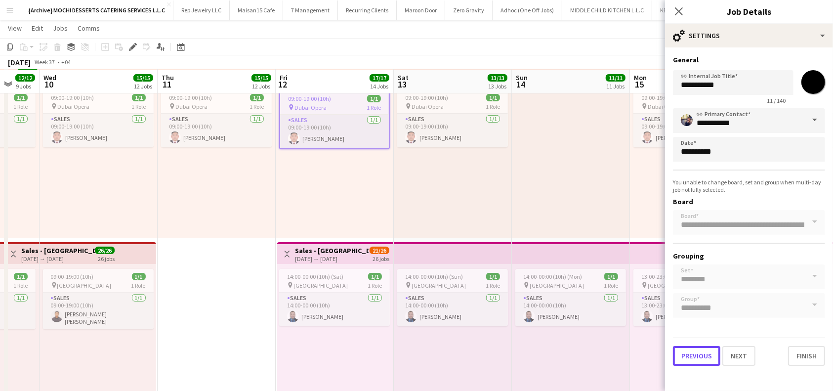
drag, startPoint x: 695, startPoint y: 352, endPoint x: 736, endPoint y: 383, distance: 51.4
click at [694, 352] on button "Previous" at bounding box center [696, 356] width 47 height 20
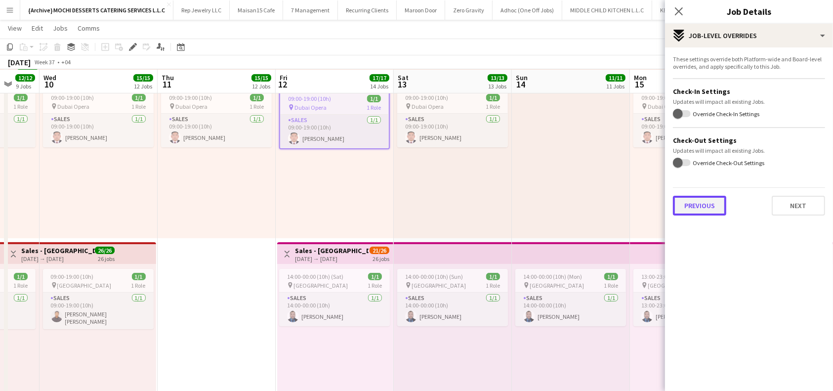
click at [698, 207] on button "Previous" at bounding box center [699, 206] width 53 height 20
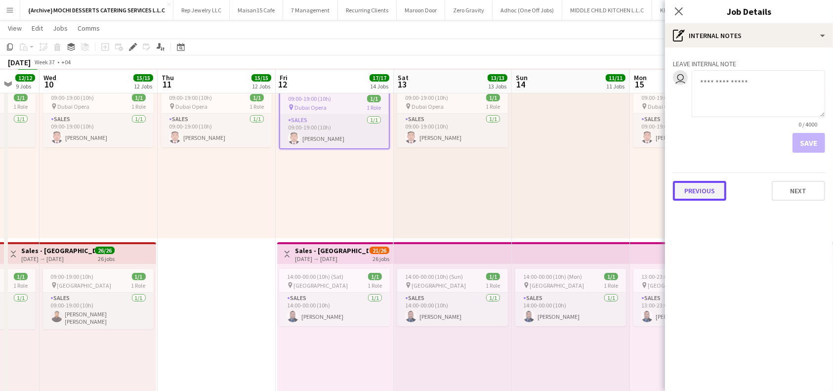
click at [704, 191] on button "Previous" at bounding box center [699, 191] width 53 height 20
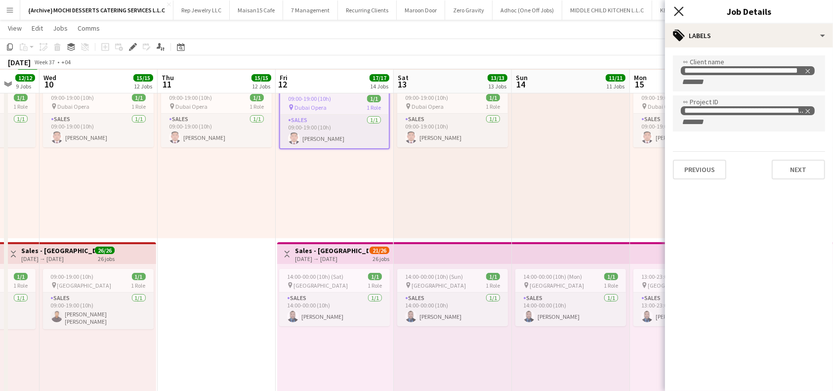
click at [679, 12] on icon at bounding box center [678, 10] width 9 height 9
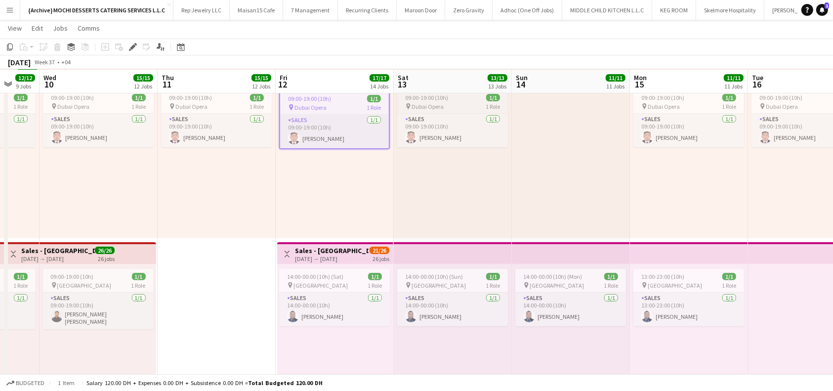
click at [463, 106] on div "pin Dubai Opera 1 Role" at bounding box center [452, 106] width 111 height 8
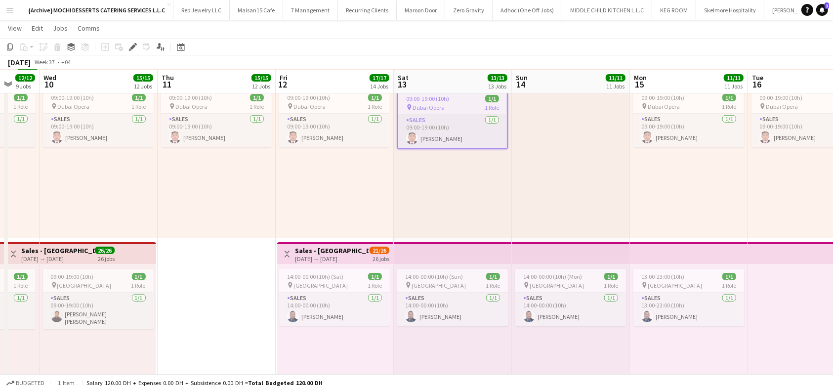
scroll to position [0, 341]
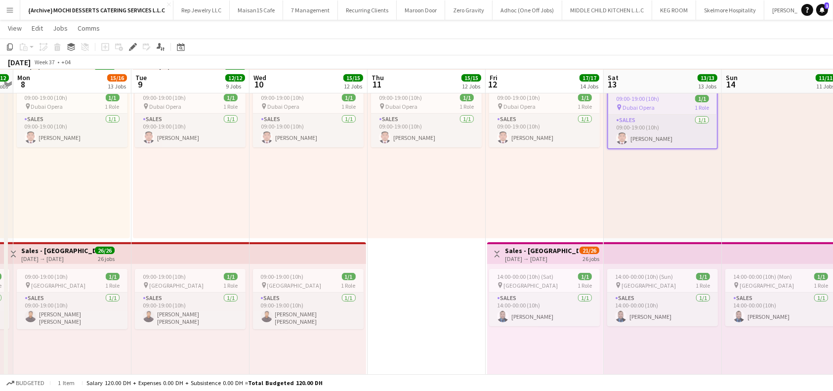
click at [131, 75] on app-board-header-date "Mon 8 15/16 13 Jobs" at bounding box center [72, 82] width 118 height 24
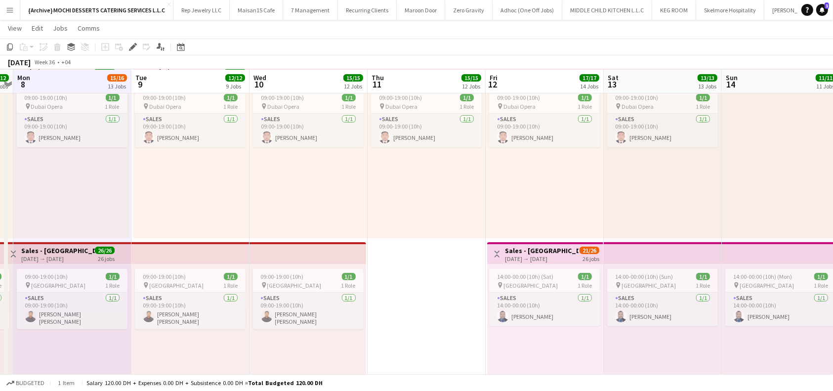
click at [249, 73] on app-board-header-date "Tue 9 12/12 9 Jobs" at bounding box center [190, 82] width 118 height 24
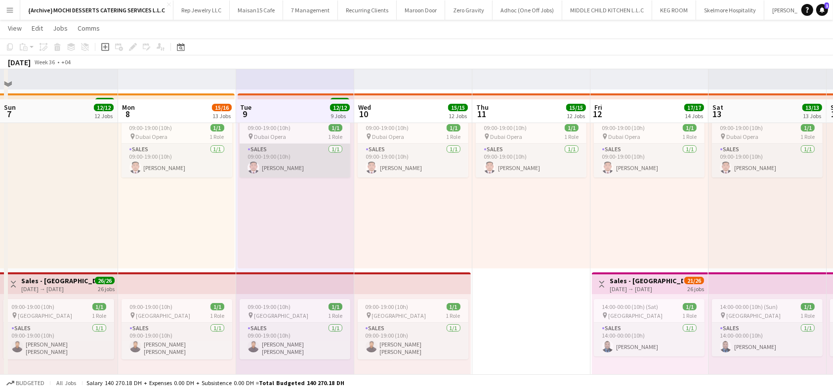
scroll to position [99, 0]
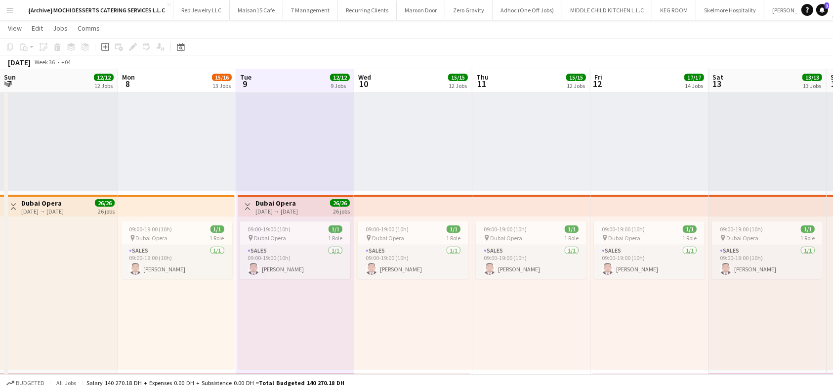
click at [178, 217] on div "09:00-19:00 (10h) 1/1 pin Dubai Opera 1 Role Sales 1/1 09:00-19:00 (10h) Aldrin…" at bounding box center [176, 292] width 117 height 153
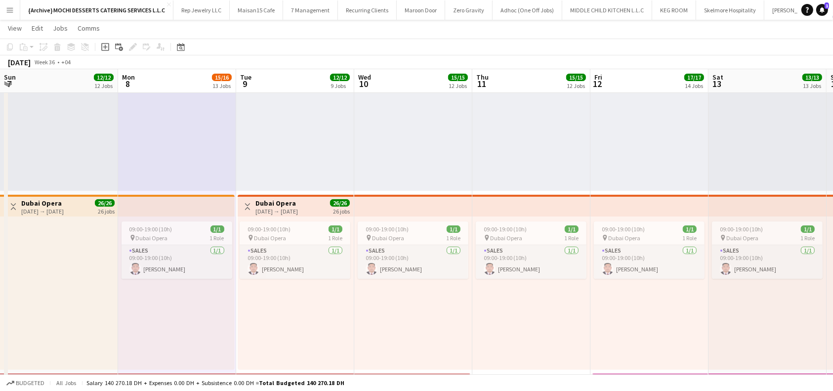
click at [298, 199] on h3 "Dubai Opera" at bounding box center [276, 203] width 42 height 9
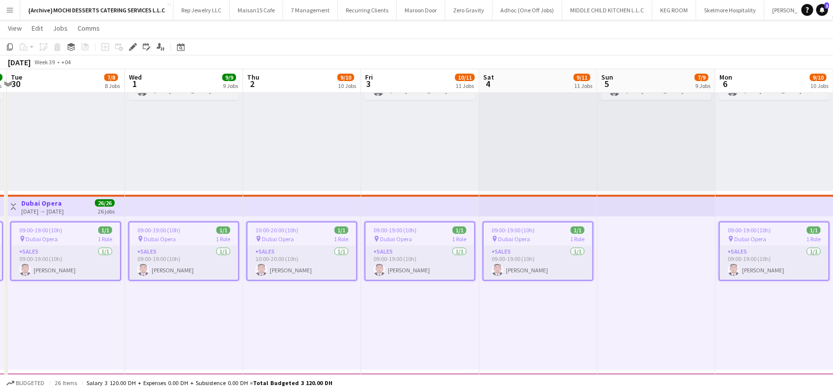
scroll to position [0, 701]
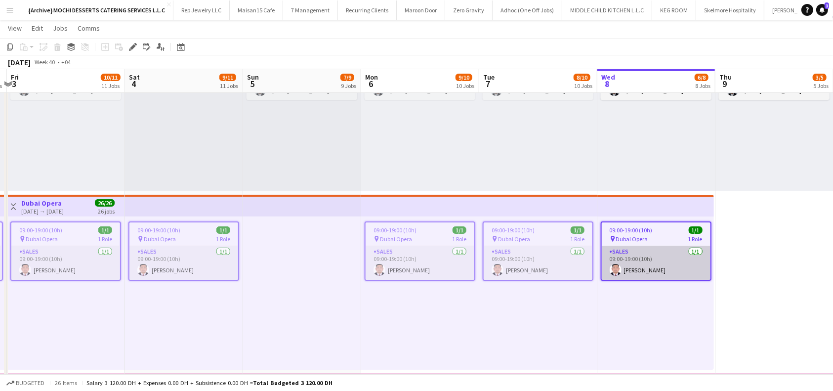
click at [649, 256] on app-card-role "Sales 1/1 09:00-19:00 (10h) Aldrin Cawas" at bounding box center [656, 263] width 109 height 34
click at [659, 262] on app-card-role "Sales 1/1 09:00-19:00 (10h) Aldrin Cawas" at bounding box center [656, 263] width 109 height 34
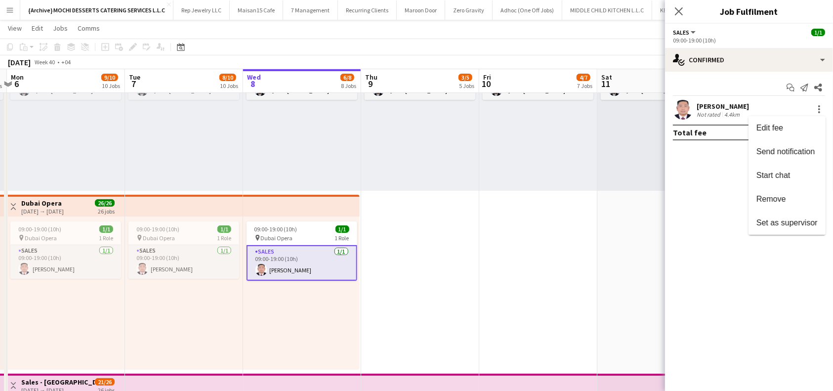
scroll to position [0, 347]
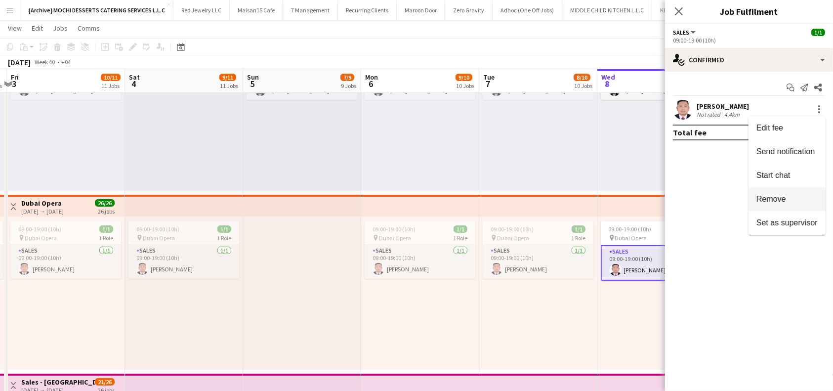
drag, startPoint x: 786, startPoint y: 201, endPoint x: 681, endPoint y: 45, distance: 187.8
click at [786, 201] on span "Remove" at bounding box center [786, 199] width 61 height 9
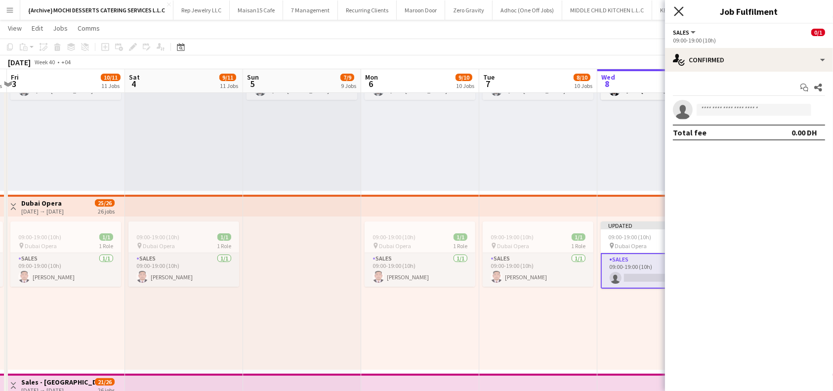
click at [683, 10] on icon "Close pop-in" at bounding box center [678, 10] width 9 height 9
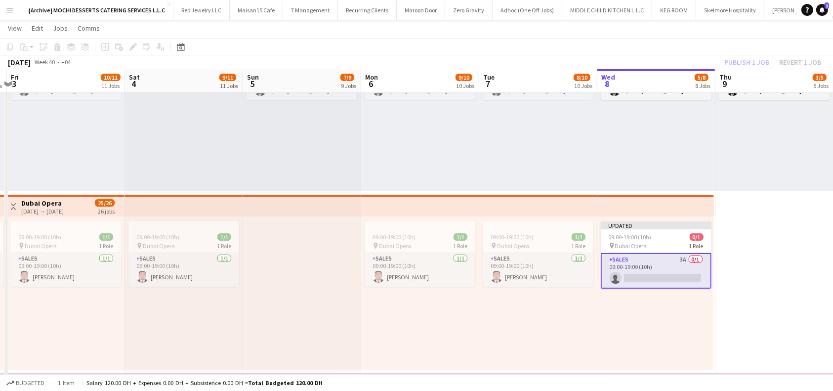
click at [751, 62] on div "Publish 1 job Revert 1 job" at bounding box center [772, 62] width 121 height 13
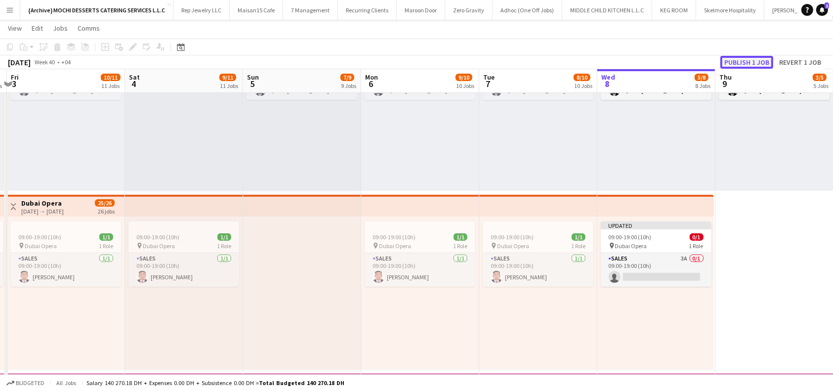
click at [752, 57] on button "Publish 1 job" at bounding box center [746, 62] width 53 height 13
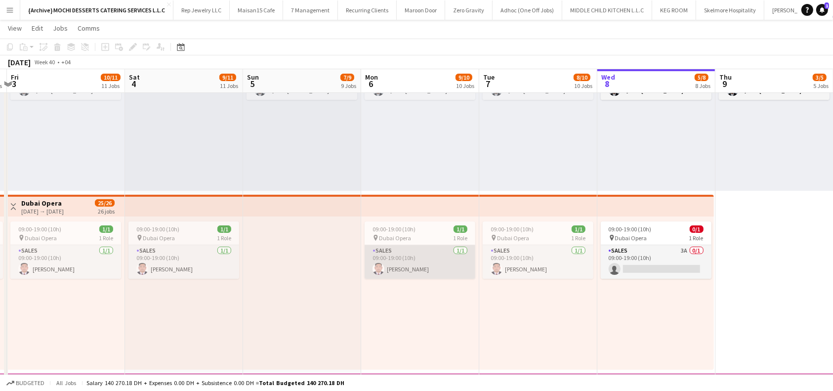
click at [414, 255] on app-card-role "Sales 1/1 09:00-19:00 (10h) Aldrin Cawas" at bounding box center [420, 262] width 111 height 34
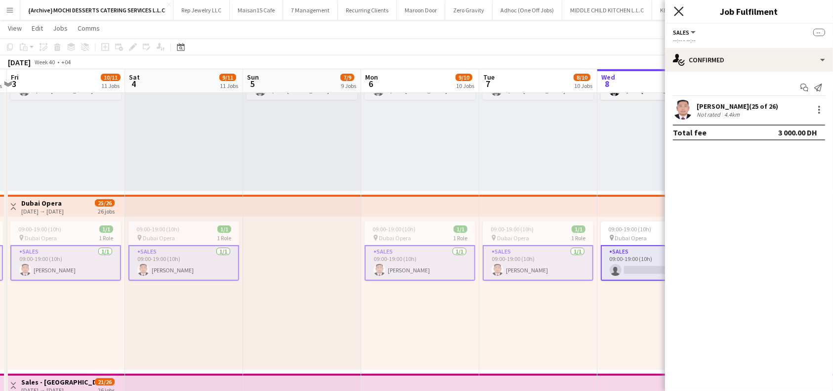
click at [680, 9] on icon "Close pop-in" at bounding box center [678, 10] width 9 height 9
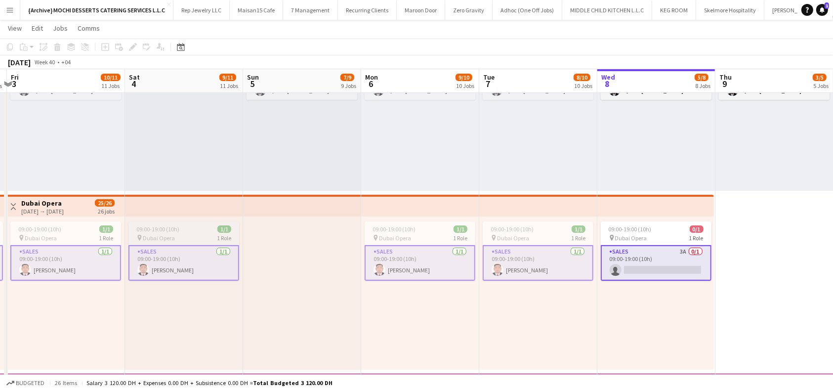
click at [194, 230] on div "09:00-19:00 (10h) 1/1" at bounding box center [183, 228] width 111 height 7
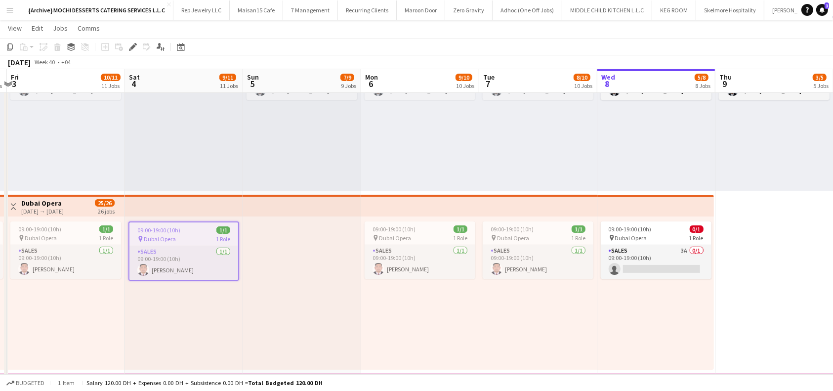
drag, startPoint x: 159, startPoint y: 264, endPoint x: 600, endPoint y: 206, distance: 445.4
click at [159, 264] on app-card-role "Sales 1/1 09:00-19:00 (10h) Aldrin Cawas" at bounding box center [183, 263] width 109 height 34
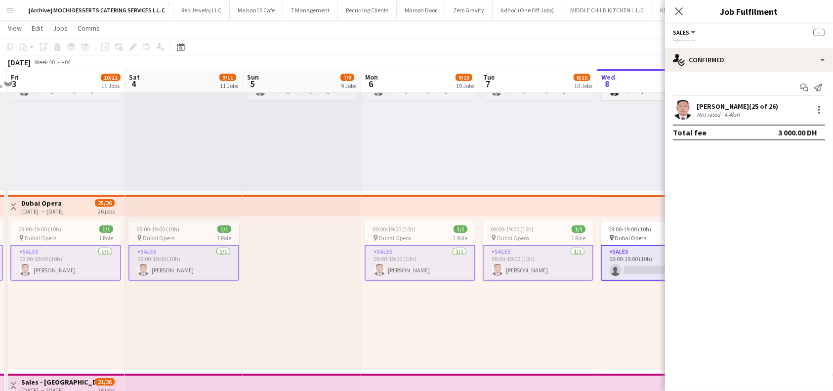
click at [732, 105] on div "Aldrin Cawas (25 of 26)" at bounding box center [738, 106] width 82 height 9
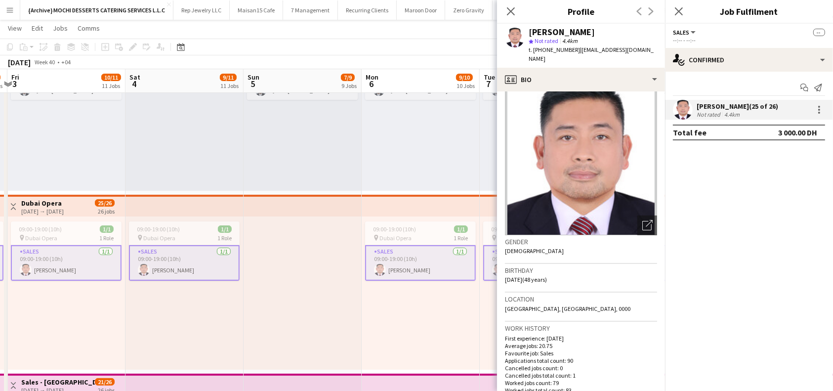
scroll to position [0, 0]
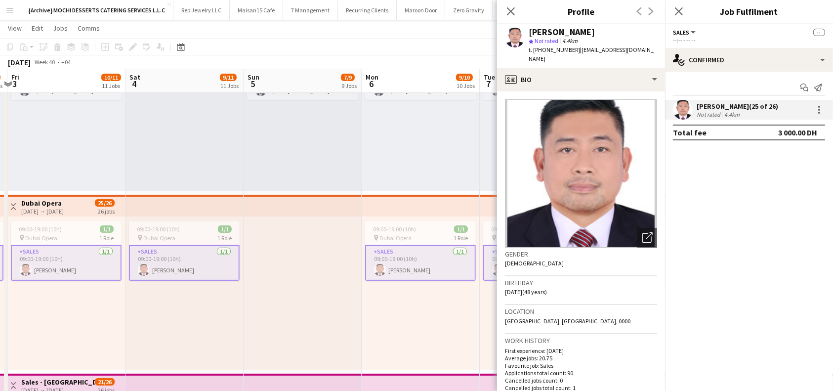
drag, startPoint x: 585, startPoint y: 34, endPoint x: 528, endPoint y: 33, distance: 56.8
click at [528, 33] on div "Aldrin Cawas star Not rated 4.4km t. +971559019264 | cawas0124@gmail.com" at bounding box center [581, 46] width 168 height 44
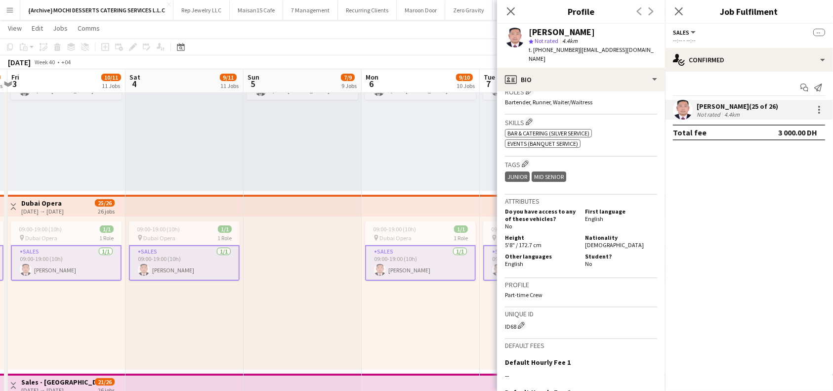
scroll to position [445, 0]
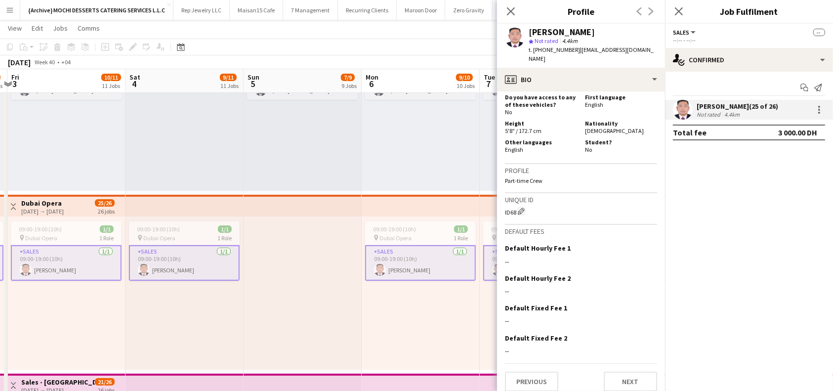
drag, startPoint x: 516, startPoint y: 206, endPoint x: 501, endPoint y: 206, distance: 15.3
click at [501, 206] on app-crew-profile-bio "Open photos pop-in Gender Male Birthday 20-12-1976 (48 years) Location Al Diyaf…" at bounding box center [581, 240] width 168 height 299
click at [514, 12] on icon "Close pop-in" at bounding box center [510, 10] width 9 height 9
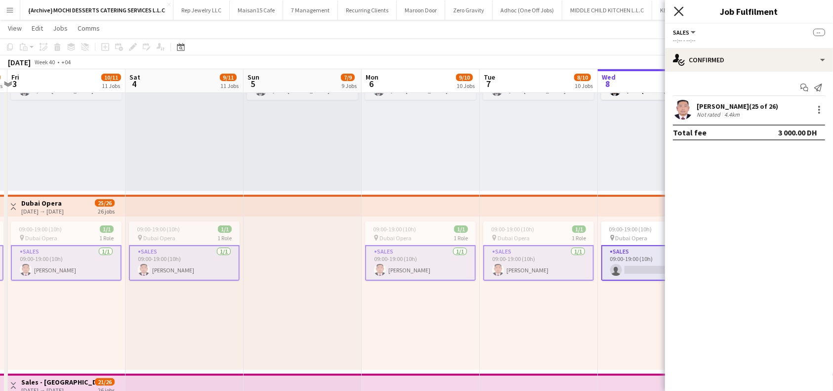
click at [682, 7] on icon at bounding box center [678, 10] width 9 height 9
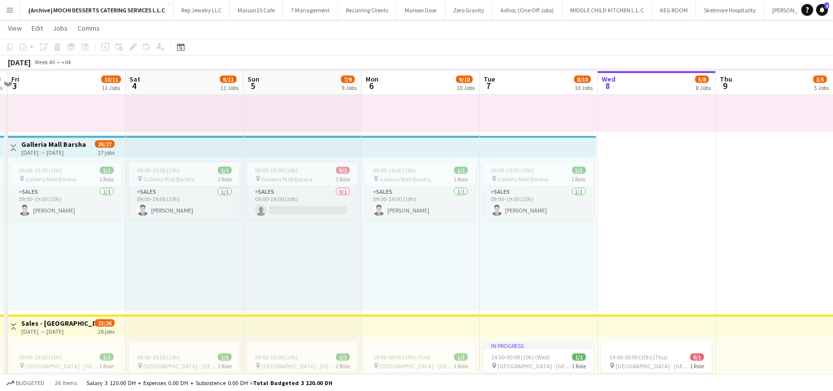
scroll to position [1054, 0]
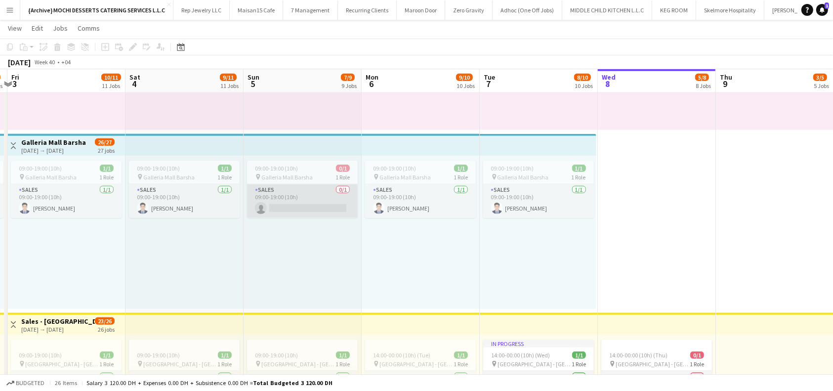
click at [314, 207] on app-card-role "Sales 0/1 09:00-19:00 (10h) single-neutral-actions" at bounding box center [302, 201] width 111 height 34
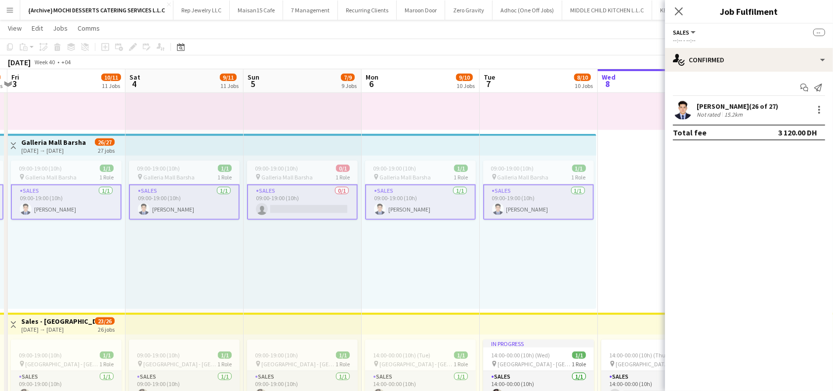
drag, startPoint x: 307, startPoint y: 206, endPoint x: 296, endPoint y: 206, distance: 10.4
click at [306, 206] on app-card-role "Sales 0/1 09:00-19:00 (10h) single-neutral-actions" at bounding box center [302, 202] width 111 height 36
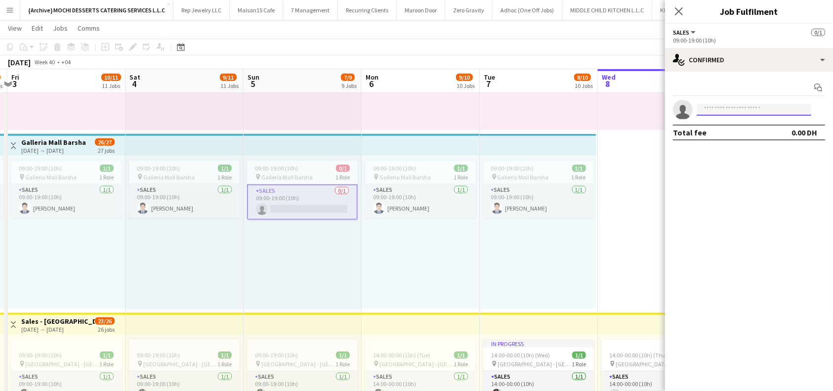
click at [743, 110] on input at bounding box center [754, 110] width 115 height 12
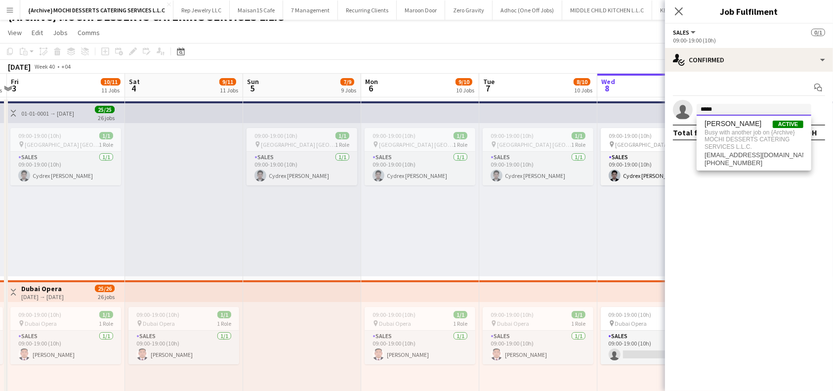
scroll to position [0, 0]
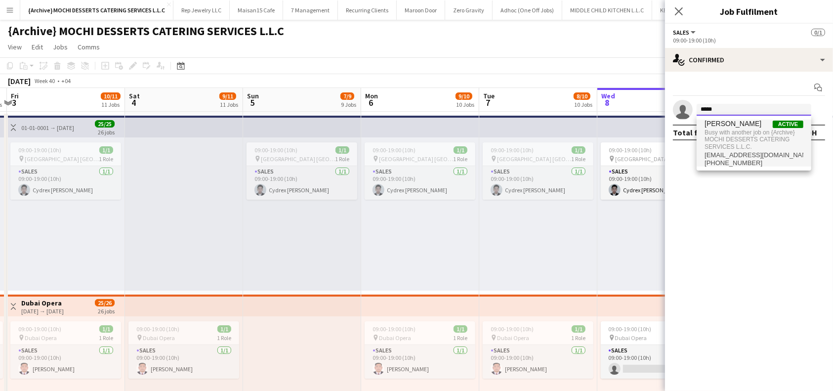
type input "*****"
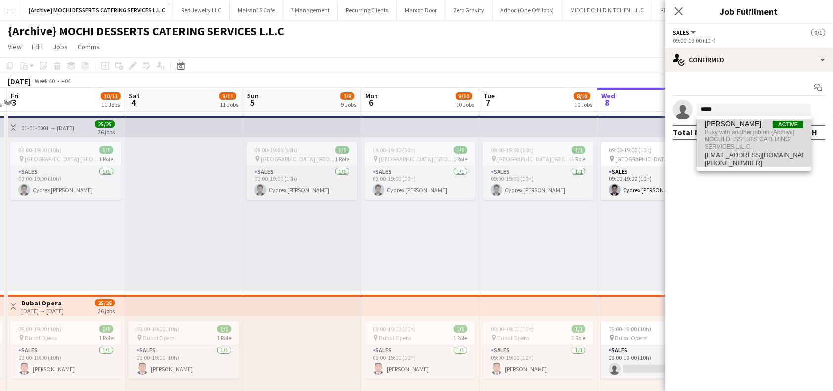
click at [738, 130] on span "Busy with another job on {Archive} MOCHI DESSERTS CATERING SERVICES L.L.C." at bounding box center [753, 139] width 99 height 23
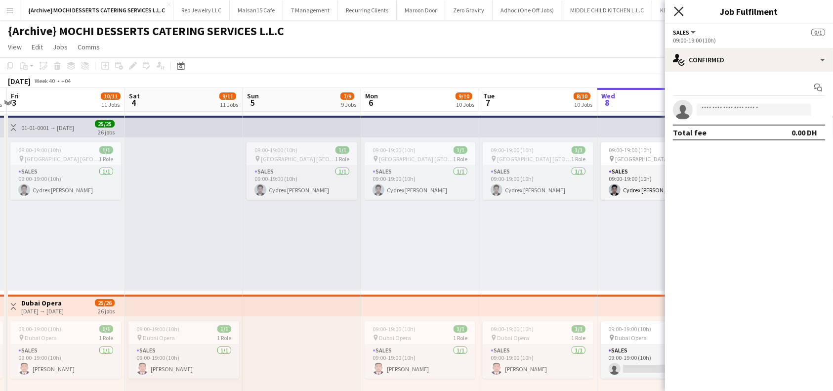
click at [679, 14] on icon "Close pop-in" at bounding box center [678, 10] width 9 height 9
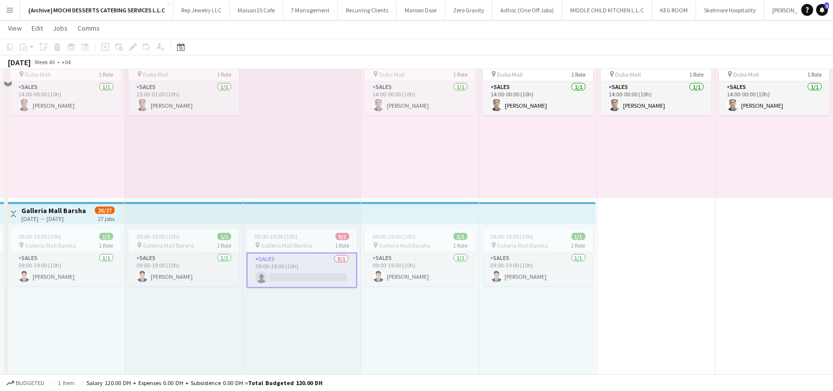
scroll to position [988, 0]
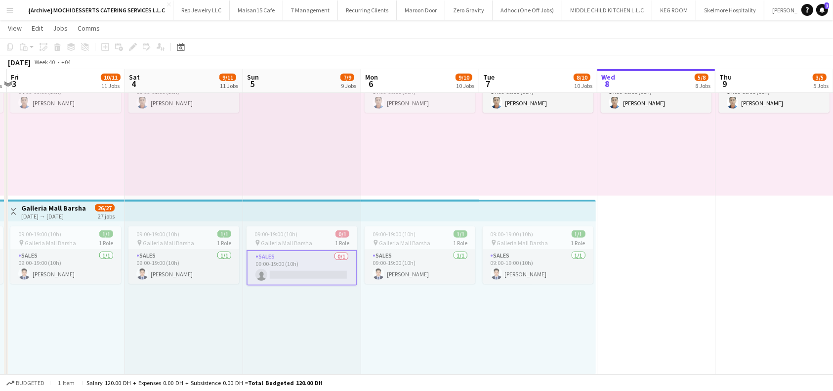
click at [271, 215] on app-top-bar at bounding box center [302, 211] width 118 height 22
click at [290, 233] on span "09:00-19:00 (10h)" at bounding box center [275, 233] width 43 height 7
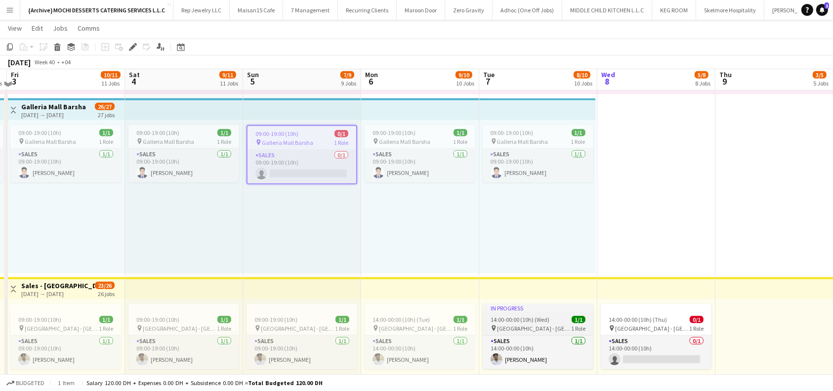
scroll to position [1087, 0]
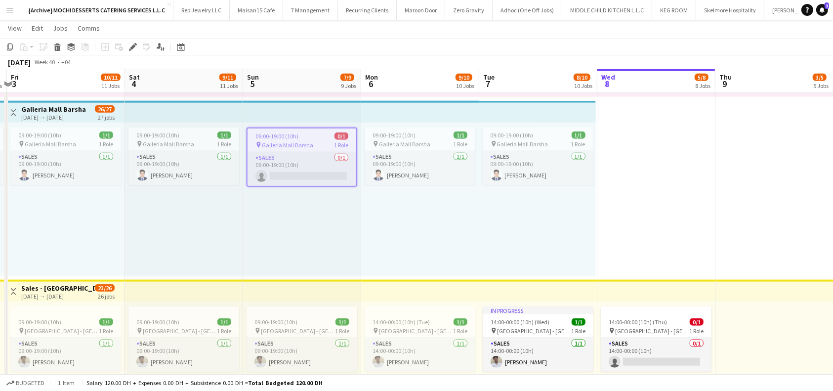
click at [305, 131] on app-job-card "09:00-19:00 (10h) 0/1 pin Galleria Mall Barsha 1 Role Sales 0/1 09:00-19:00 (10…" at bounding box center [301, 156] width 111 height 59
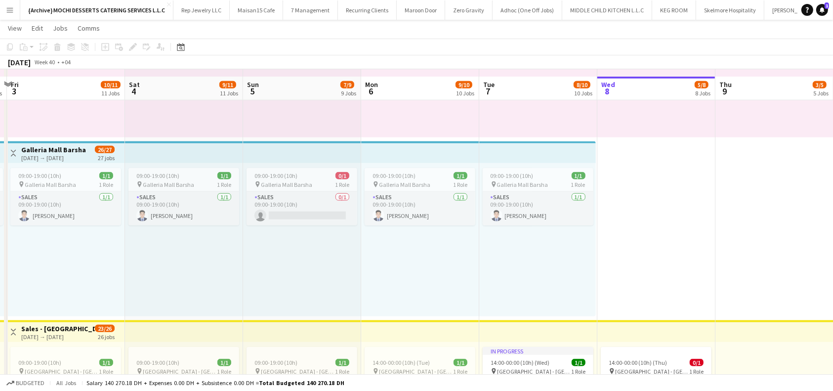
scroll to position [1054, 0]
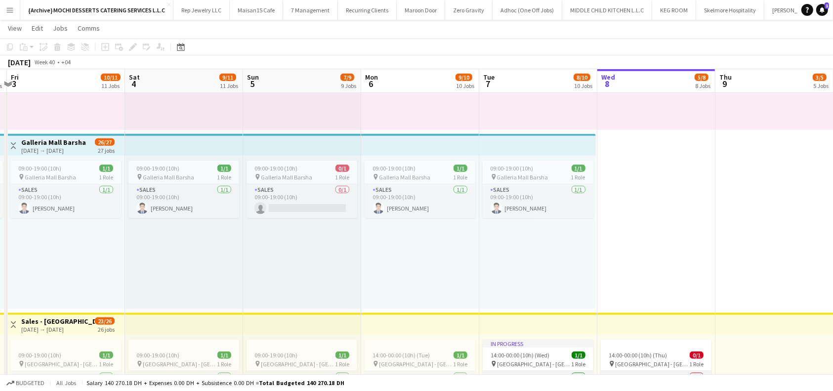
click at [258, 144] on app-top-bar at bounding box center [302, 145] width 118 height 22
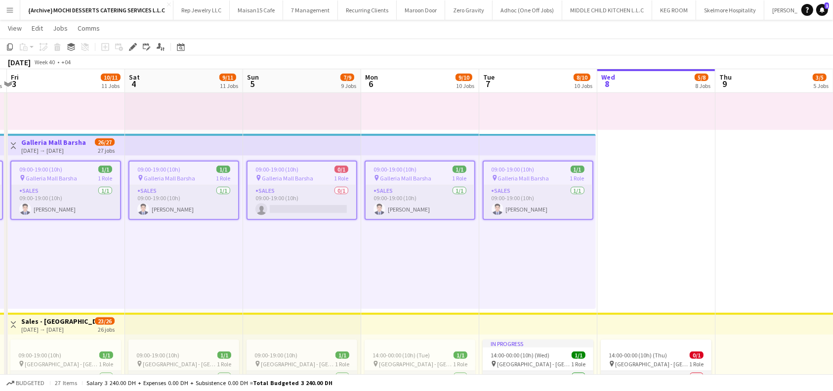
drag, startPoint x: 288, startPoint y: 174, endPoint x: 300, endPoint y: 172, distance: 12.1
click at [257, 173] on app-job-card "09:00-19:00 (10h) 0/1 pin Galleria Mall Barsha 1 Role Sales 0/1 09:00-19:00 (10…" at bounding box center [301, 190] width 111 height 59
click at [283, 174] on span "Galleria Mall Barsha" at bounding box center [287, 177] width 51 height 7
click at [296, 204] on app-card-role "Sales 0/1 09:00-19:00 (10h) single-neutral-actions" at bounding box center [301, 202] width 109 height 34
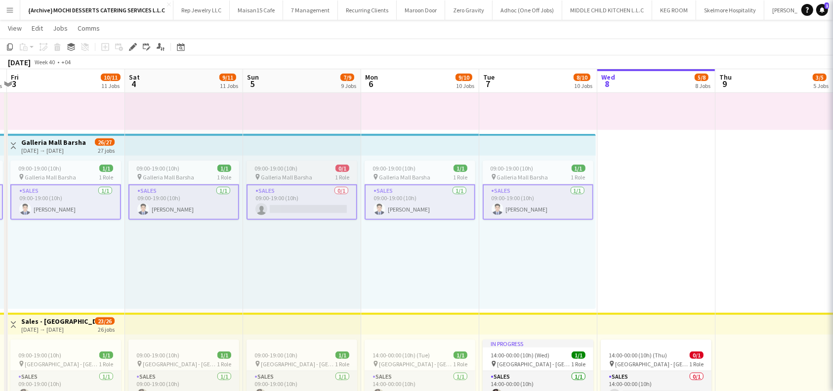
click at [297, 172] on app-job-card "09:00-19:00 (10h) 0/1 pin Galleria Mall Barsha 1 Role Sales 0/1 09:00-19:00 (10…" at bounding box center [301, 190] width 111 height 59
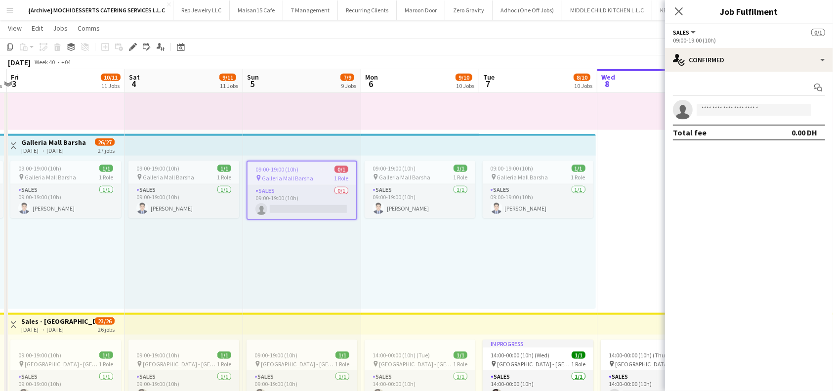
click at [297, 172] on div "09:00-19:00 (10h) 0/1" at bounding box center [301, 168] width 109 height 7
click at [308, 165] on div "09:00-19:00 (10h) 0/1" at bounding box center [301, 168] width 109 height 7
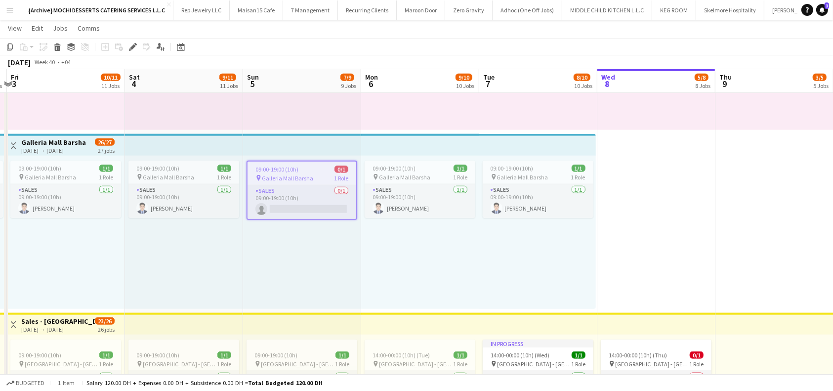
click at [58, 45] on icon "Delete" at bounding box center [57, 47] width 8 height 8
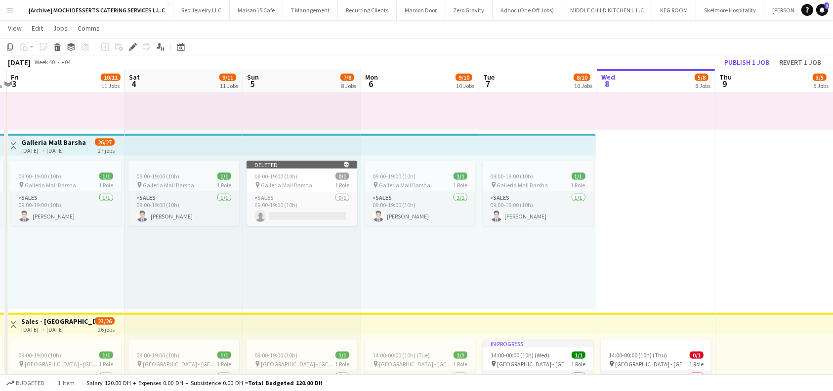
scroll to position [0, 349]
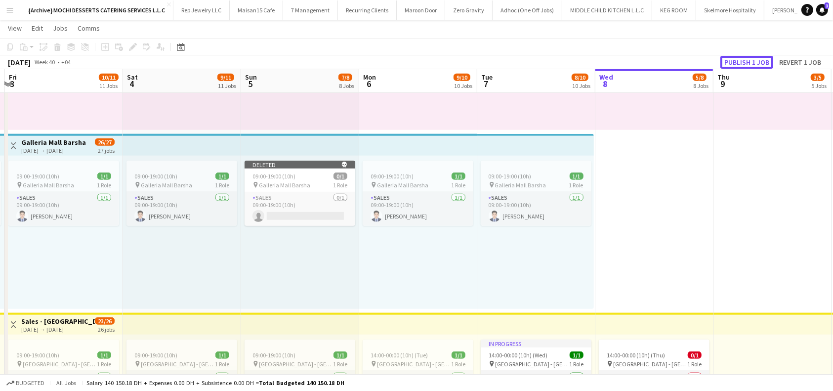
drag, startPoint x: 743, startPoint y: 61, endPoint x: 443, endPoint y: 268, distance: 365.0
click at [743, 60] on button "Publish 1 job" at bounding box center [746, 62] width 53 height 13
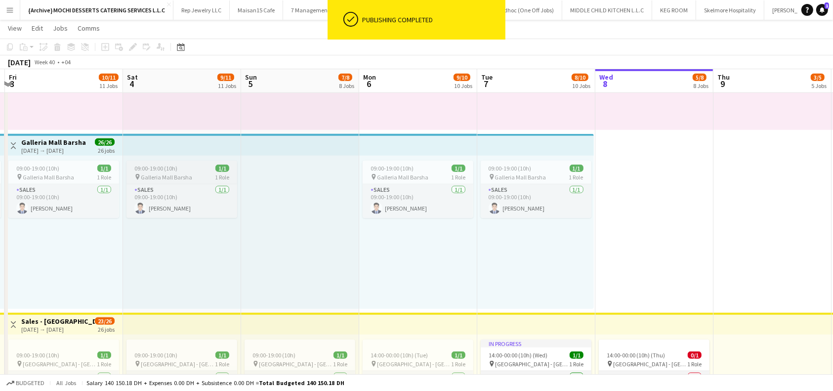
click at [192, 170] on div "09:00-19:00 (10h) 1/1" at bounding box center [181, 167] width 111 height 7
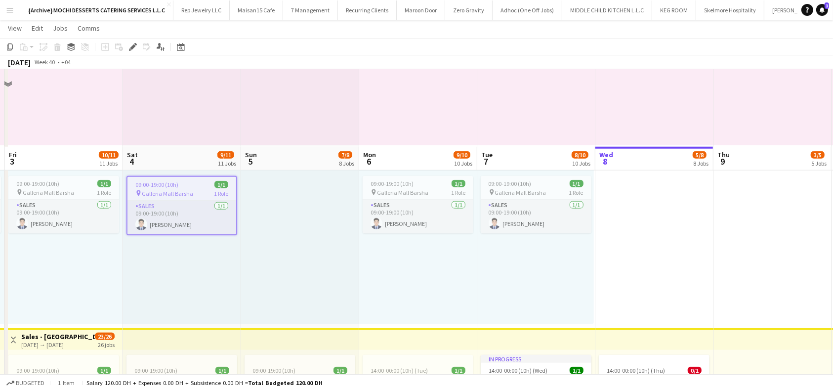
scroll to position [988, 0]
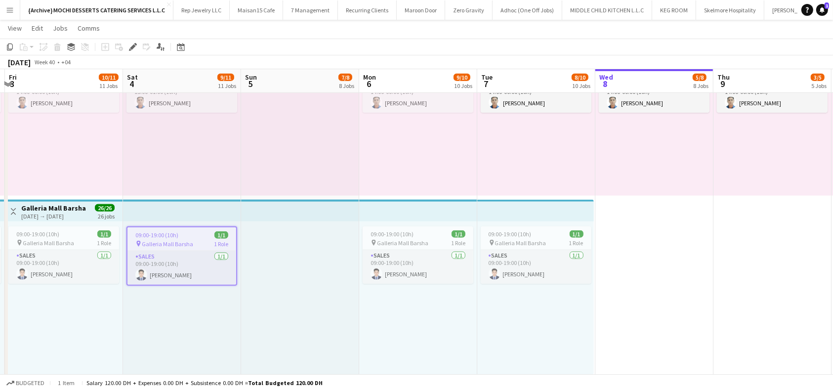
click at [175, 237] on span "09:00-19:00 (10h)" at bounding box center [156, 234] width 43 height 7
click at [194, 217] on app-top-bar at bounding box center [182, 211] width 118 height 22
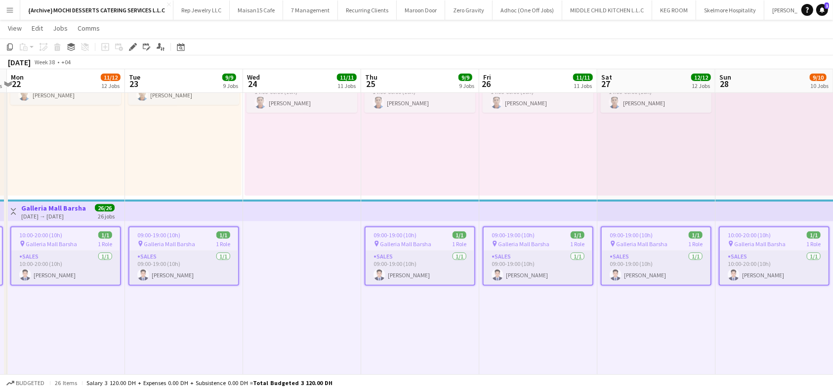
scroll to position [0, 347]
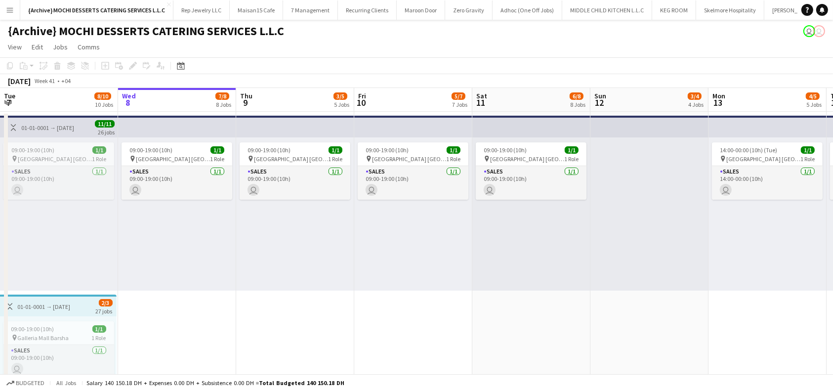
click at [67, 303] on div "01-01-0001 → [DATE]" at bounding box center [44, 306] width 53 height 7
click at [60, 303] on div "01-01-0001 → [DATE]" at bounding box center [44, 306] width 53 height 7
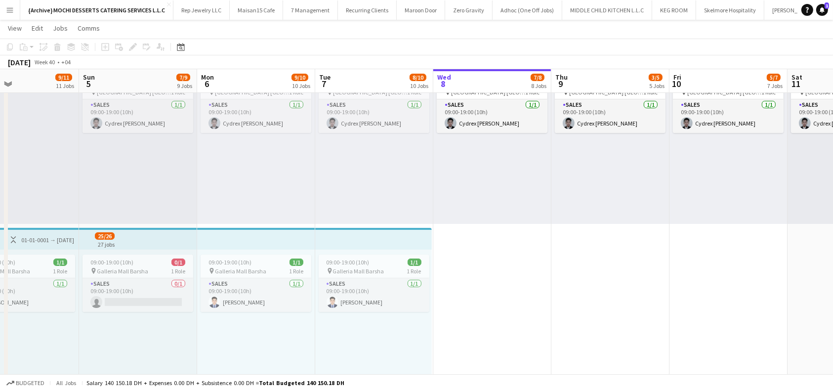
scroll to position [0, 314]
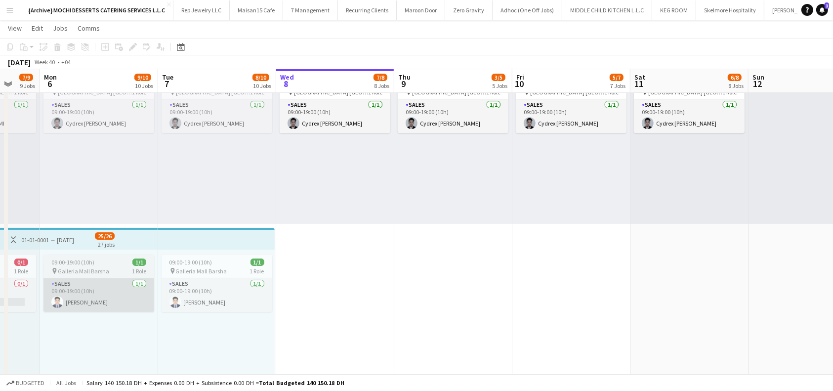
click at [145, 304] on app-card-role "Sales [DATE] 09:00-19:00 (10h) [PERSON_NAME]" at bounding box center [98, 295] width 111 height 34
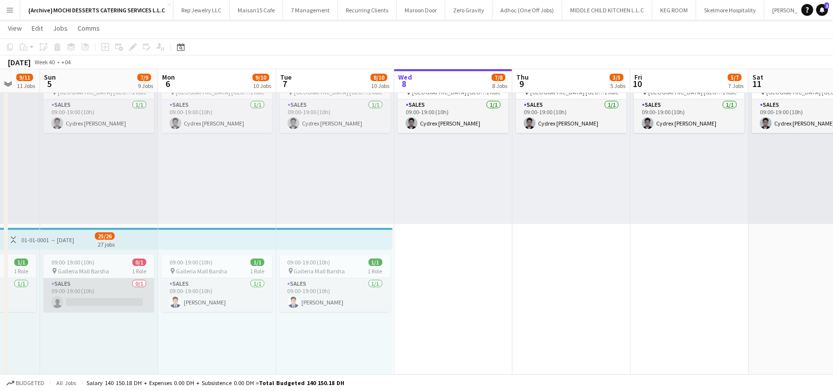
scroll to position [0, 274]
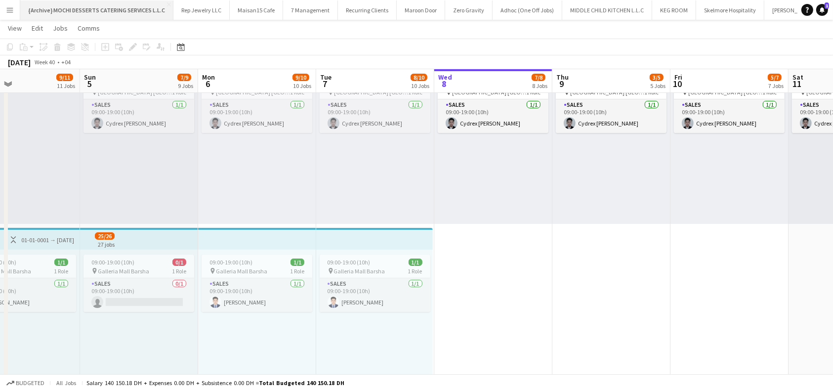
click at [165, 231] on app-top-bar at bounding box center [139, 239] width 118 height 22
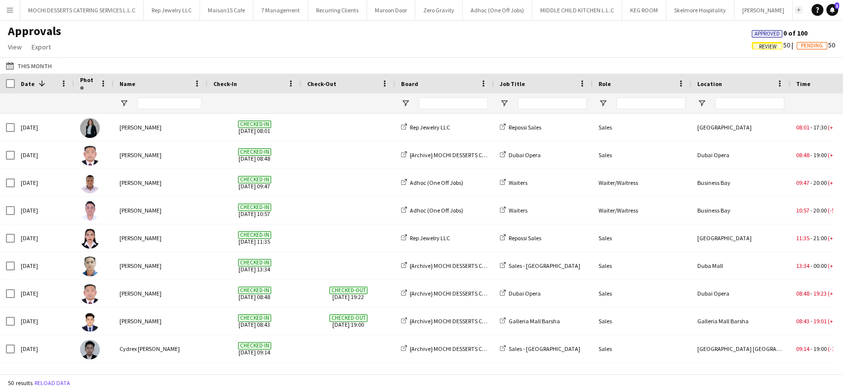
click at [797, 11] on app-icon "Add" at bounding box center [799, 10] width 4 height 4
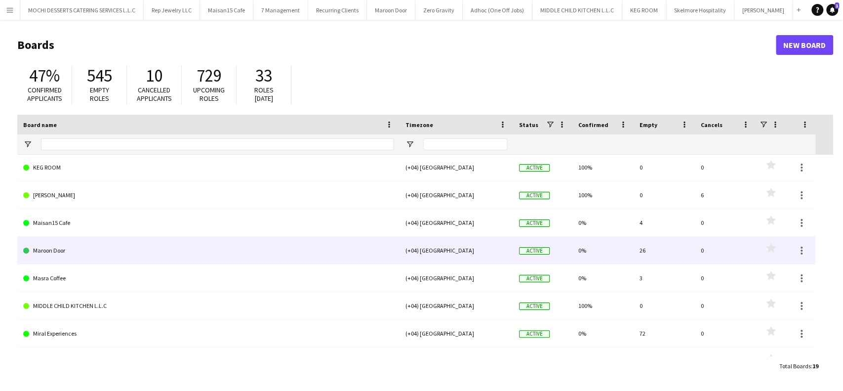
scroll to position [198, 0]
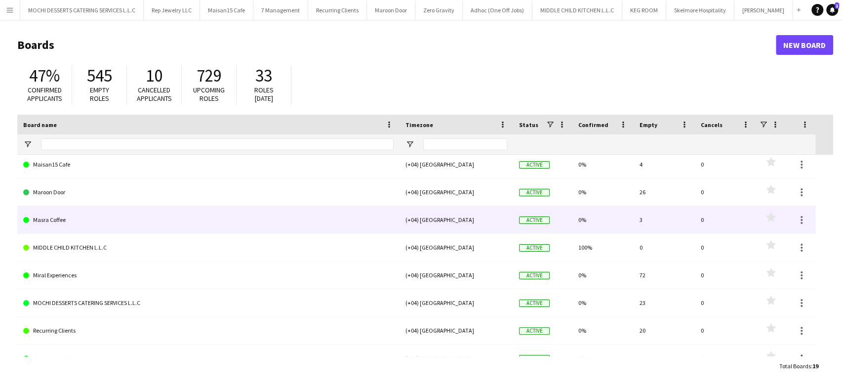
click at [94, 219] on link "Masra Coffee" at bounding box center [208, 220] width 370 height 28
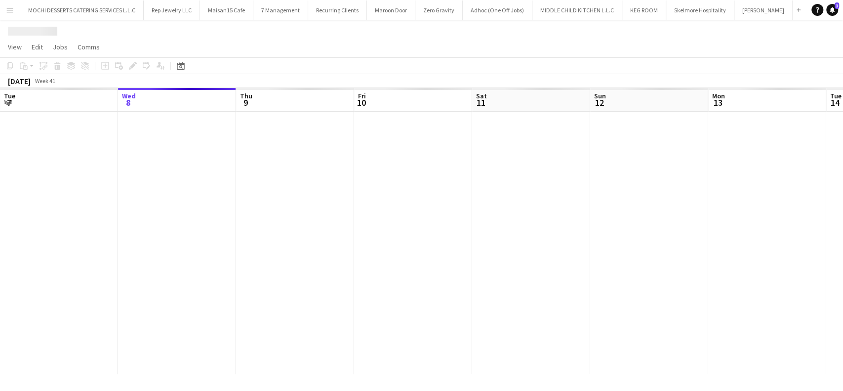
scroll to position [0, 9]
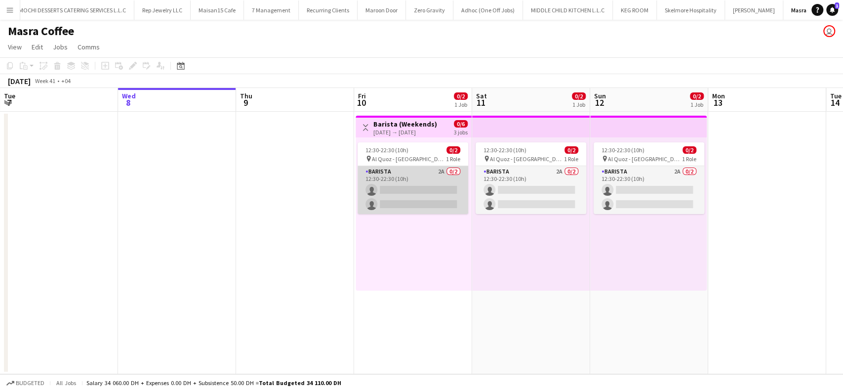
click at [390, 186] on app-card-role "Barista 2A 0/2 12:30-22:30 (10h) single-neutral-actions single-neutral-actions" at bounding box center [413, 190] width 111 height 48
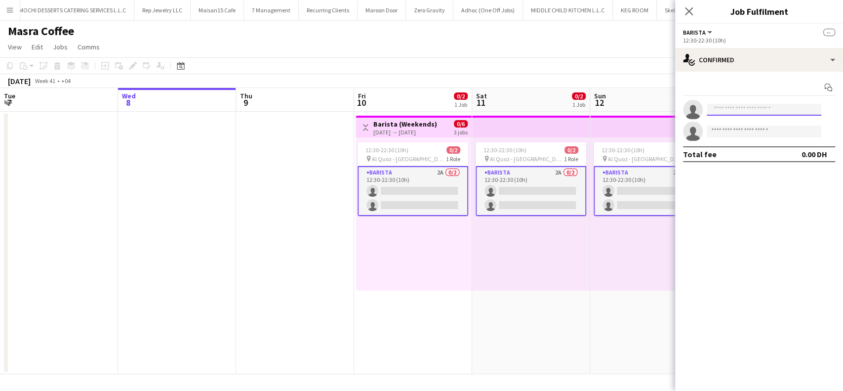
click at [736, 110] on input at bounding box center [764, 110] width 115 height 12
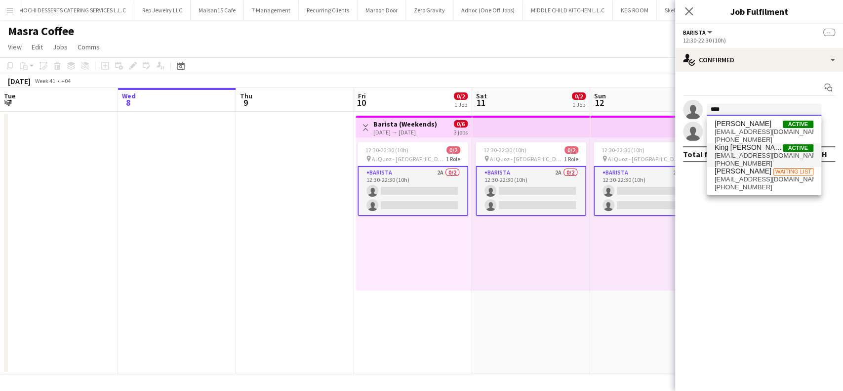
type input "****"
click at [746, 152] on span "mkingbryant@gmail.com" at bounding box center [764, 156] width 99 height 8
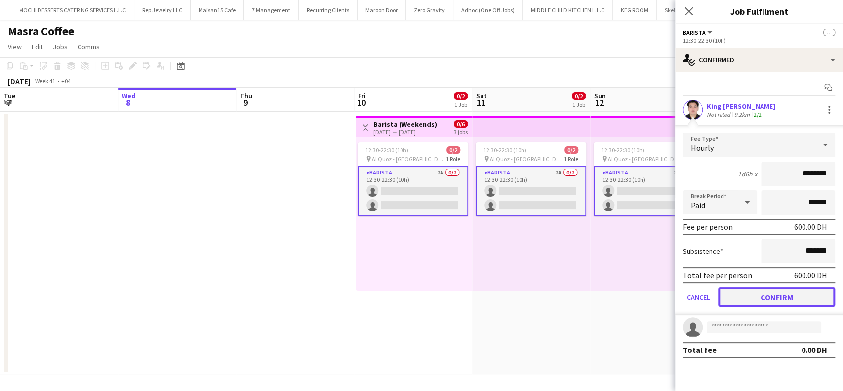
click at [793, 294] on button "Confirm" at bounding box center [776, 297] width 117 height 20
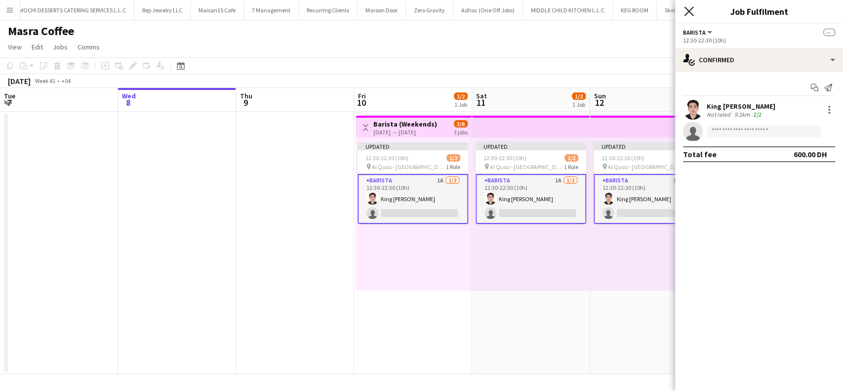
click at [692, 8] on icon at bounding box center [688, 10] width 9 height 9
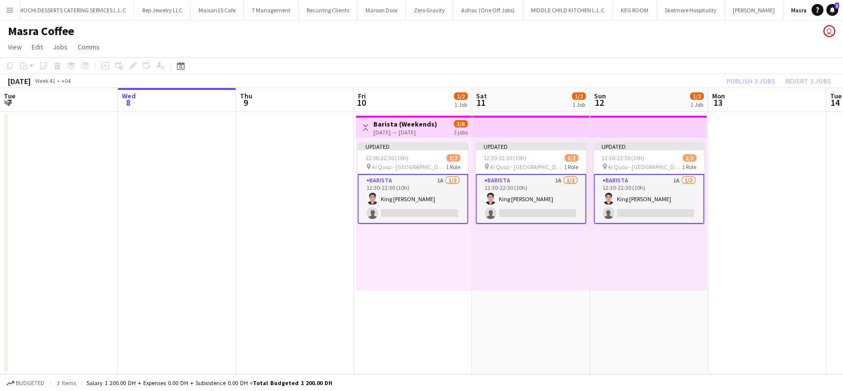
click at [649, 185] on app-card-role "Barista 1A 1/2 12:30-22:30 (10h) King Bryant Mancenido single-neutral-actions" at bounding box center [649, 199] width 111 height 50
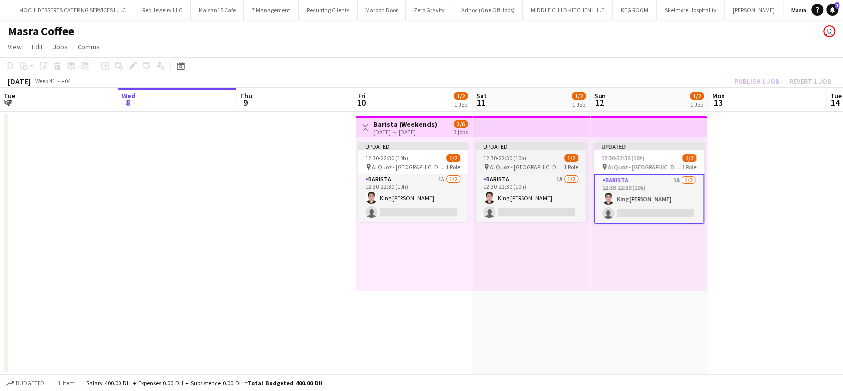
click at [519, 154] on span "12:30-22:30 (10h)" at bounding box center [505, 157] width 43 height 7
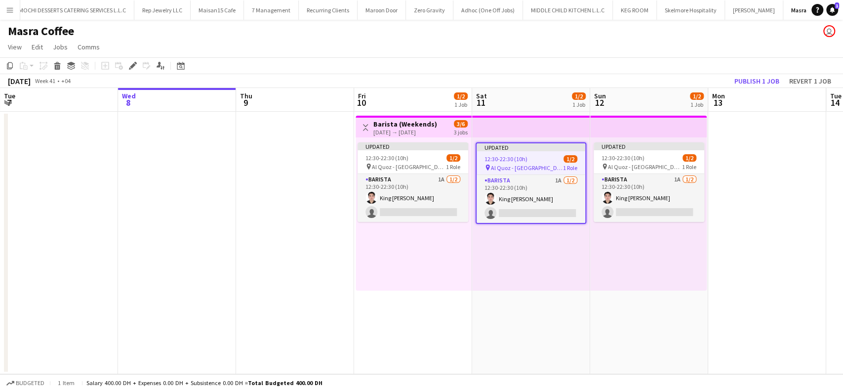
click at [442, 130] on div "Toggle View Barista (Weekends) 10-10-2025 → 12-10-2025 3/6 3 jobs" at bounding box center [414, 127] width 108 height 17
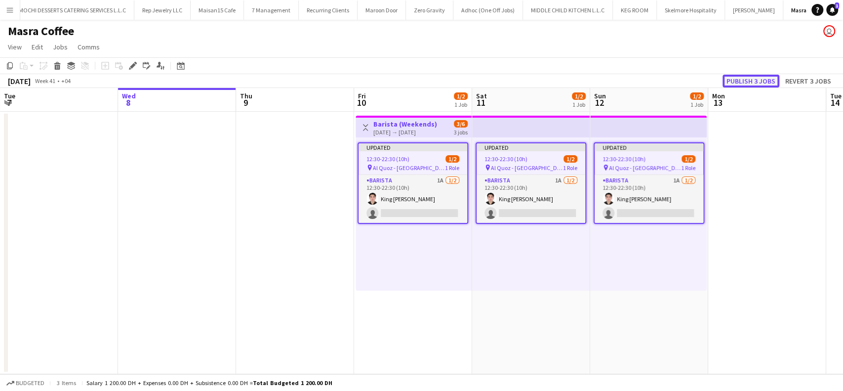
click at [769, 83] on button "Publish 3 jobs" at bounding box center [751, 81] width 57 height 13
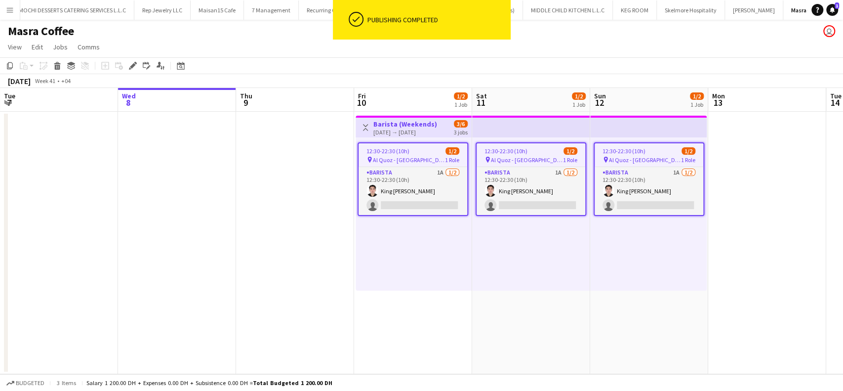
scroll to position [0, 235]
click at [428, 152] on div "12:30-22:30 (10h) 1/2" at bounding box center [414, 150] width 109 height 7
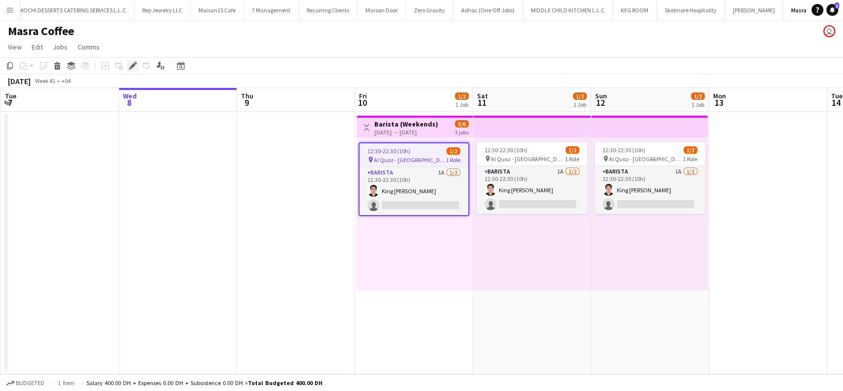
click at [130, 66] on icon at bounding box center [132, 65] width 5 height 5
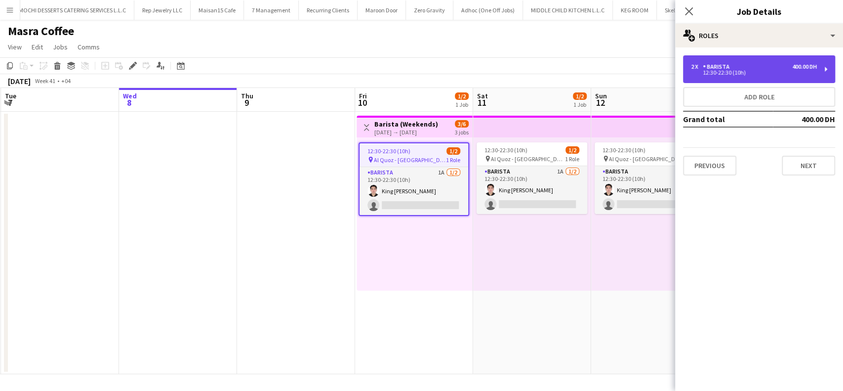
click at [826, 63] on div "2 x Barista 400.00 DH 12:30-22:30 (10h)" at bounding box center [759, 69] width 152 height 28
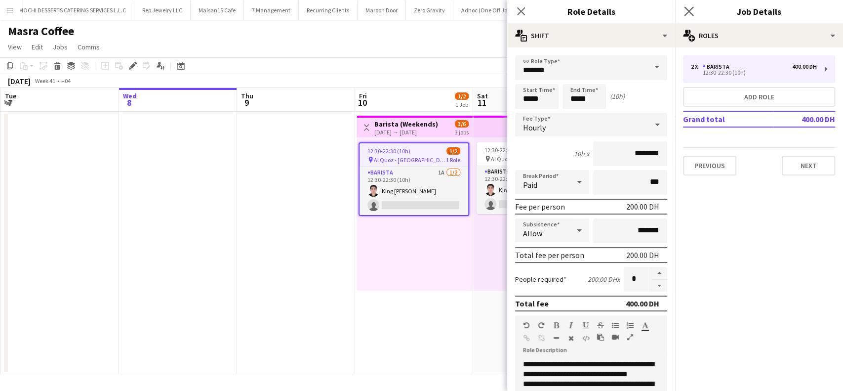
click at [687, 6] on app-icon "Close pop-in" at bounding box center [689, 11] width 14 height 14
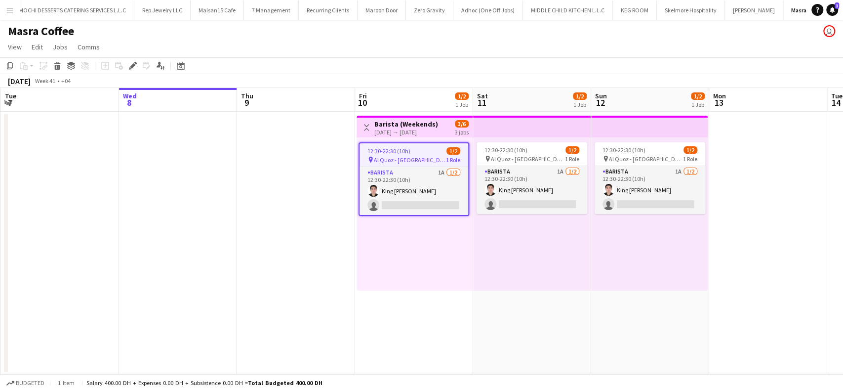
click at [256, 253] on app-date-cell at bounding box center [296, 243] width 118 height 262
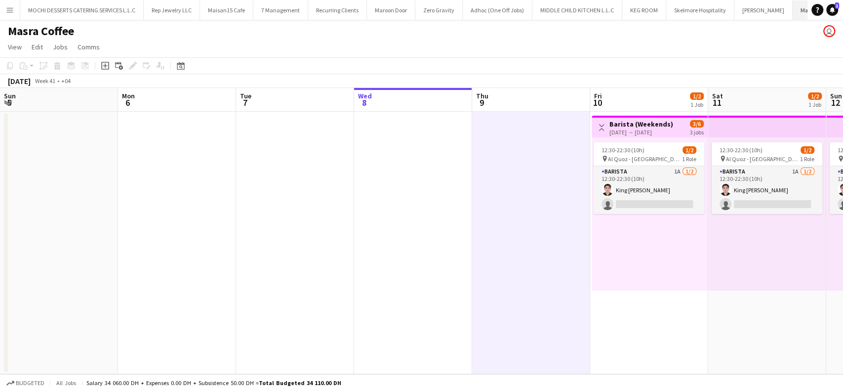
scroll to position [0, 235]
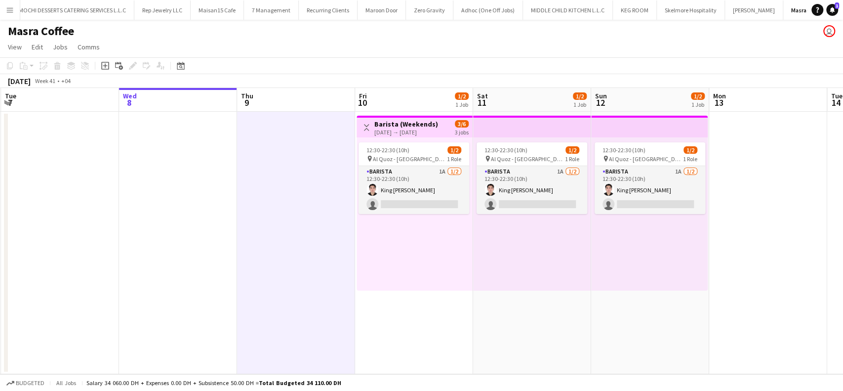
click at [10, 9] on app-icon "Menu" at bounding box center [10, 10] width 8 height 8
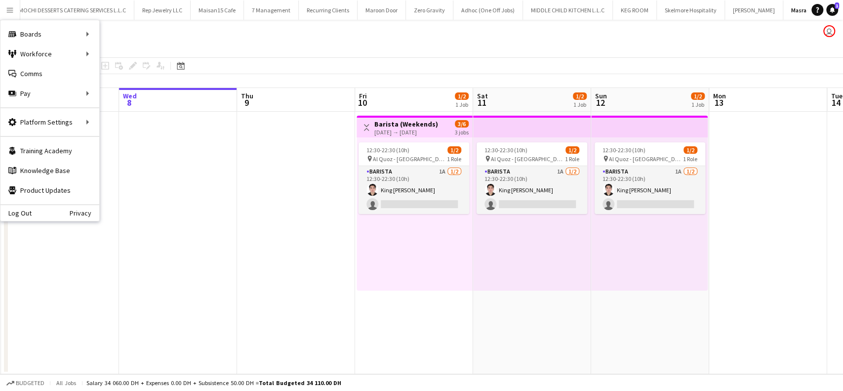
drag, startPoint x: 225, startPoint y: 200, endPoint x: 194, endPoint y: 162, distance: 49.1
click at [225, 199] on app-date-cell at bounding box center [178, 243] width 118 height 262
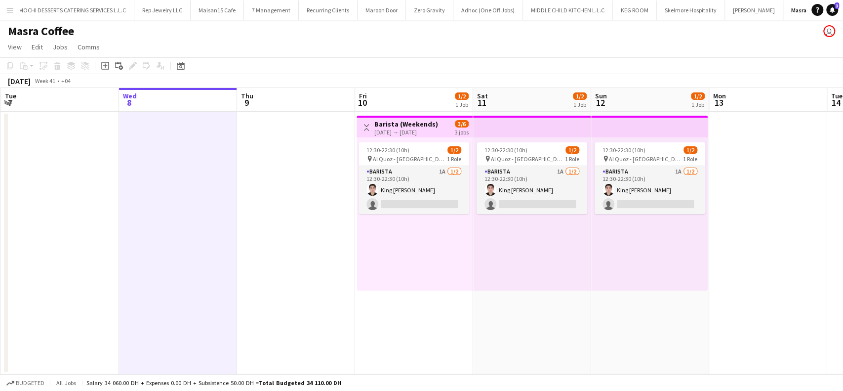
click at [8, 12] on app-icon "Menu" at bounding box center [10, 10] width 8 height 8
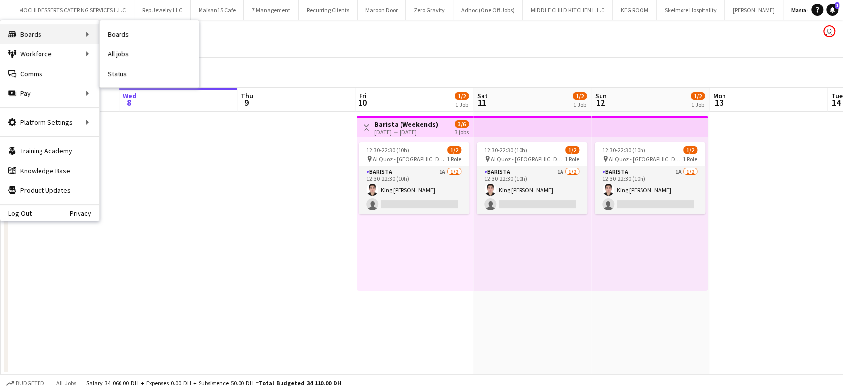
click at [24, 32] on div "Boards Boards" at bounding box center [49, 34] width 99 height 20
click at [146, 54] on link "All jobs" at bounding box center [149, 54] width 99 height 20
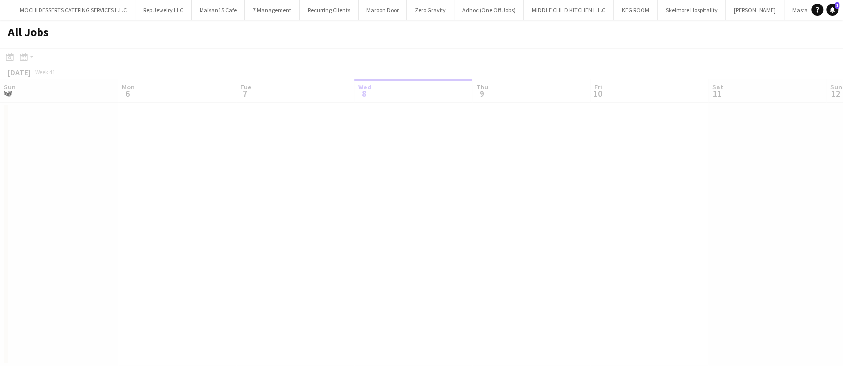
scroll to position [0, 236]
click at [9, 11] on app-icon "Menu" at bounding box center [10, 10] width 8 height 8
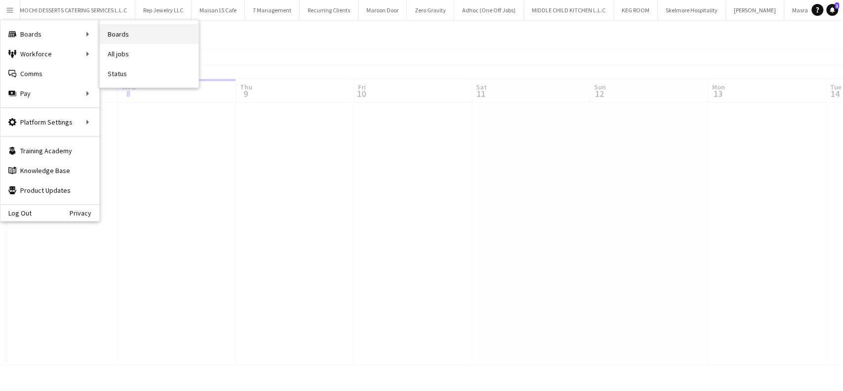
click at [123, 33] on link "Boards" at bounding box center [149, 34] width 99 height 20
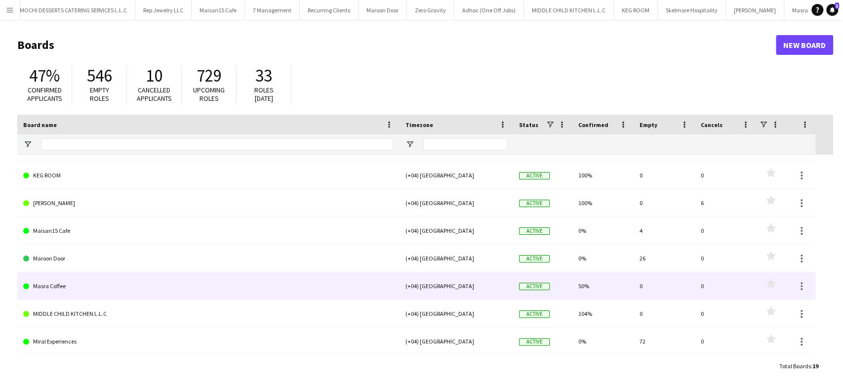
scroll to position [131, 0]
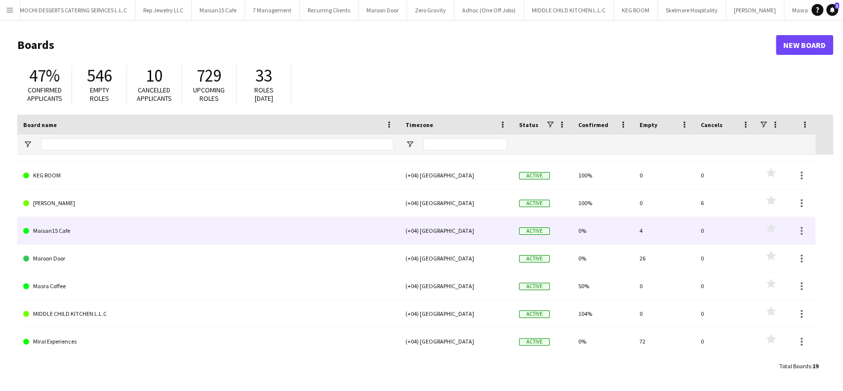
click at [82, 235] on link "Maisan15 Cafe" at bounding box center [208, 231] width 370 height 28
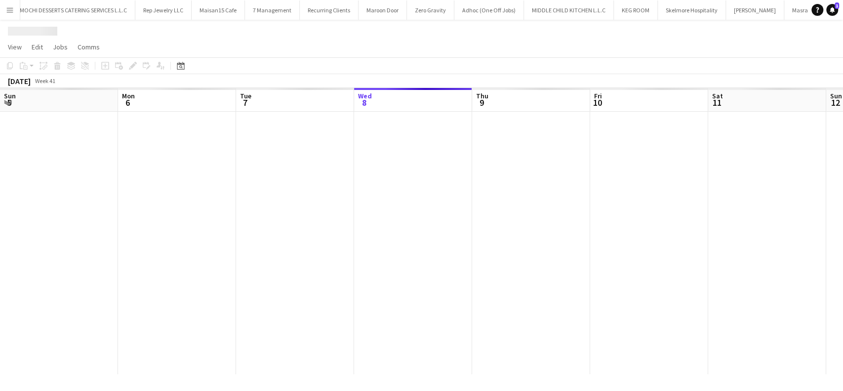
scroll to position [0, 236]
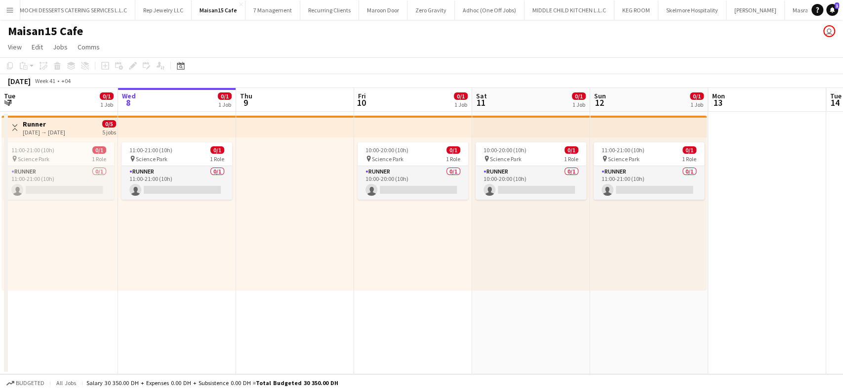
click at [62, 99] on app-board-header-date "Tue 7 0/1 1 Job" at bounding box center [59, 100] width 118 height 24
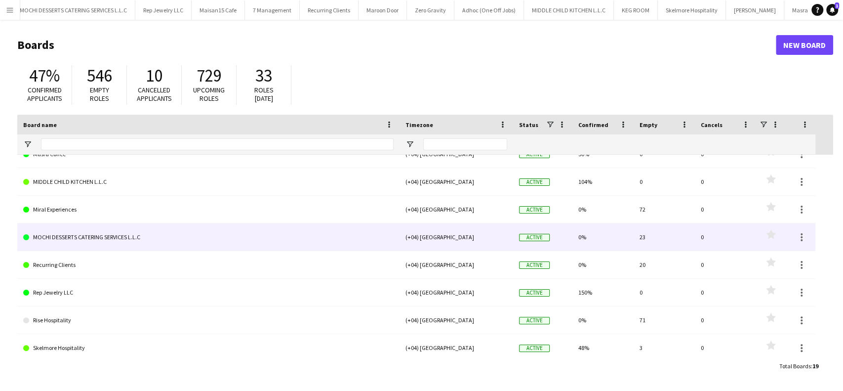
click at [108, 240] on link "MOCHI DESSERTS CATERING SERVICES L.L.C" at bounding box center [208, 237] width 370 height 28
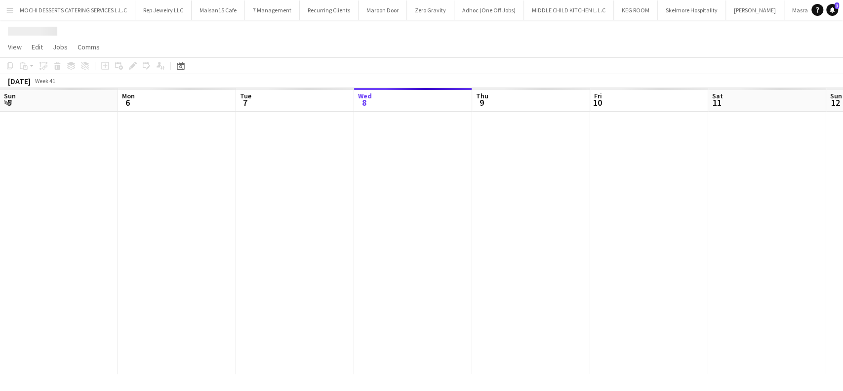
click at [108, 240] on div at bounding box center [767, 243] width 1535 height 262
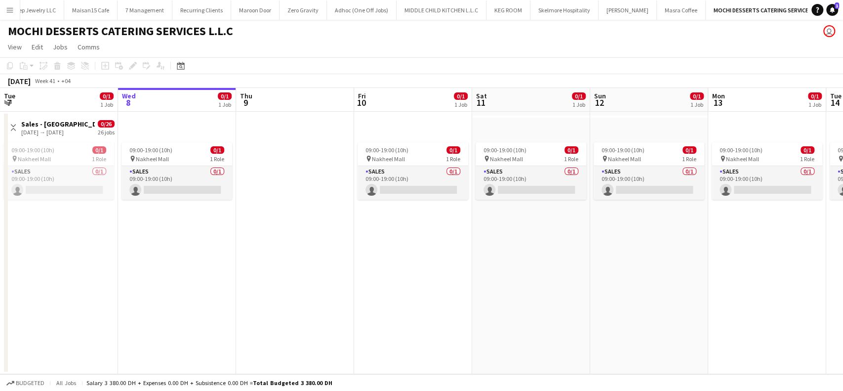
click at [162, 118] on app-top-bar at bounding box center [177, 127] width 118 height 22
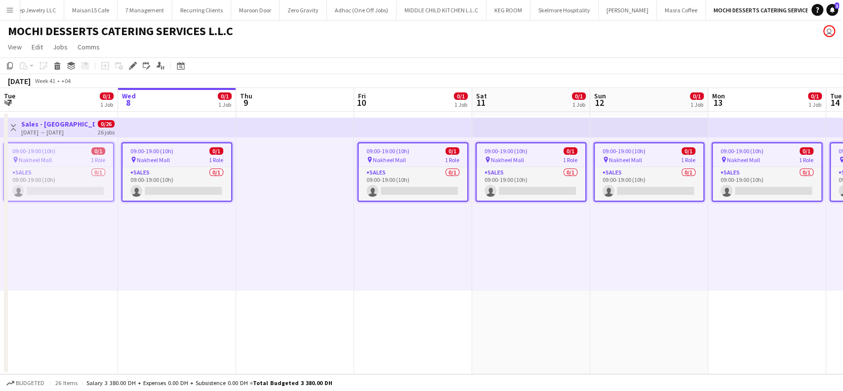
drag, startPoint x: 163, startPoint y: 97, endPoint x: 167, endPoint y: 89, distance: 8.6
click at [163, 97] on app-board-header-date "Wed 8 0/1 1 Job" at bounding box center [177, 100] width 118 height 24
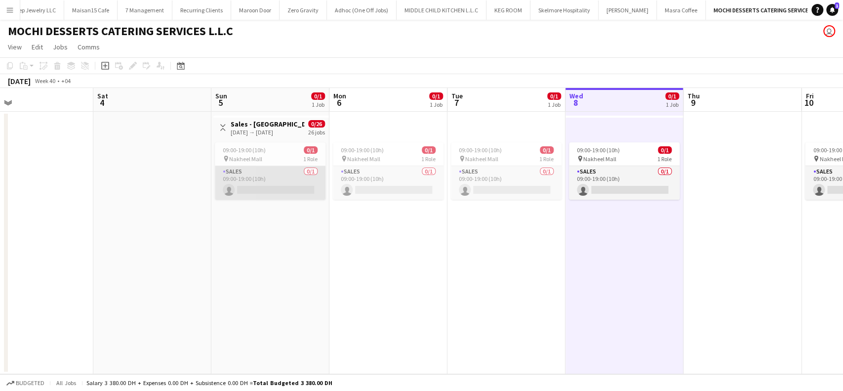
click at [273, 173] on app-card-role "Sales 0/1 09:00-19:00 (10h) single-neutral-actions" at bounding box center [270, 183] width 111 height 34
click at [283, 151] on div "09:00-19:00 (10h) 0/1" at bounding box center [270, 149] width 111 height 7
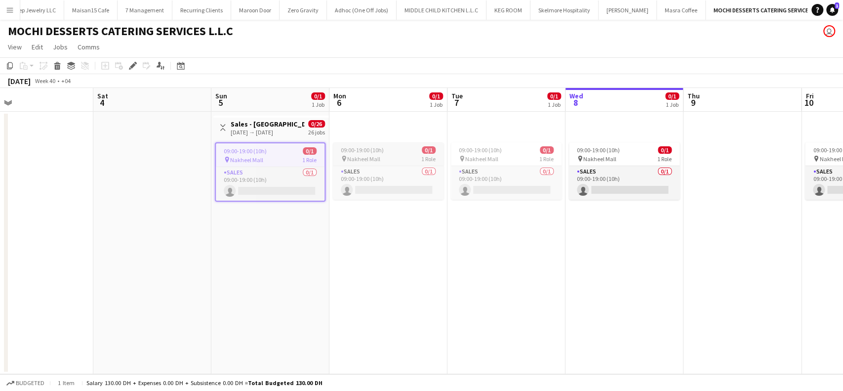
click at [400, 156] on div "pin Nakheel Mall 1 Role" at bounding box center [388, 159] width 111 height 8
click at [474, 144] on app-job-card "09:00-19:00 (10h) 0/1 pin Nakheel Mall 1 Role Sales 0/1 09:00-19:00 (10h) singl…" at bounding box center [506, 170] width 111 height 57
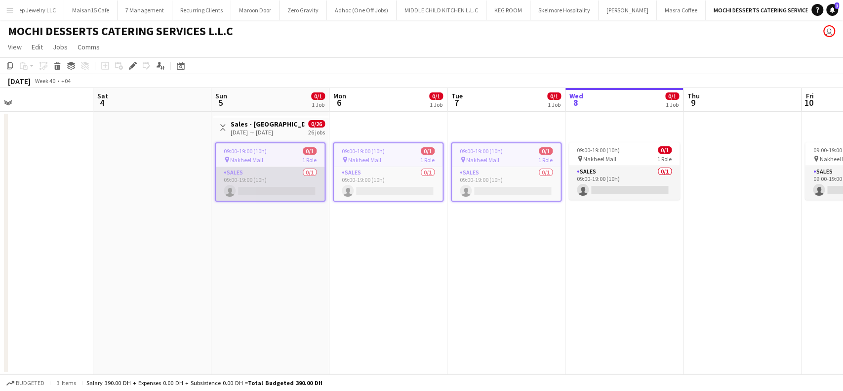
click at [292, 198] on app-card-role "Sales 0/1 09:00-19:00 (10h) single-neutral-actions" at bounding box center [270, 184] width 109 height 34
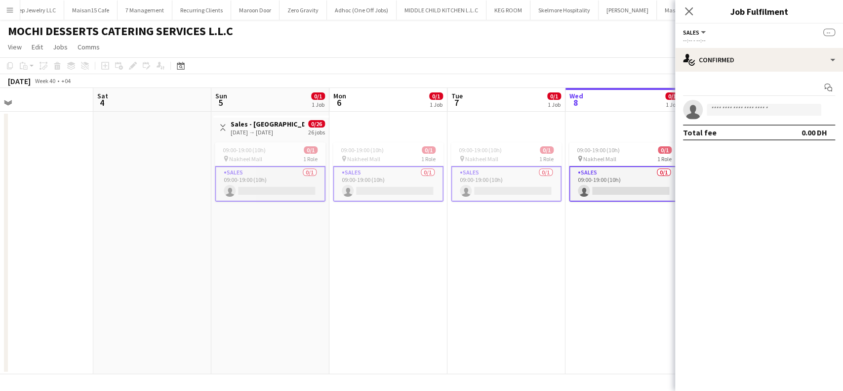
click at [295, 194] on app-card-role "Sales 0/1 09:00-19:00 (10h) single-neutral-actions" at bounding box center [270, 184] width 111 height 36
click at [267, 169] on app-card-role "Sales 0/1 09:00-19:00 (10h) single-neutral-actions" at bounding box center [270, 183] width 111 height 34
click at [262, 175] on app-card-role "Sales 0/1 09:00-19:00 (10h) single-neutral-actions" at bounding box center [270, 184] width 111 height 36
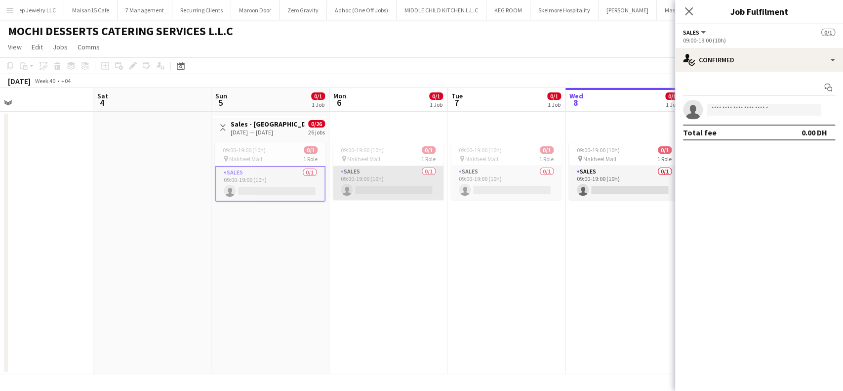
click at [363, 185] on app-card-role "Sales 0/1 09:00-19:00 (10h) single-neutral-actions" at bounding box center [388, 183] width 111 height 34
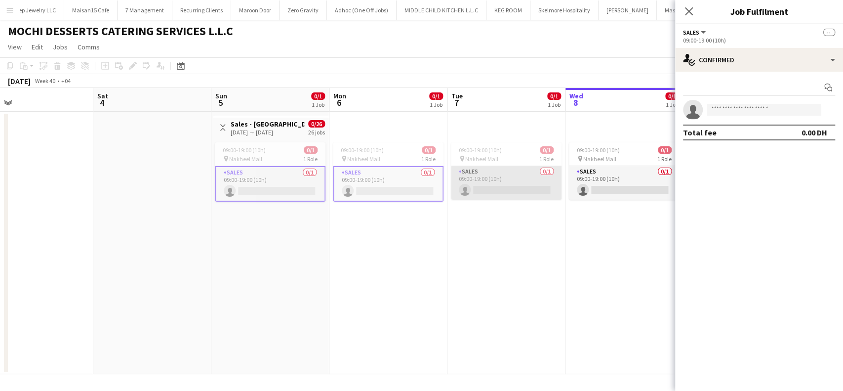
click at [528, 176] on app-card-role "Sales 0/1 09:00-19:00 (10h) single-neutral-actions" at bounding box center [506, 183] width 111 height 34
click at [750, 111] on input at bounding box center [764, 110] width 115 height 12
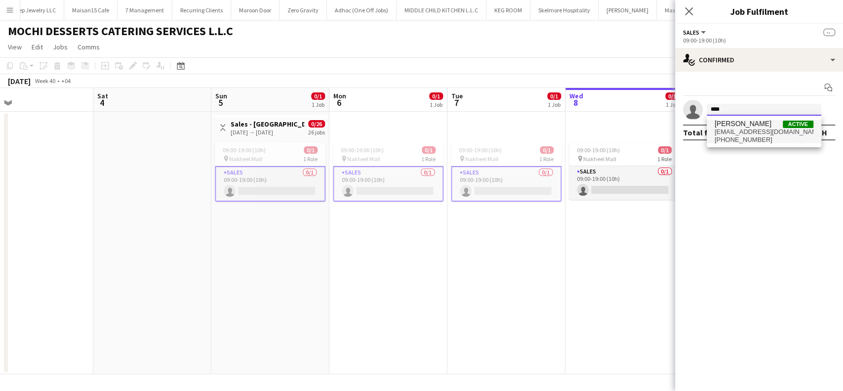
type input "****"
click at [742, 136] on span "+971586980320" at bounding box center [764, 140] width 99 height 8
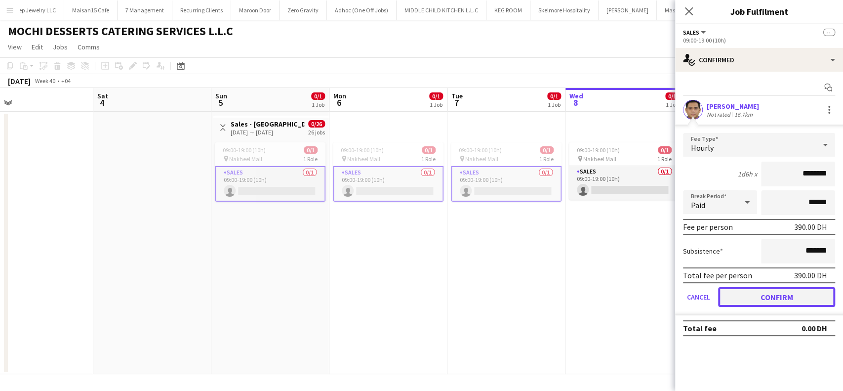
click at [790, 291] on button "Confirm" at bounding box center [776, 297] width 117 height 20
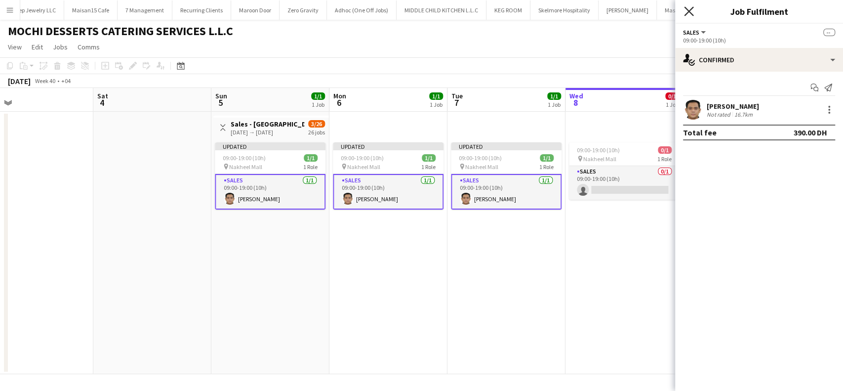
click at [687, 10] on icon at bounding box center [688, 10] width 9 height 9
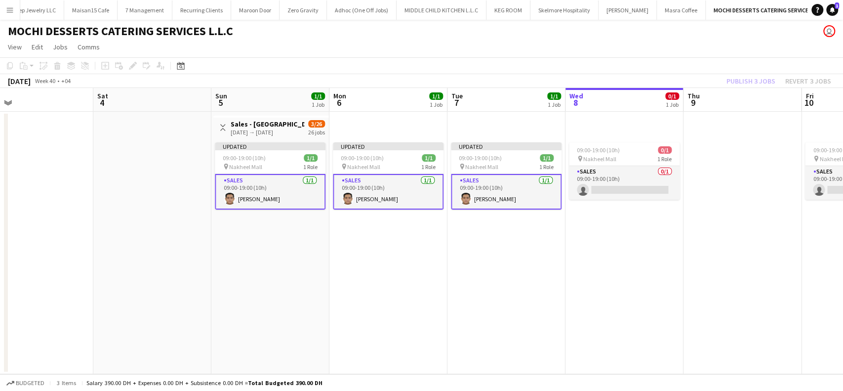
click at [759, 78] on div "Publish 3 jobs Revert 3 jobs" at bounding box center [779, 81] width 128 height 13
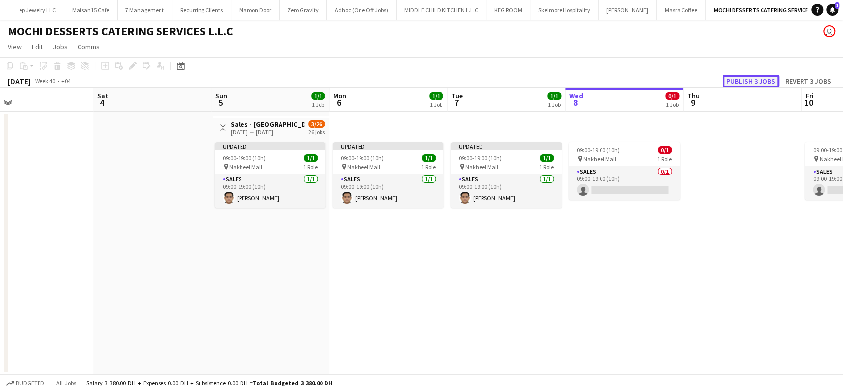
click at [763, 80] on button "Publish 3 jobs" at bounding box center [751, 81] width 57 height 13
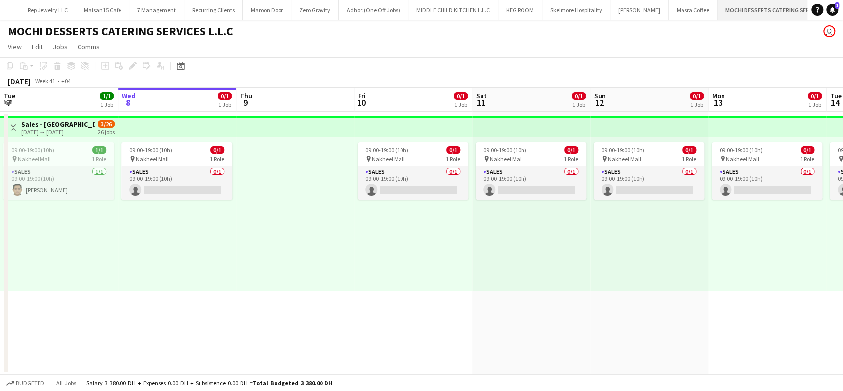
click at [799, 7] on button "MOCHI DESSERTS CATERING SERVICES L.L.C Close" at bounding box center [782, 9] width 128 height 19
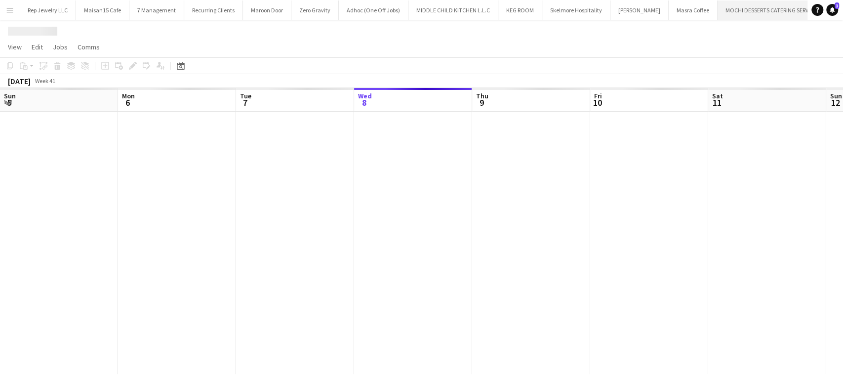
scroll to position [0, 236]
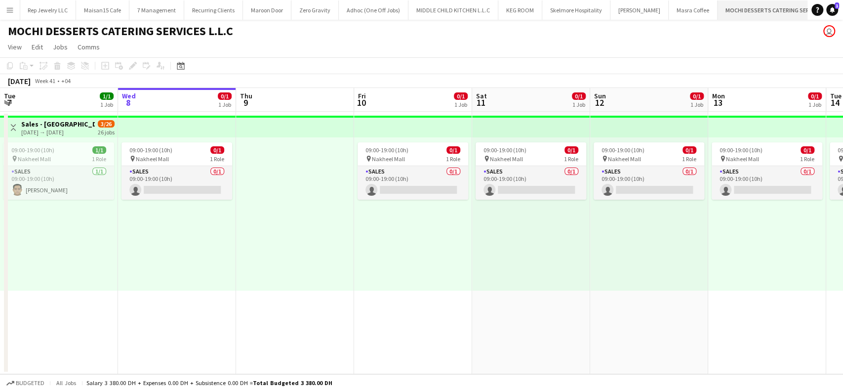
click at [839, 2] on app-icon "Close" at bounding box center [841, 4] width 4 height 4
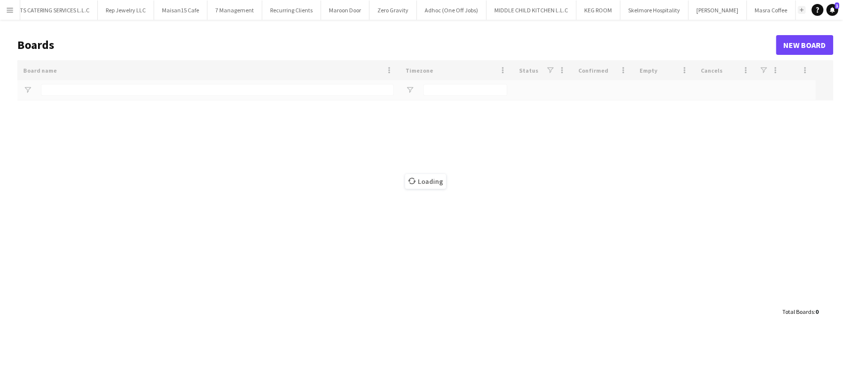
scroll to position [0, 8]
